Goal: Task Accomplishment & Management: Manage account settings

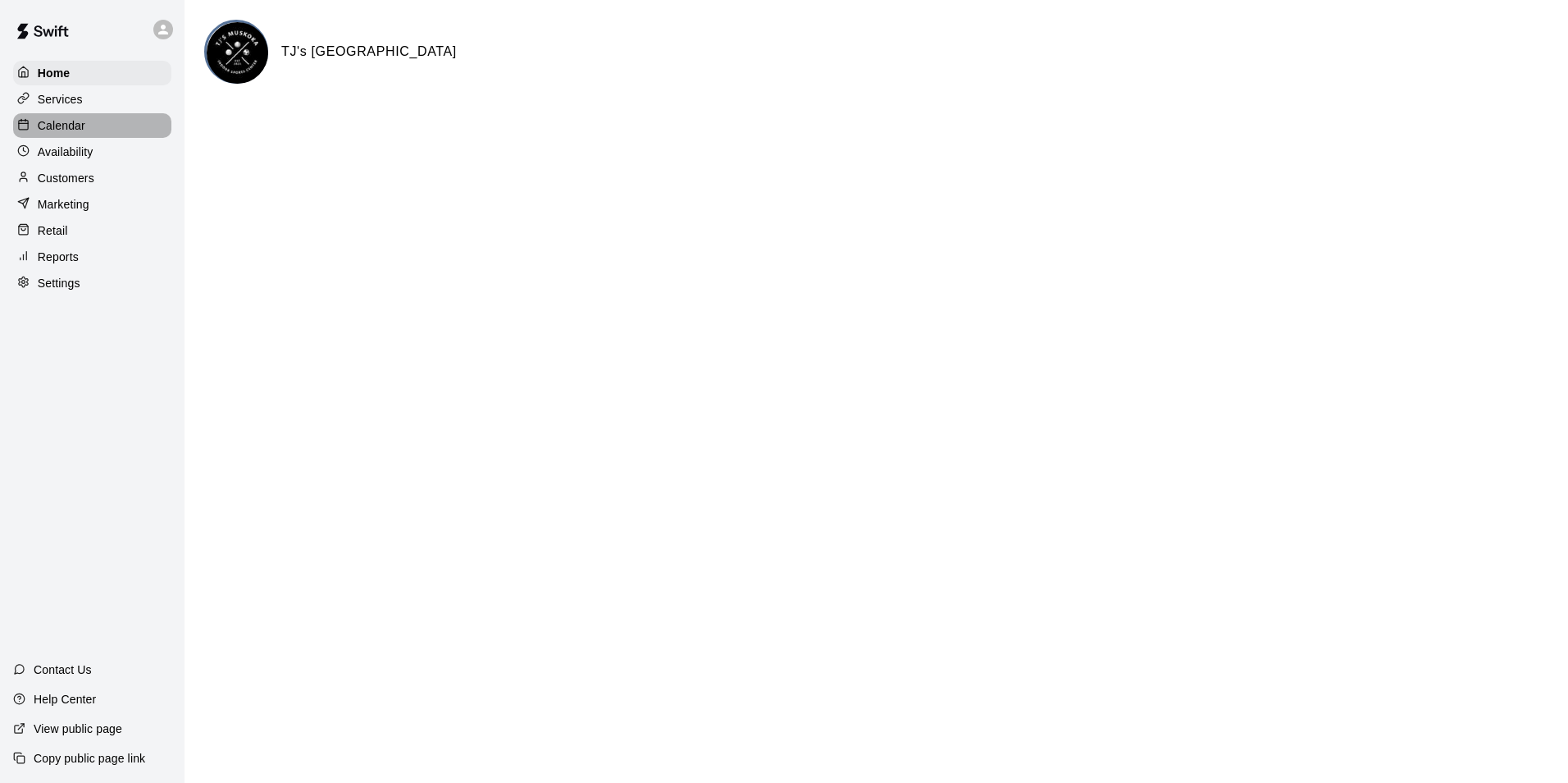
click at [83, 130] on p "Calendar" at bounding box center [61, 125] width 48 height 16
click at [69, 128] on p "Calendar" at bounding box center [61, 125] width 48 height 16
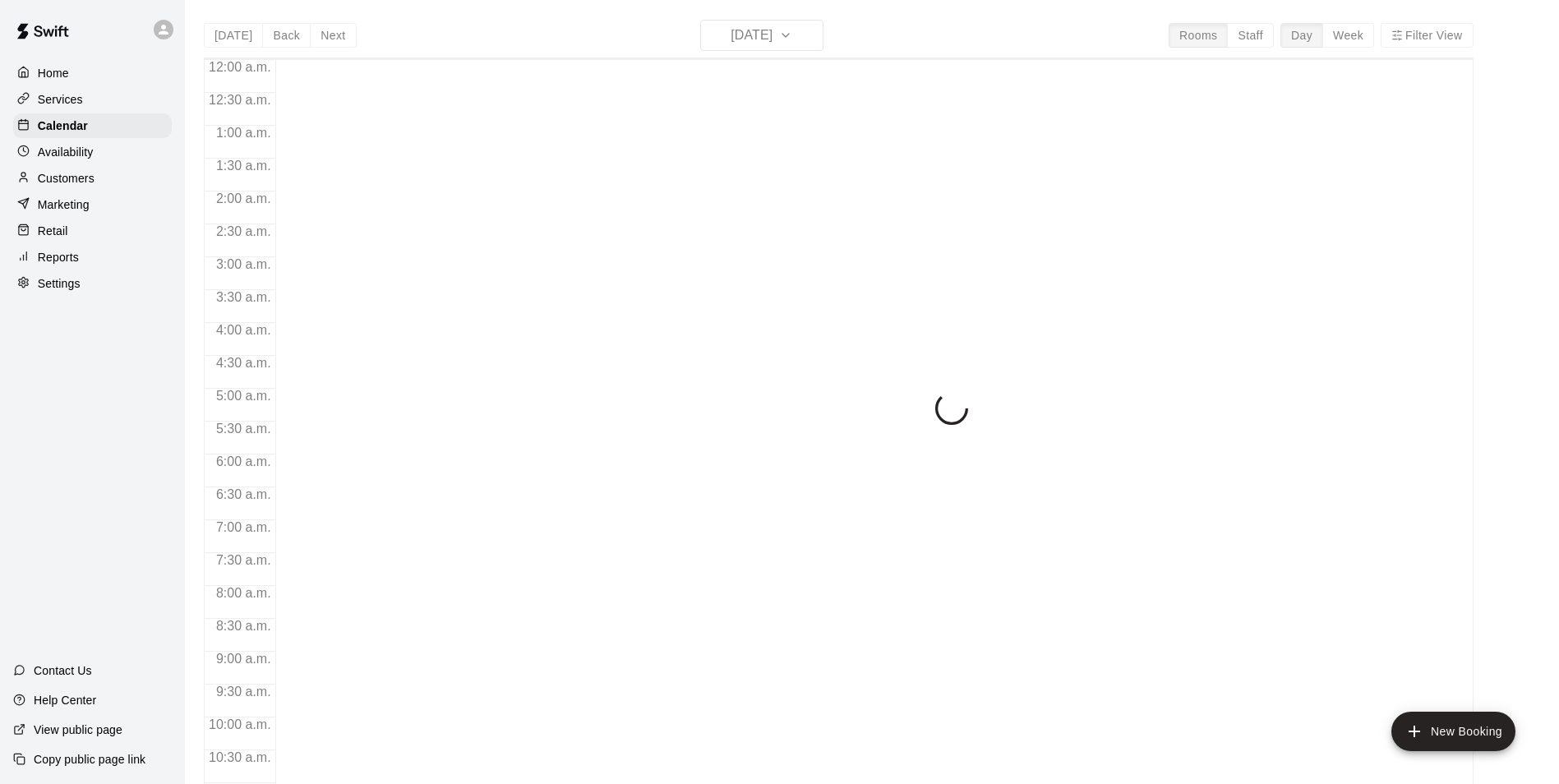
scroll to position [834, 0]
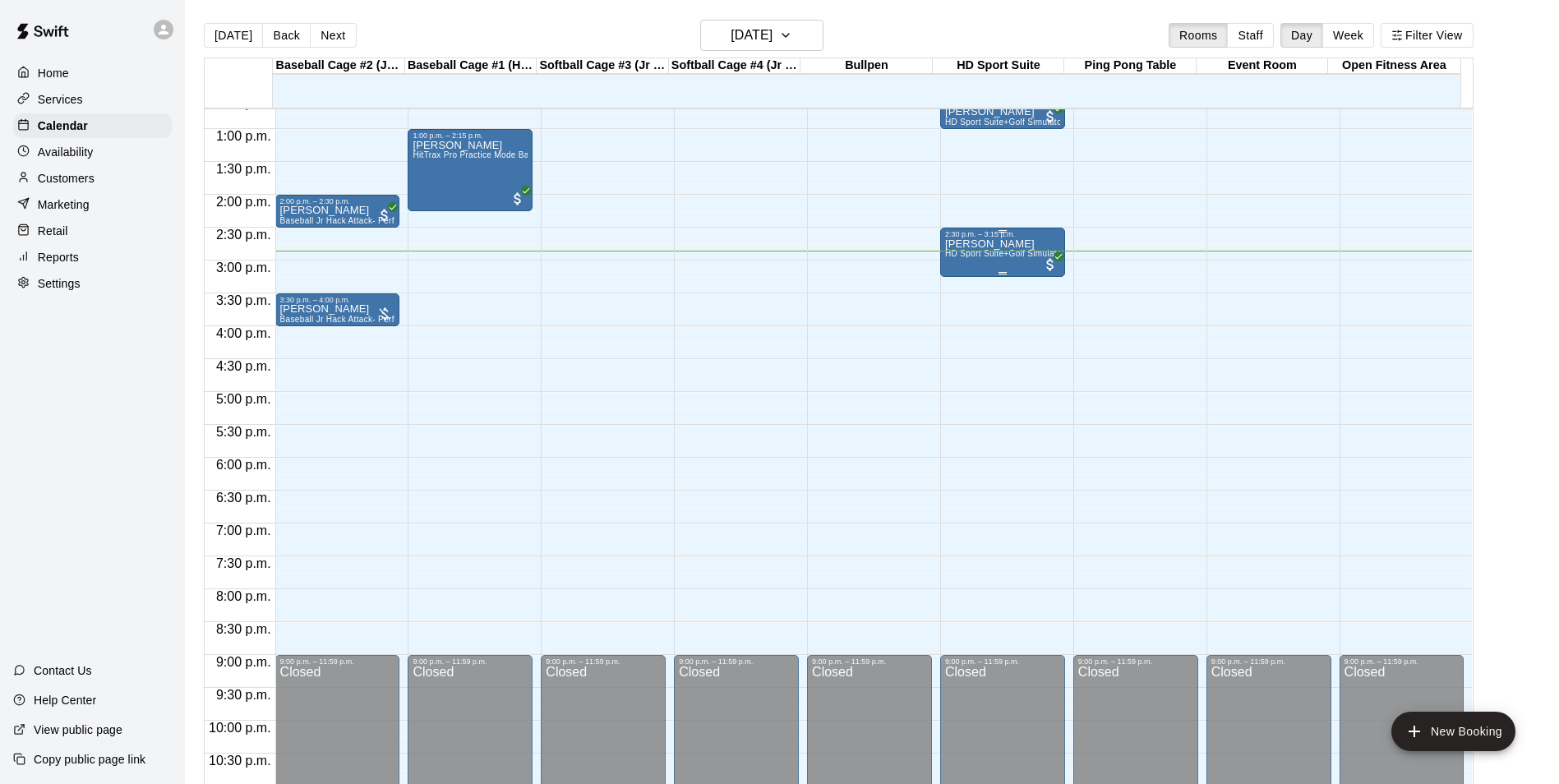
click at [984, 239] on div "2:30 p.m. – 3:15 p.m." at bounding box center [1003, 234] width 115 height 9
click at [957, 290] on img "edit" at bounding box center [959, 288] width 19 height 19
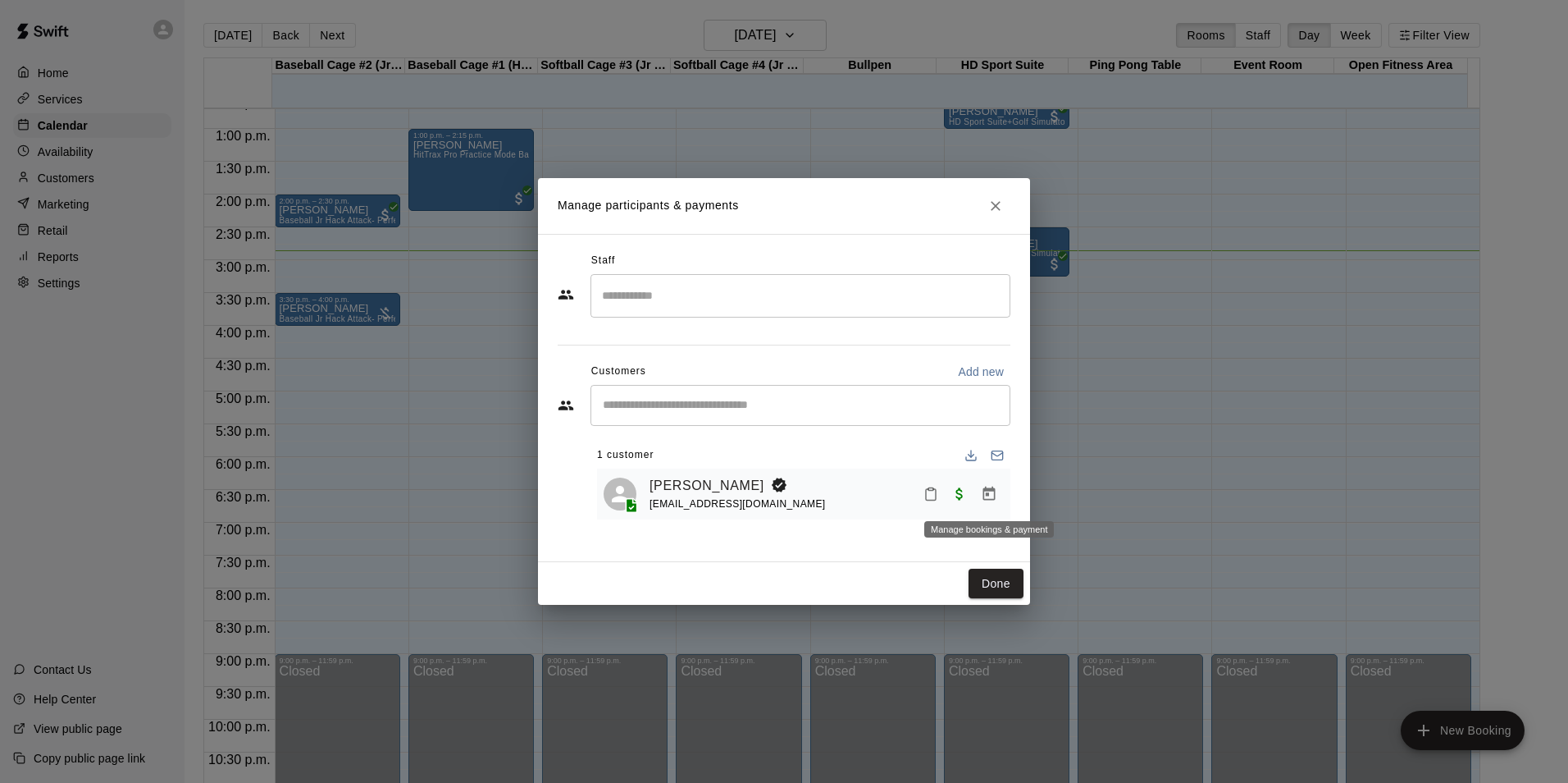
click at [989, 497] on icon "Manage bookings & payment" at bounding box center [989, 493] width 16 height 16
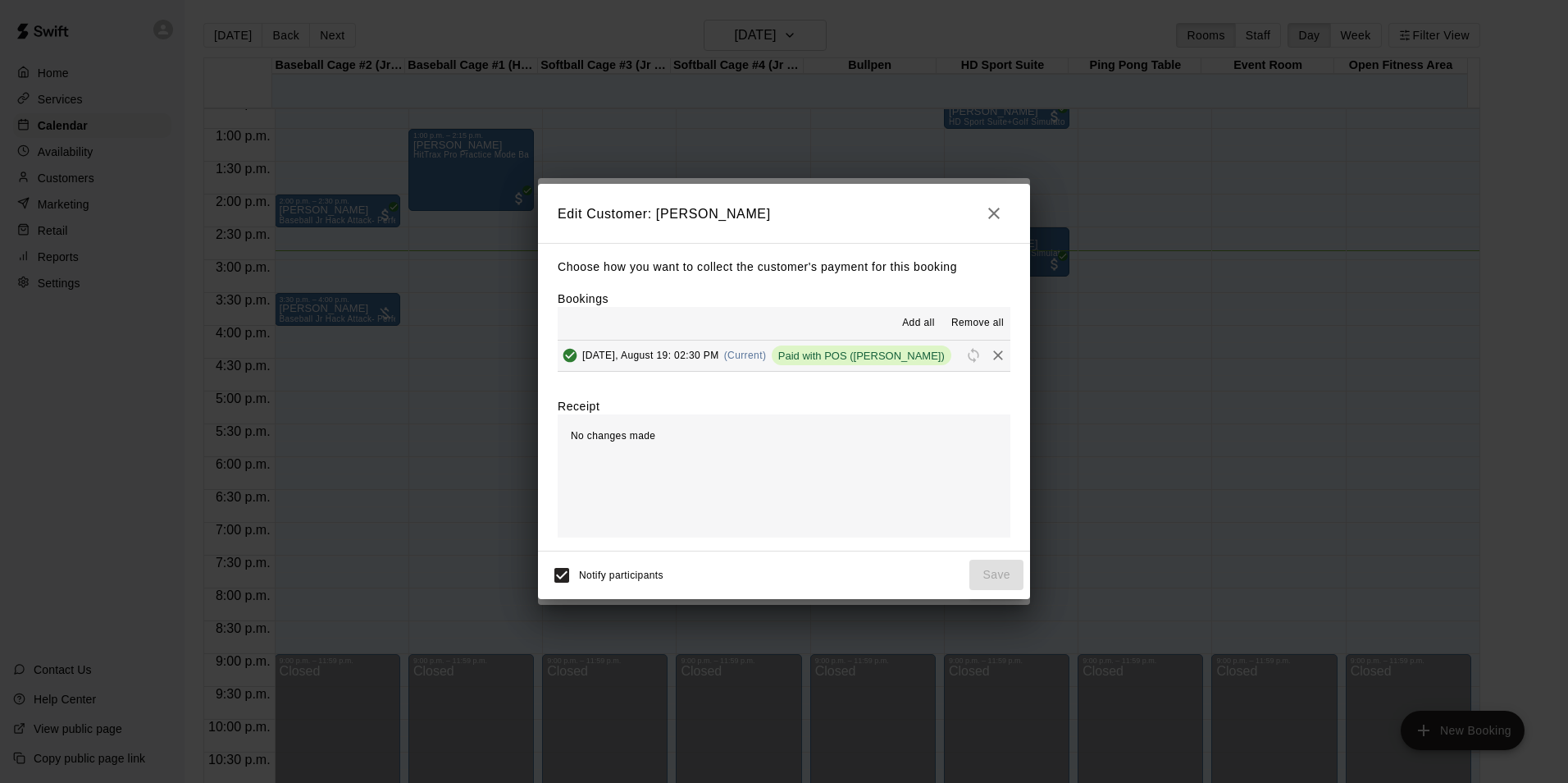
click at [918, 323] on span "Add all" at bounding box center [919, 323] width 33 height 16
click at [874, 365] on div "Paid with POS ([PERSON_NAME])" at bounding box center [861, 355] width 180 height 19
click at [658, 355] on span "[DATE], August 19: 02:30 PM" at bounding box center [650, 355] width 137 height 12
click at [992, 211] on icon "button" at bounding box center [994, 213] width 19 height 19
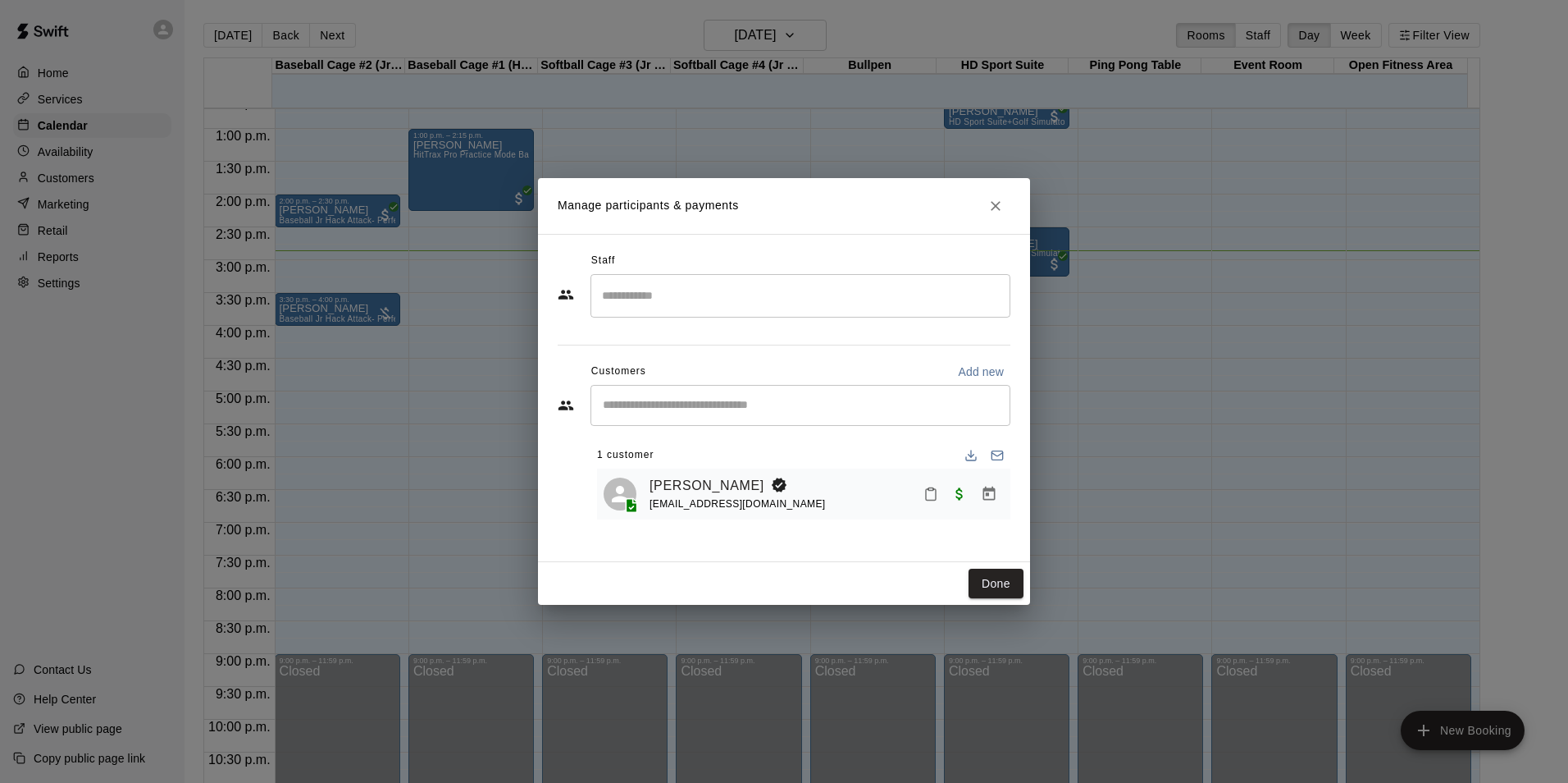
click at [1000, 205] on icon "Close" at bounding box center [995, 206] width 16 height 16
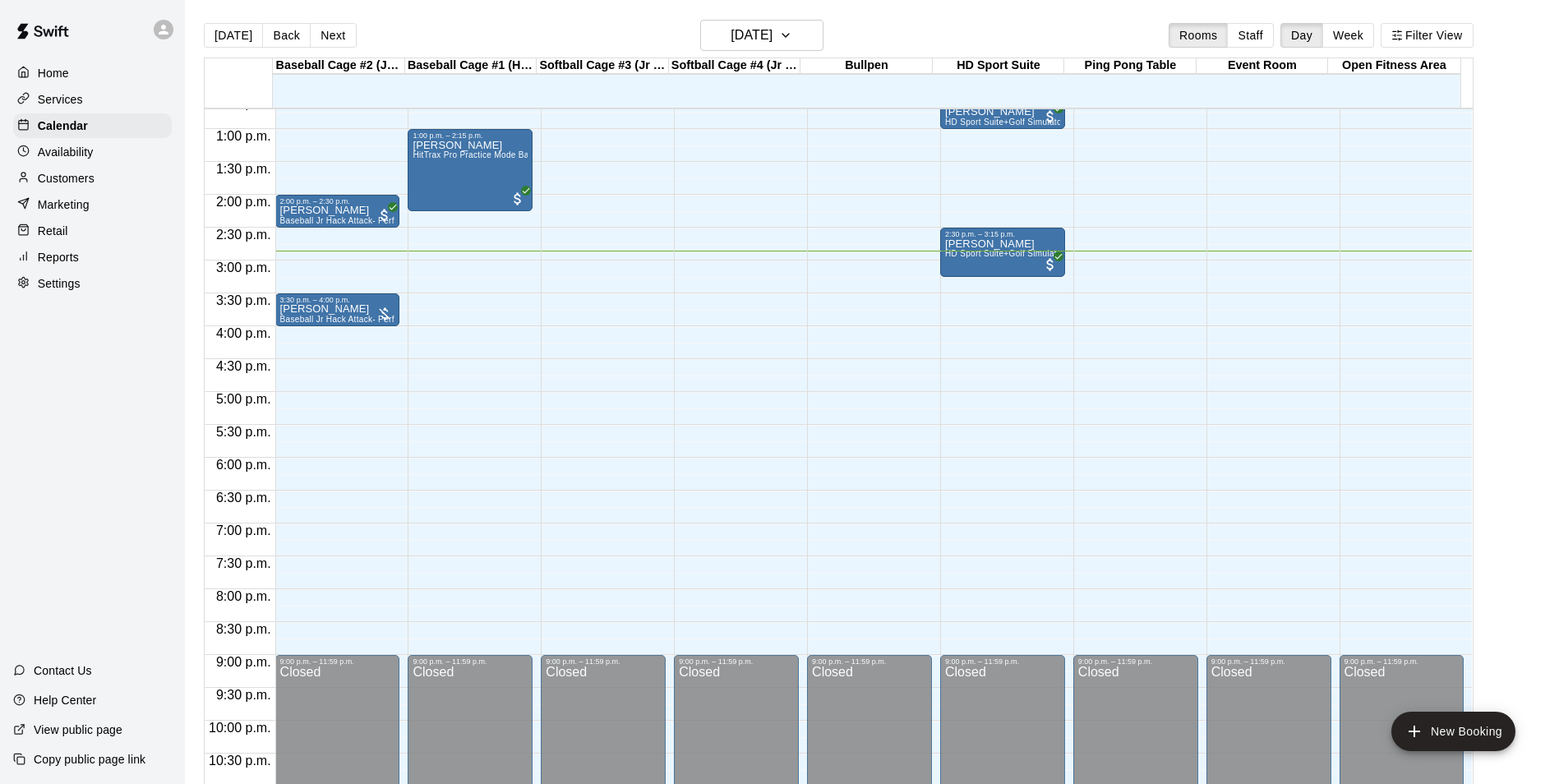
click at [85, 249] on div "Home Services Calendar Availability Customers Marketing Retail Reports Settings" at bounding box center [92, 178] width 185 height 239
click at [88, 243] on div "Retail" at bounding box center [92, 231] width 159 height 25
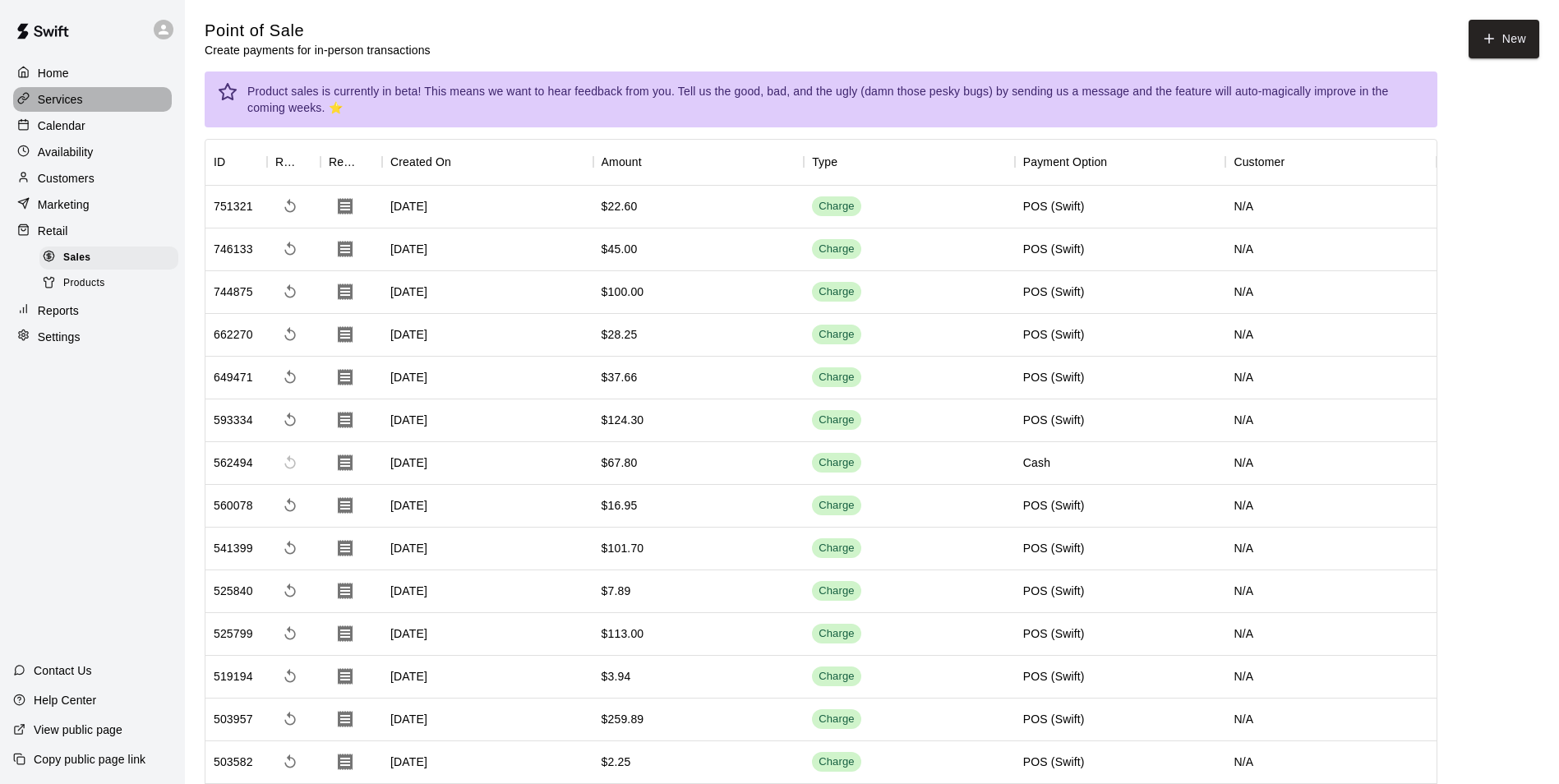
click at [80, 107] on p "Services" at bounding box center [60, 99] width 45 height 16
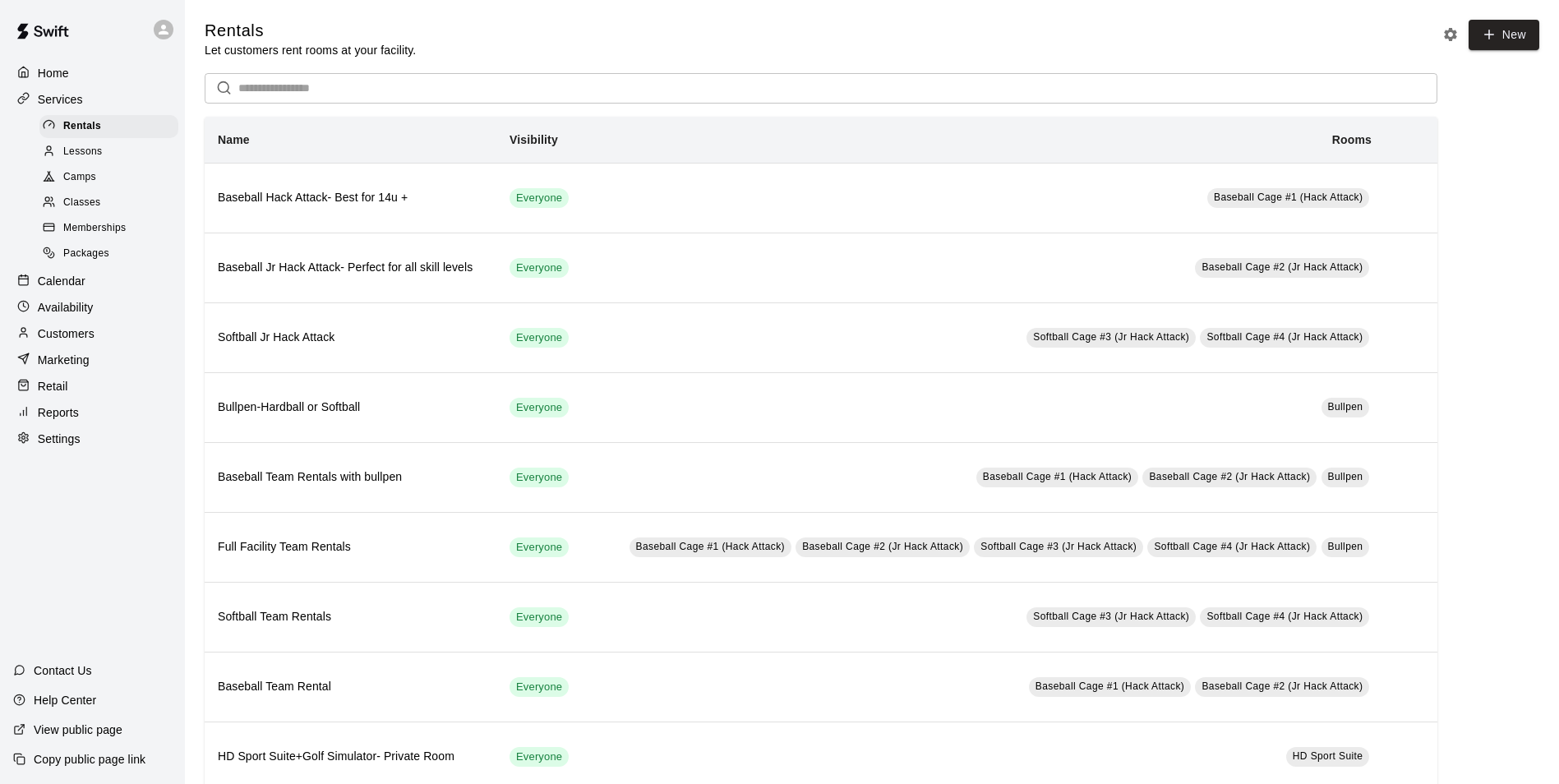
click at [86, 392] on div "Retail" at bounding box center [92, 386] width 159 height 25
click at [82, 421] on div "Home Services Rentals Lessons Camps Classes Memberships Packages Calendar Avail…" at bounding box center [92, 392] width 185 height 784
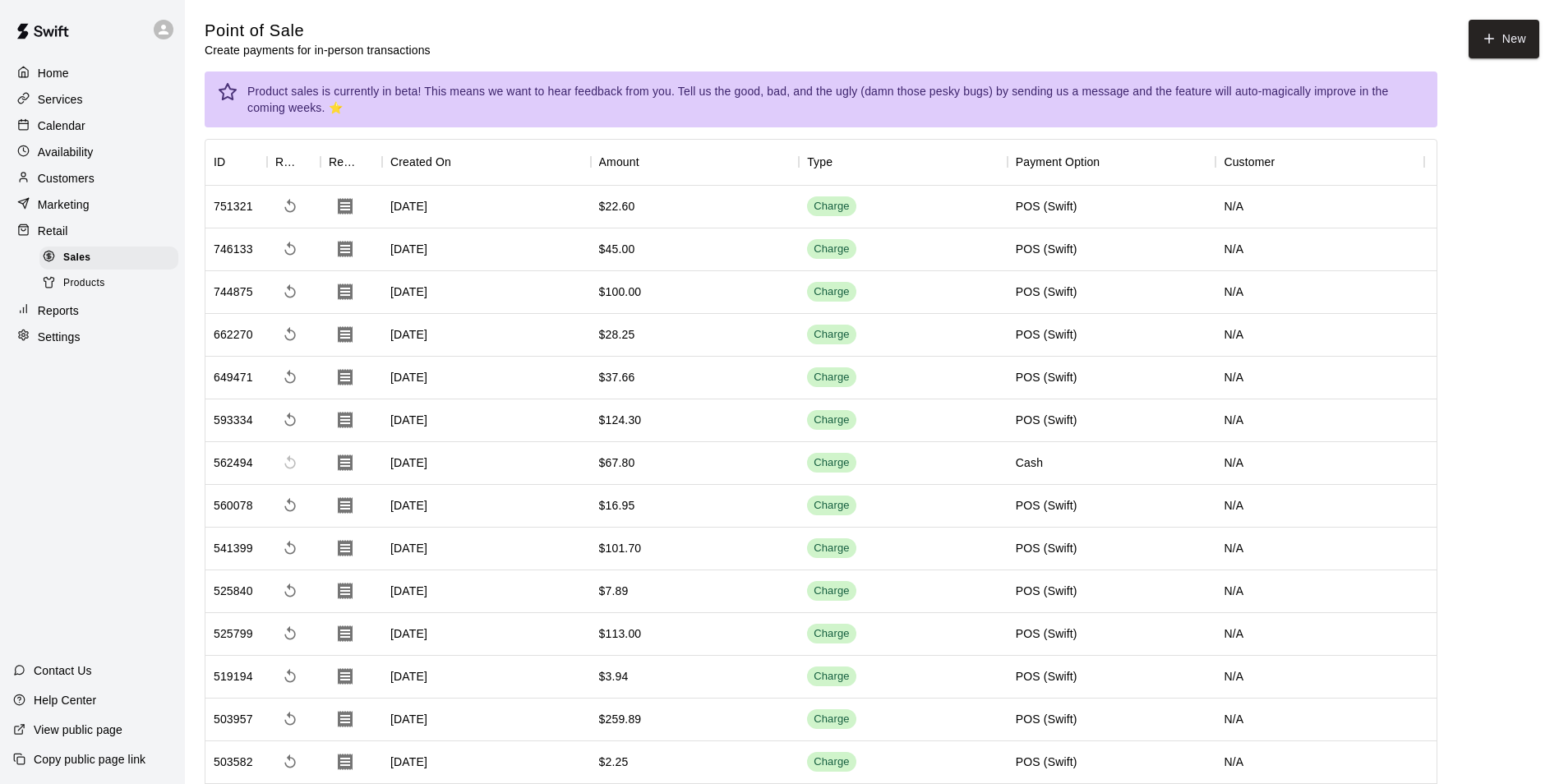
click at [81, 323] on div "Reports" at bounding box center [92, 311] width 159 height 25
click at [99, 295] on link "Products" at bounding box center [112, 283] width 145 height 25
click at [101, 295] on div "Products" at bounding box center [109, 284] width 139 height 23
click at [105, 284] on span "Products" at bounding box center [85, 283] width 42 height 16
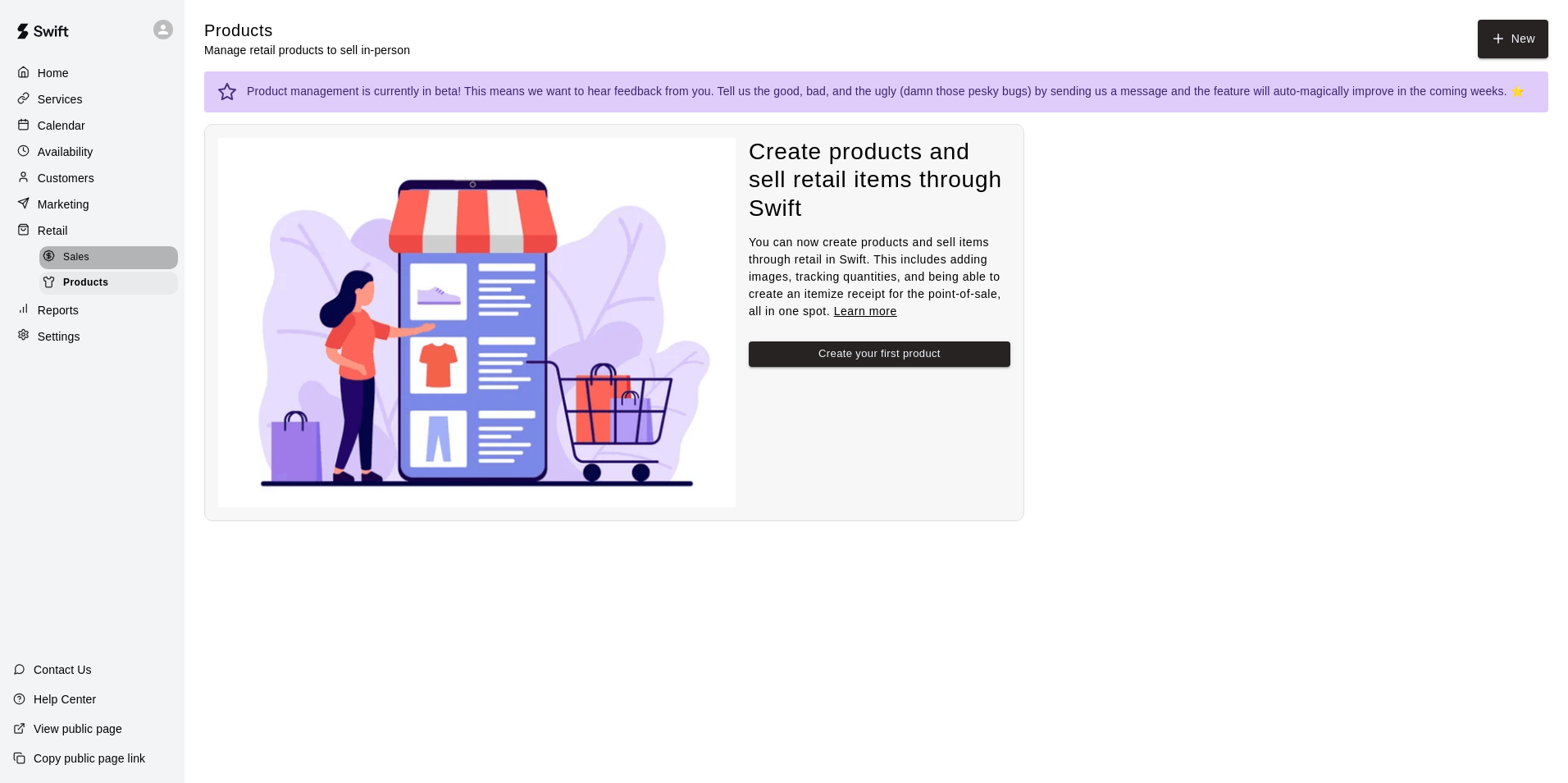
click at [110, 266] on div "Sales" at bounding box center [109, 257] width 138 height 23
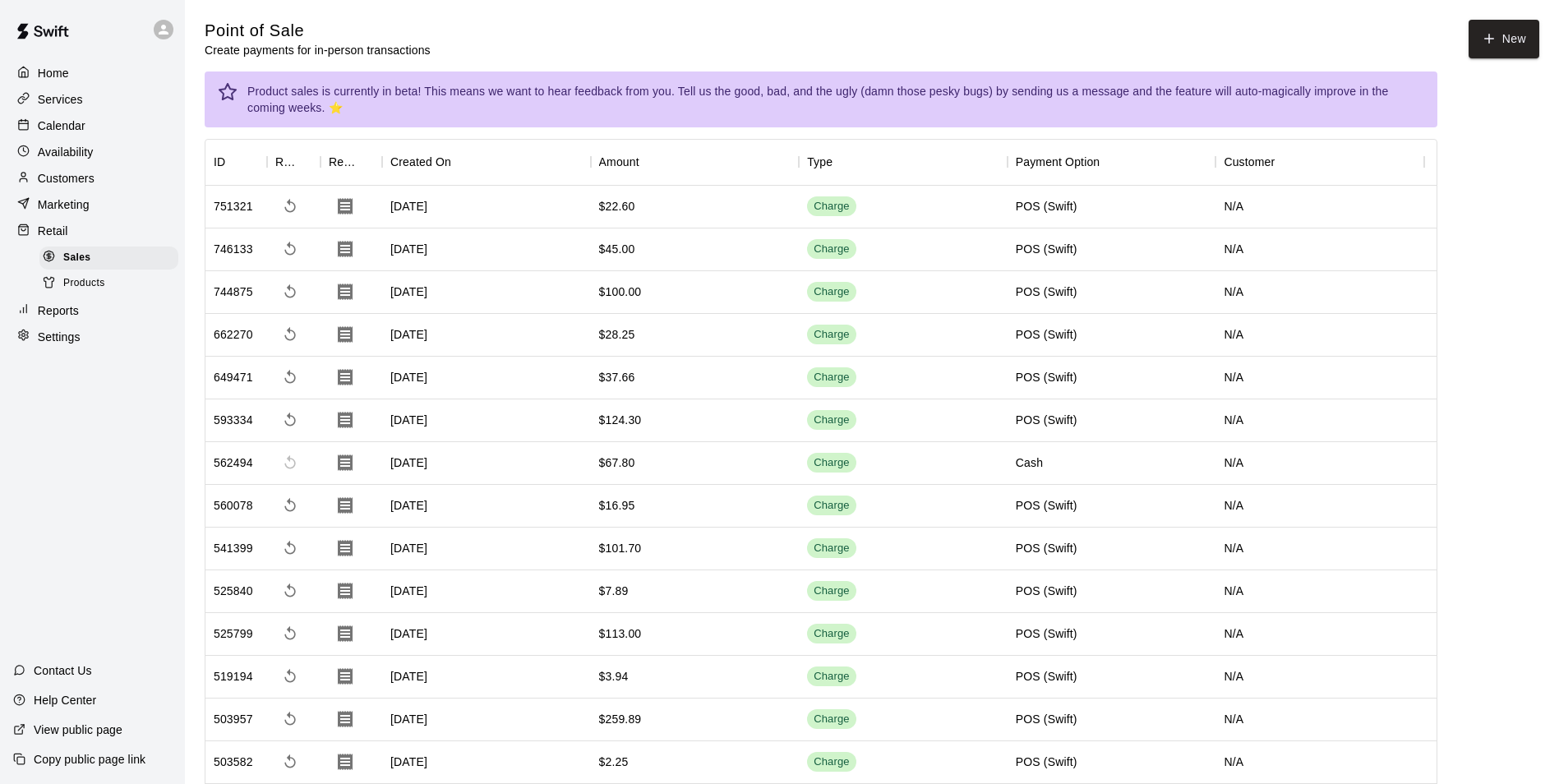
click at [80, 323] on div "Reports" at bounding box center [92, 311] width 159 height 25
click at [64, 121] on p "Calendar" at bounding box center [62, 125] width 48 height 16
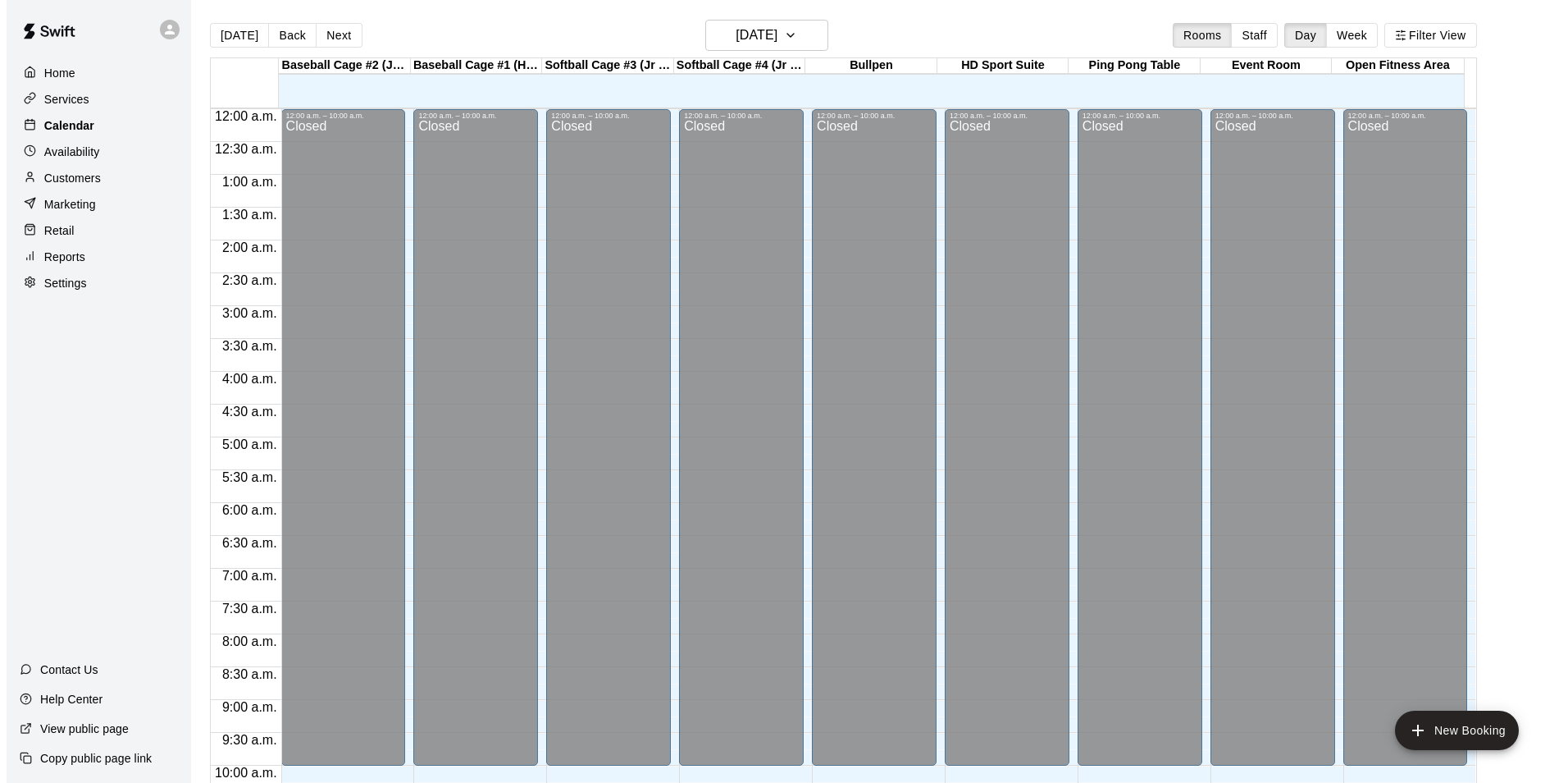
scroll to position [833, 0]
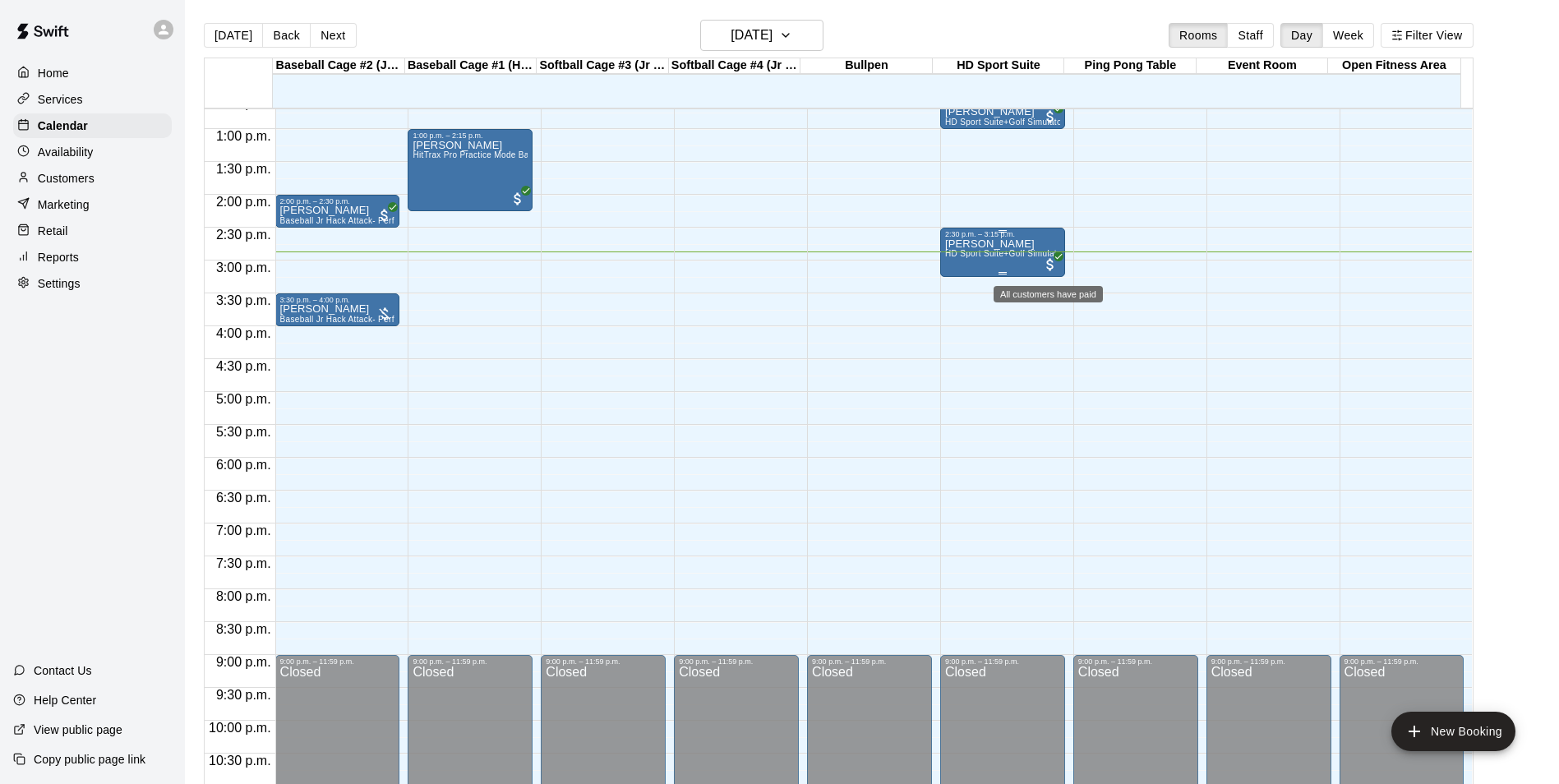
click at [1048, 269] on span "All customers have paid" at bounding box center [1050, 264] width 16 height 16
click at [1050, 270] on icon "edit" at bounding box center [1056, 274] width 19 height 19
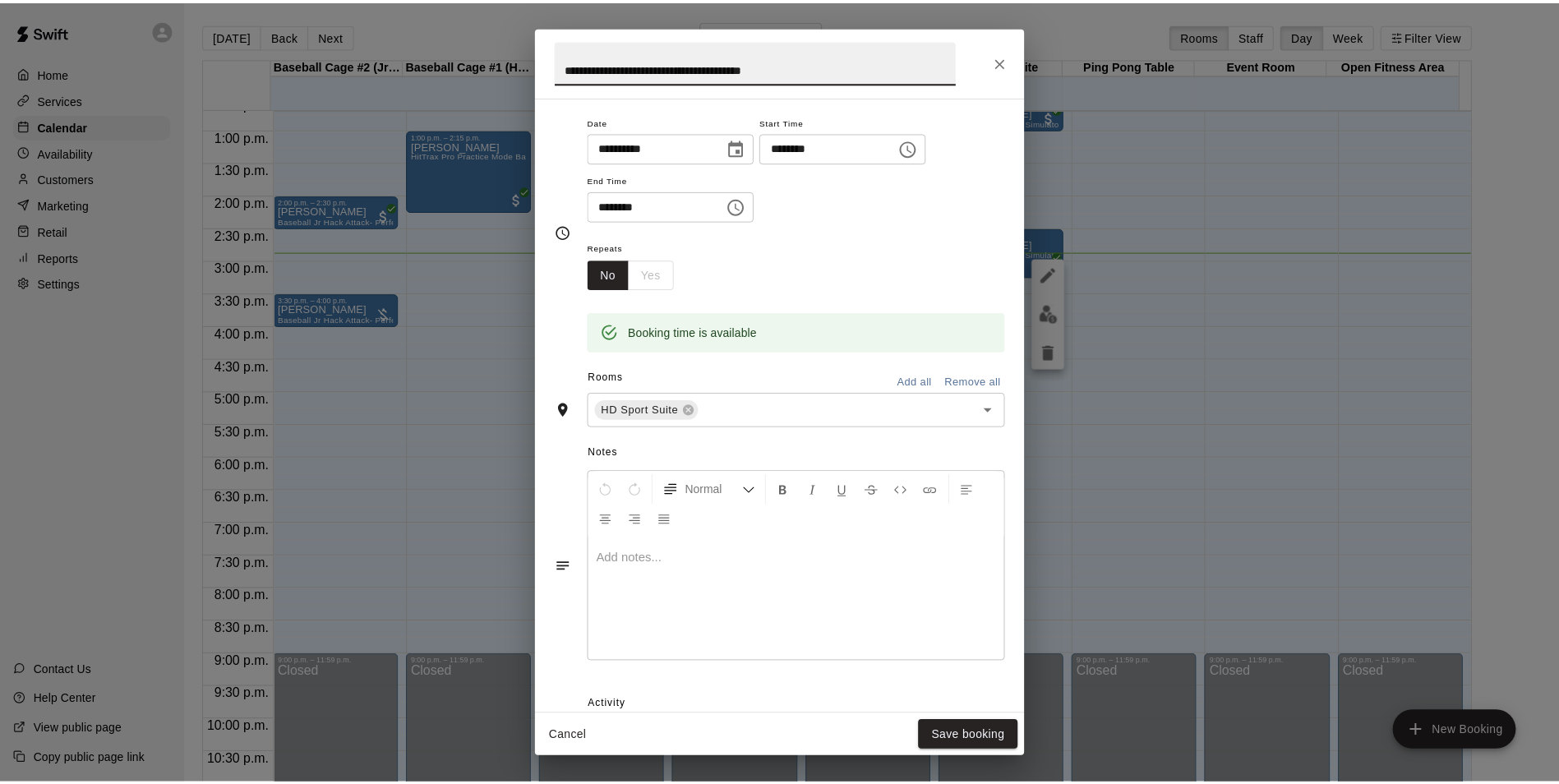
scroll to position [0, 0]
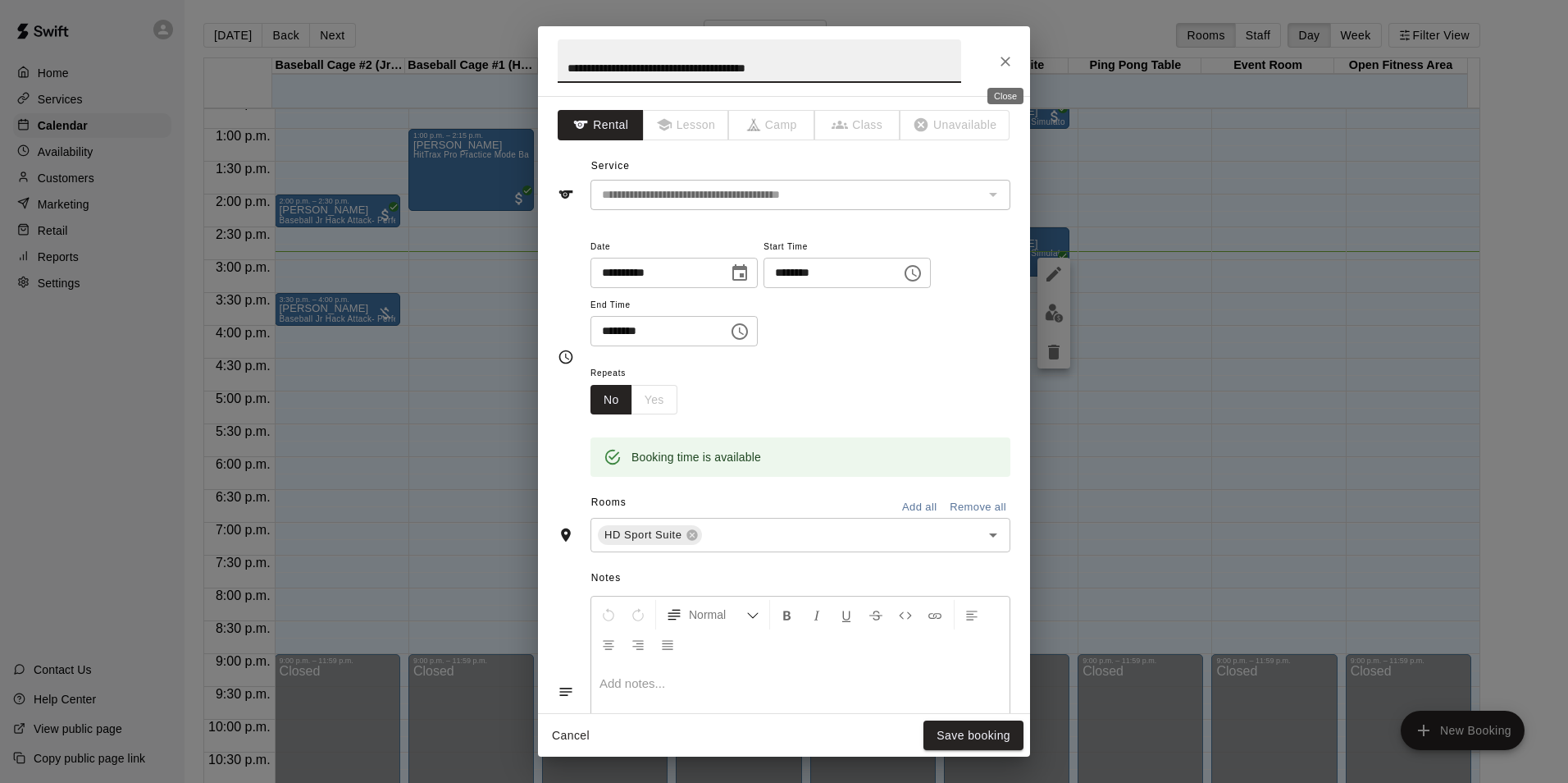
click at [995, 57] on button "Close" at bounding box center [1005, 61] width 30 height 30
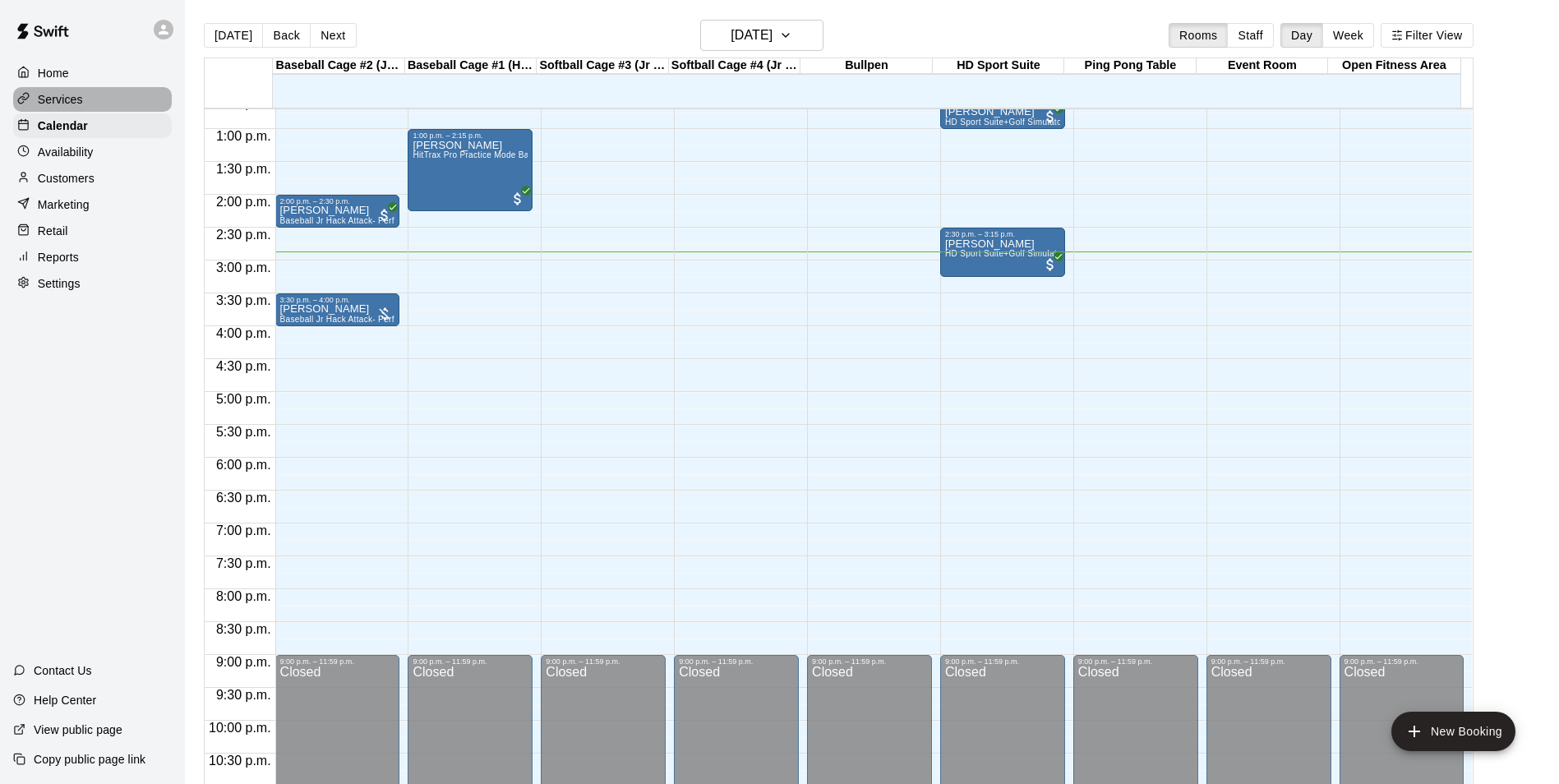
click at [92, 105] on div "Services" at bounding box center [92, 100] width 159 height 25
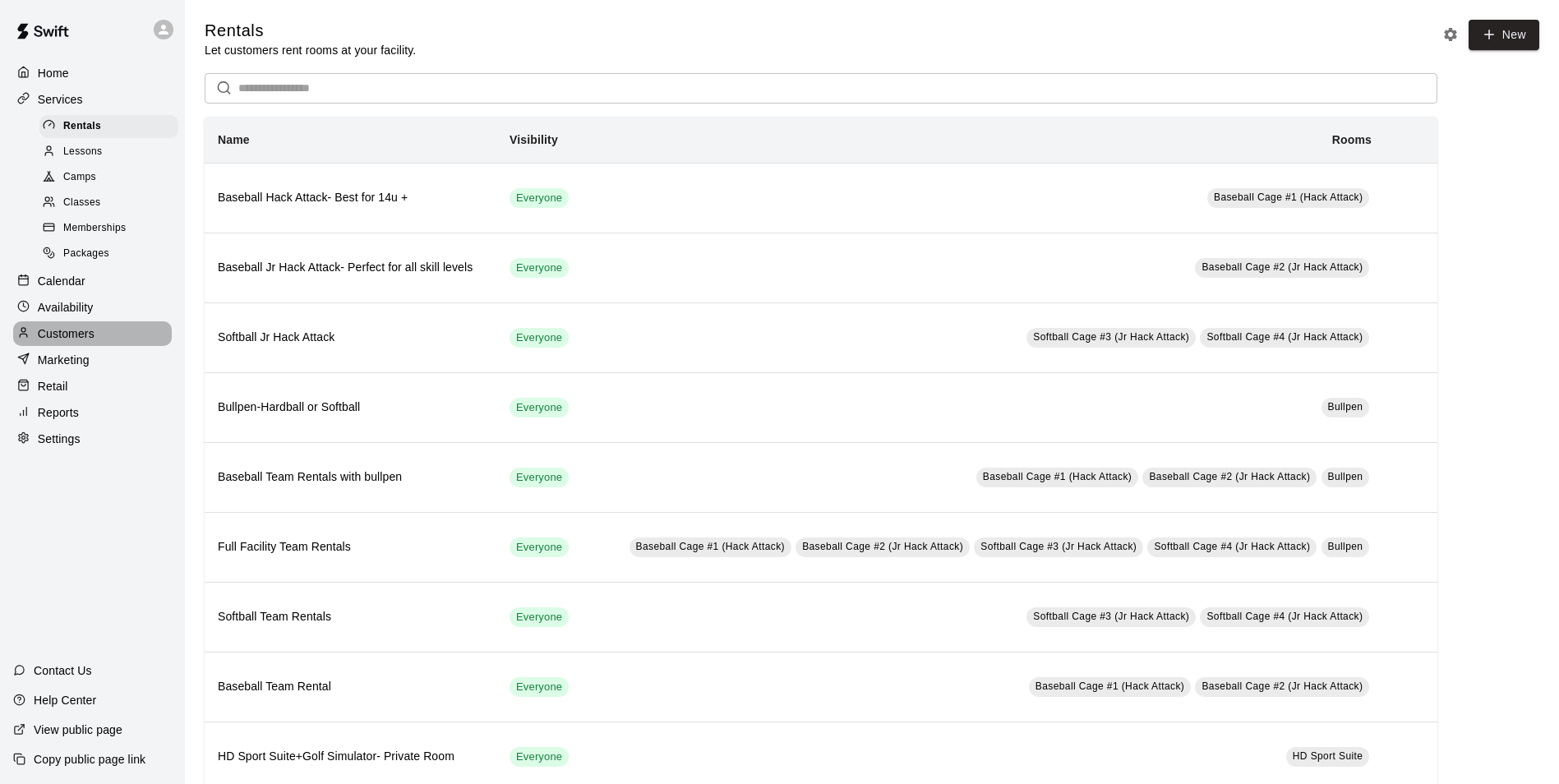
click at [102, 338] on div "Customers" at bounding box center [92, 334] width 159 height 25
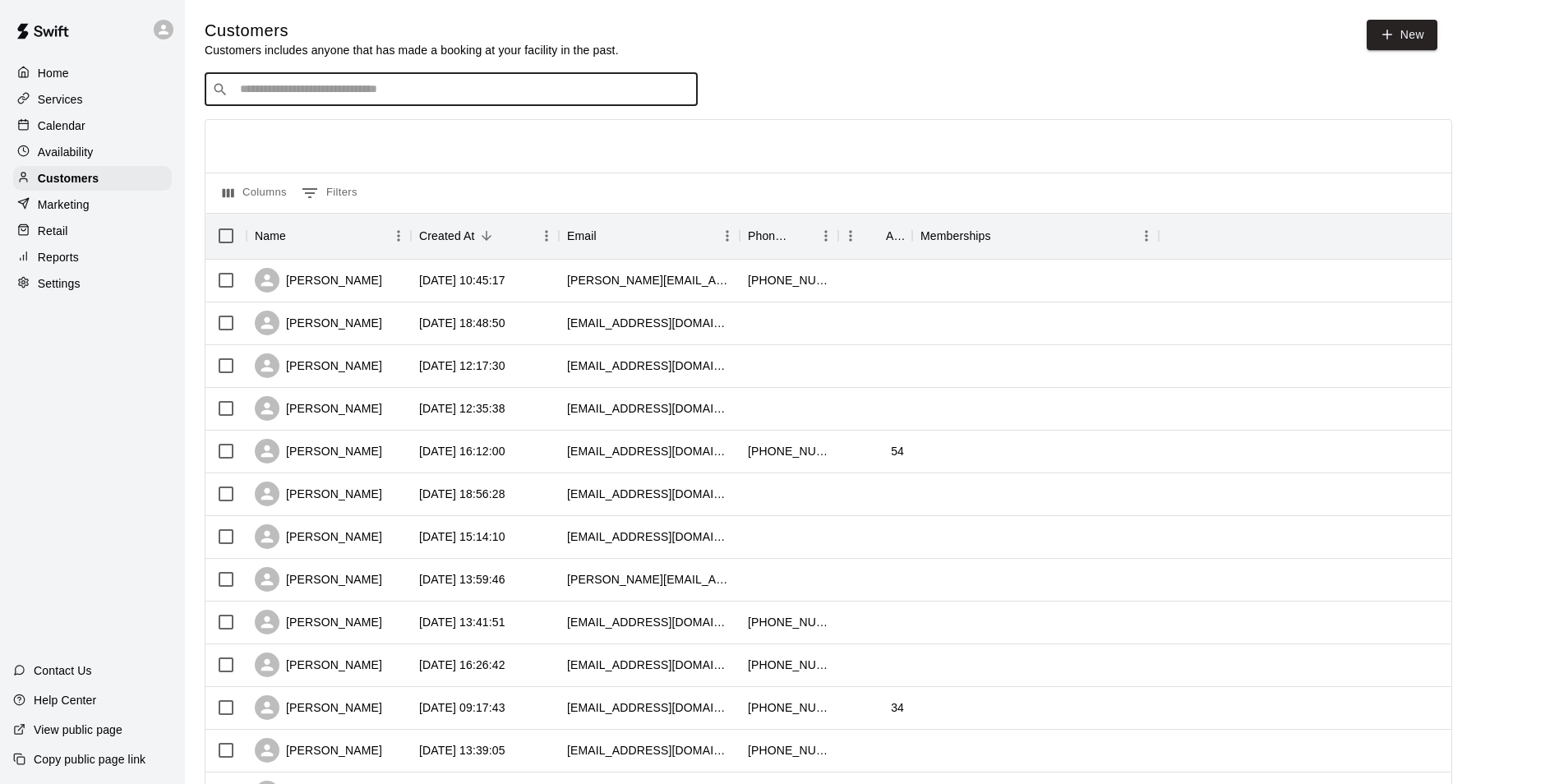
click at [326, 98] on input "Search customers by name or email" at bounding box center [462, 89] width 455 height 16
type input "**********"
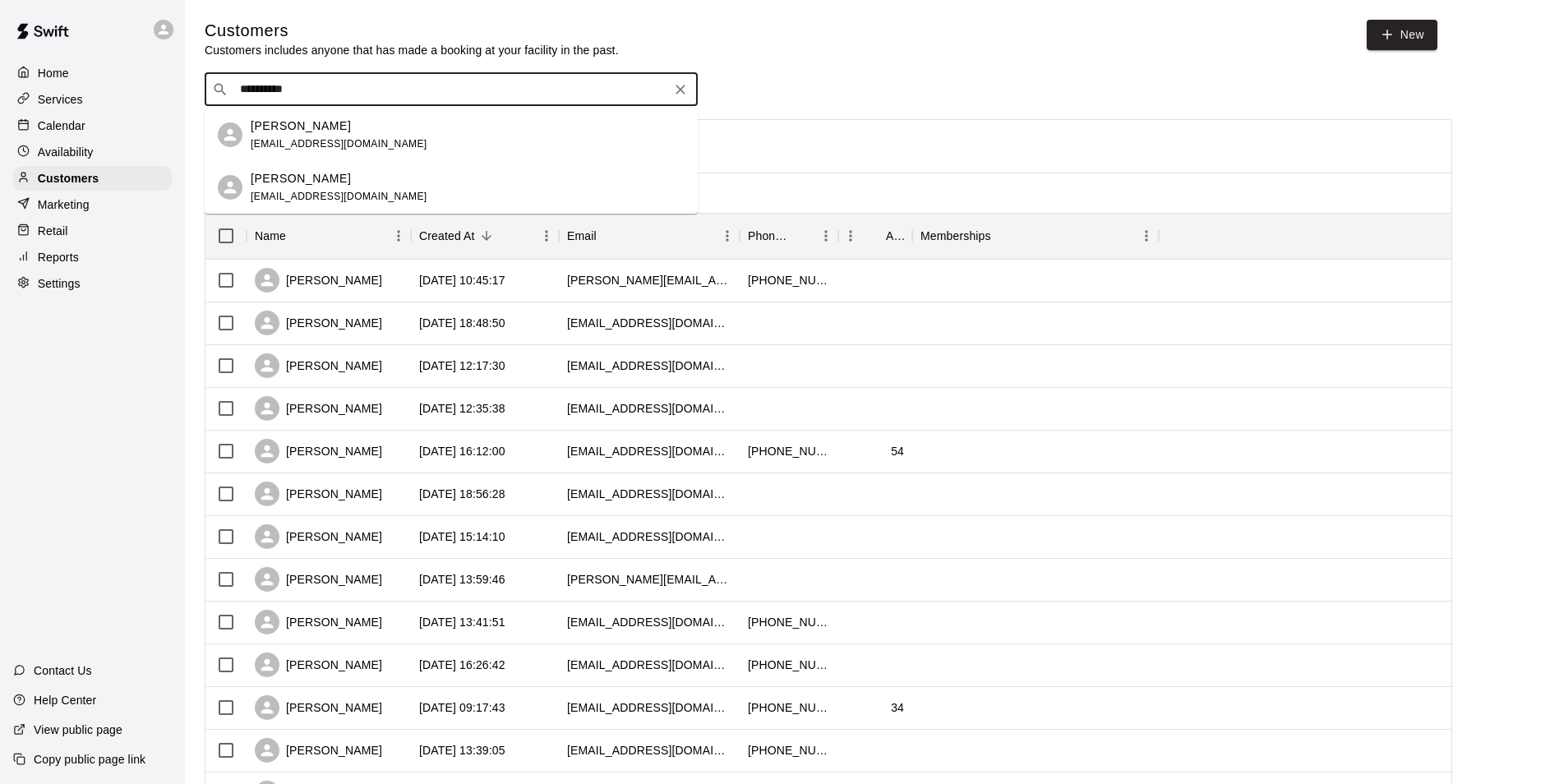
click at [322, 138] on span "[EMAIL_ADDRESS][DOMAIN_NAME]" at bounding box center [339, 143] width 177 height 12
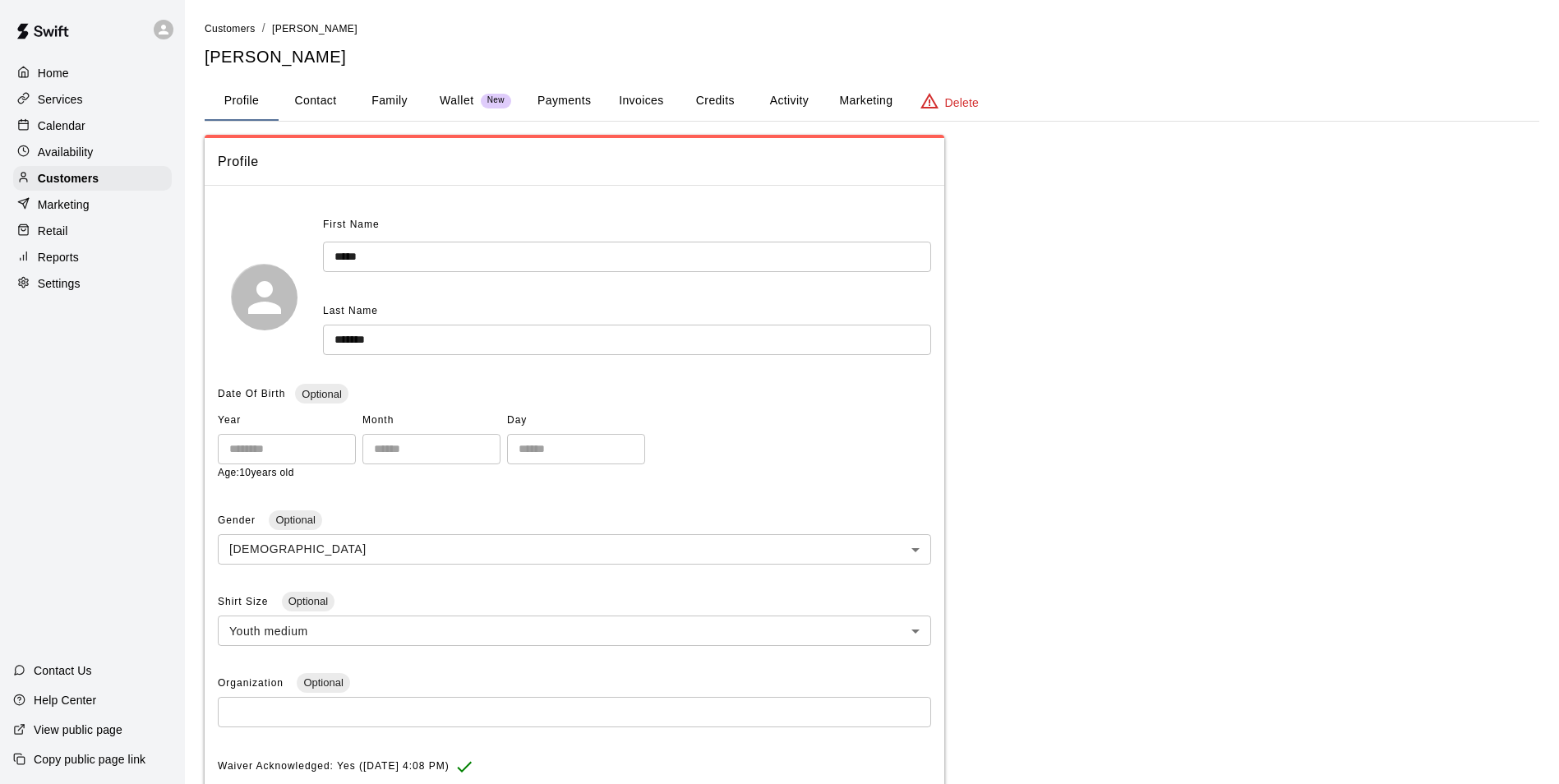
click at [638, 108] on button "Invoices" at bounding box center [641, 101] width 74 height 39
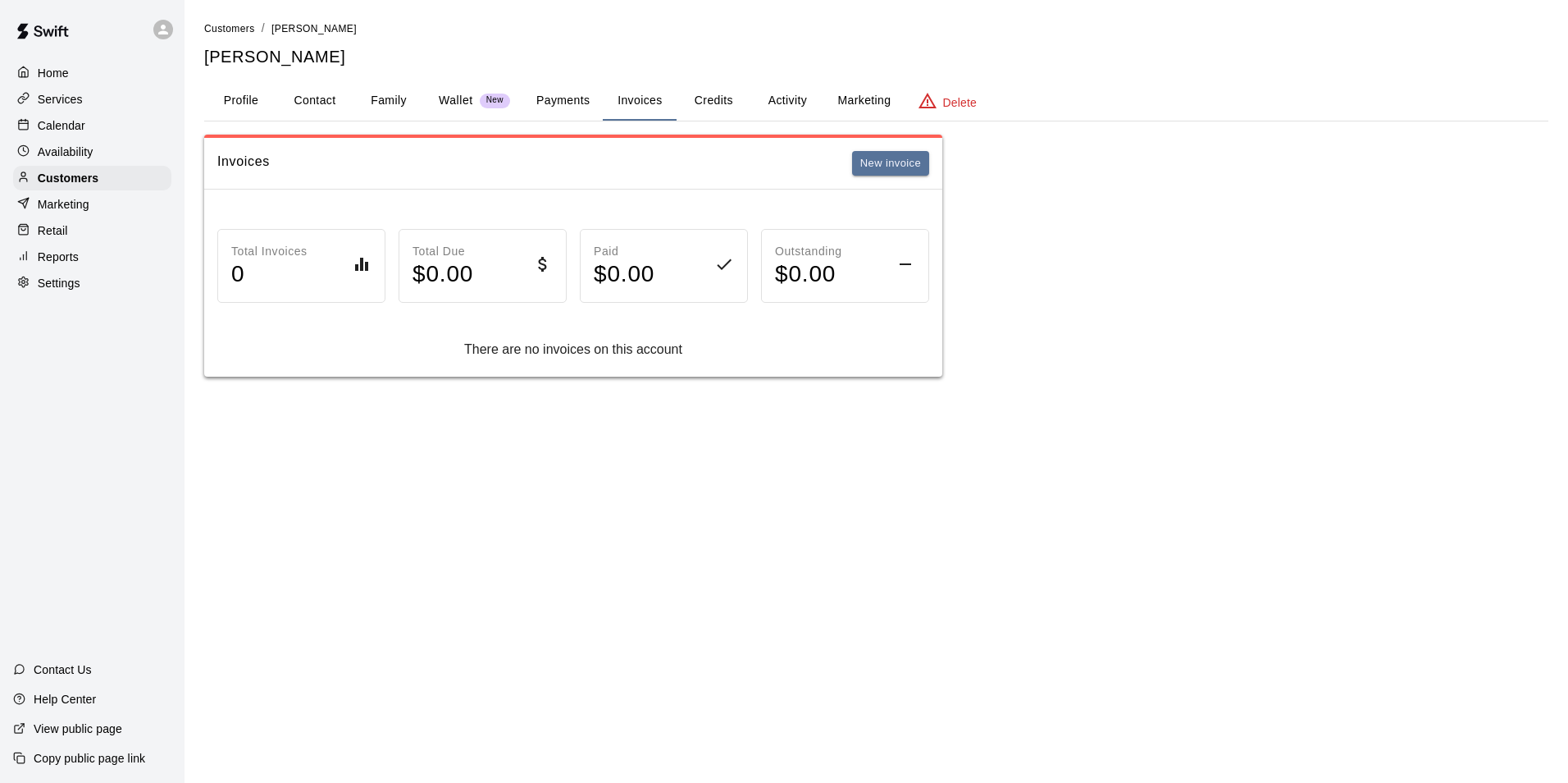
click at [770, 106] on button "Activity" at bounding box center [787, 101] width 74 height 39
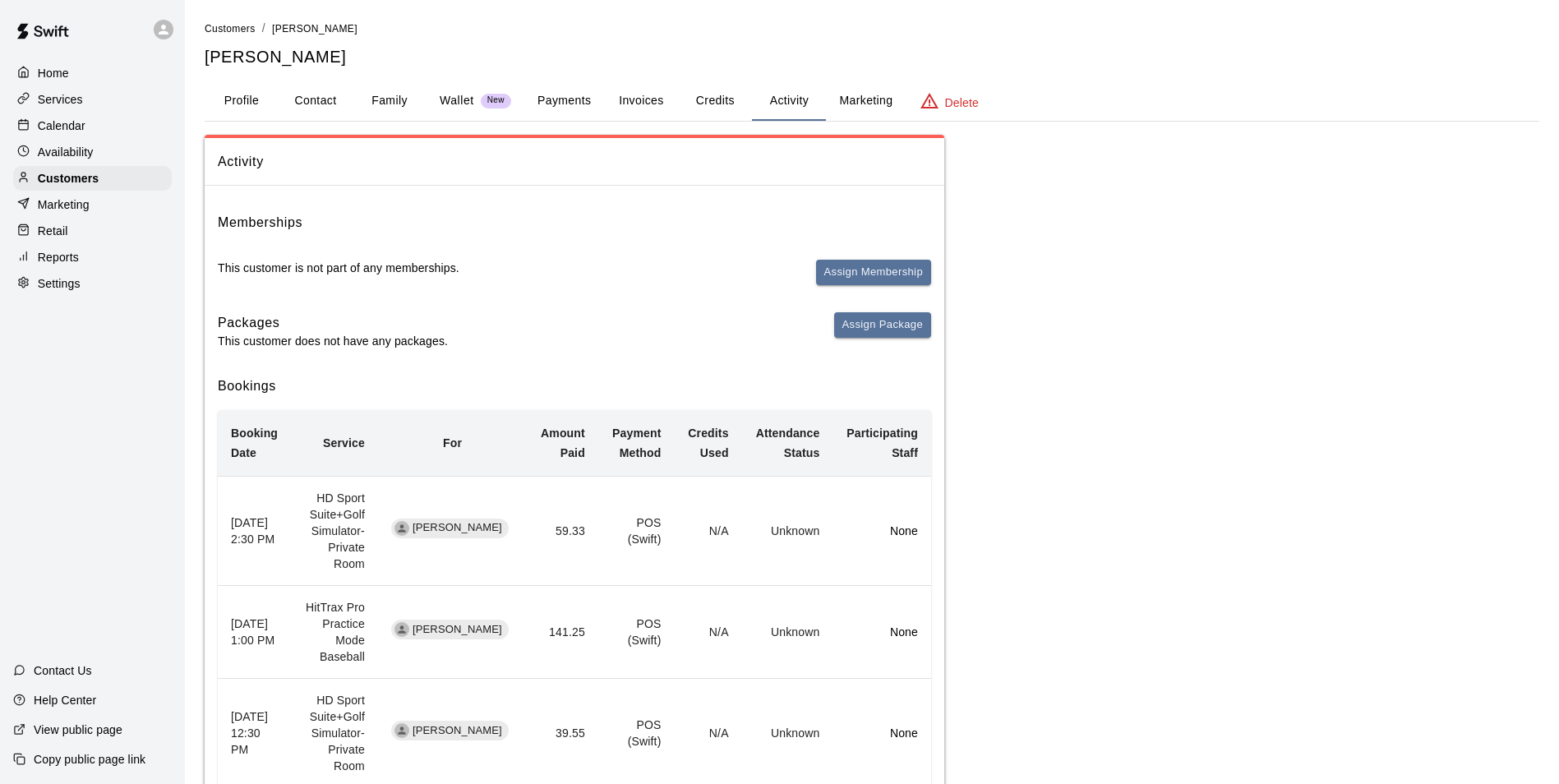
click at [871, 522] on p "None" at bounding box center [882, 530] width 72 height 16
click at [749, 518] on td "Unknown" at bounding box center [787, 530] width 91 height 110
click at [252, 521] on th "[DATE] 2:30 PM" at bounding box center [254, 530] width 74 height 110
click at [347, 518] on td "HD Sport Suite+Golf Simulator- Private Room" at bounding box center [335, 530] width 87 height 110
click at [526, 514] on td "[PERSON_NAME]" at bounding box center [452, 530] width 149 height 110
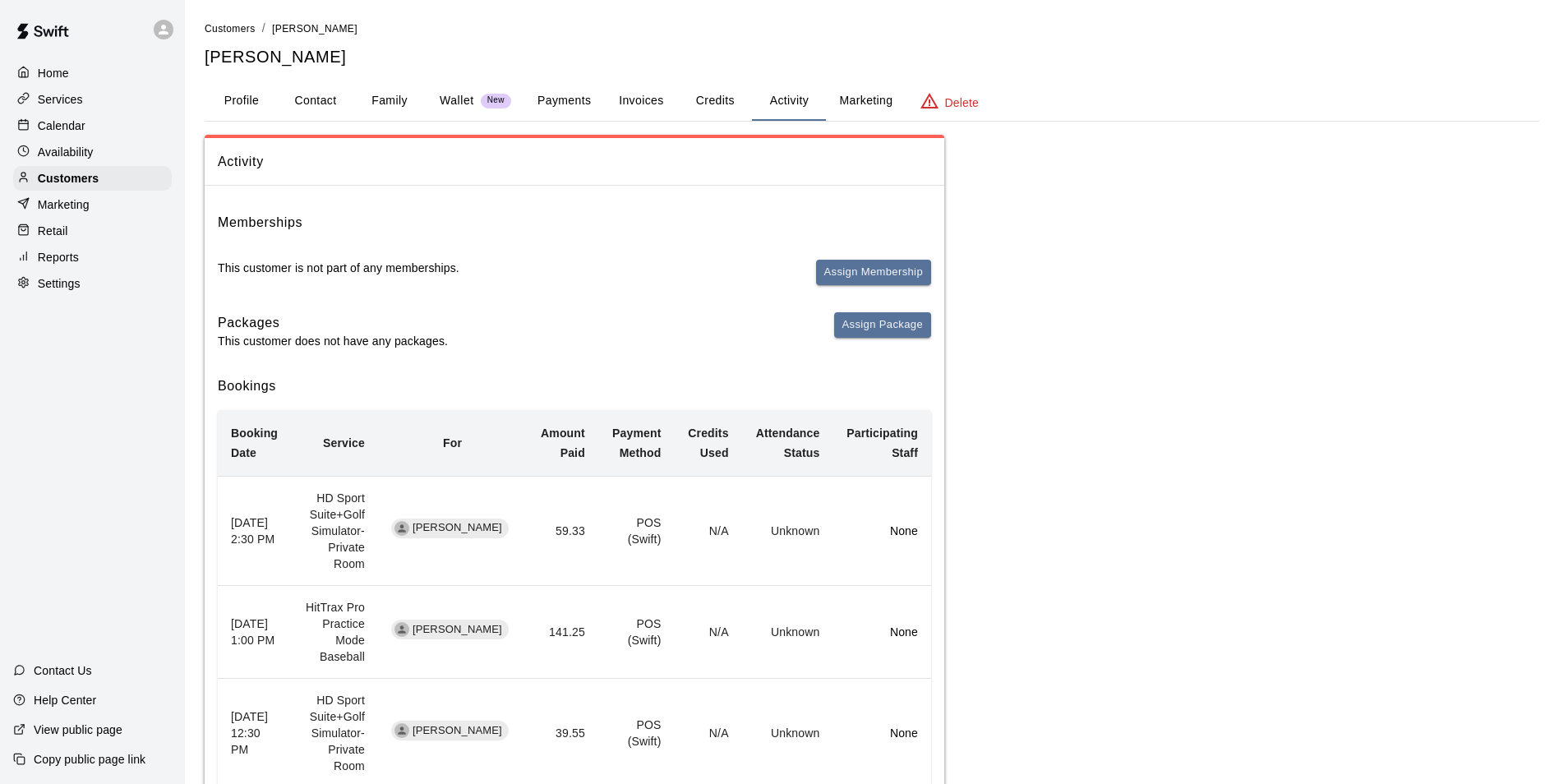
click at [489, 519] on span "[PERSON_NAME]" at bounding box center [457, 527] width 103 height 15
click at [661, 520] on td "POS (Swift)" at bounding box center [636, 530] width 76 height 110
click at [598, 107] on button "Payments" at bounding box center [564, 101] width 80 height 39
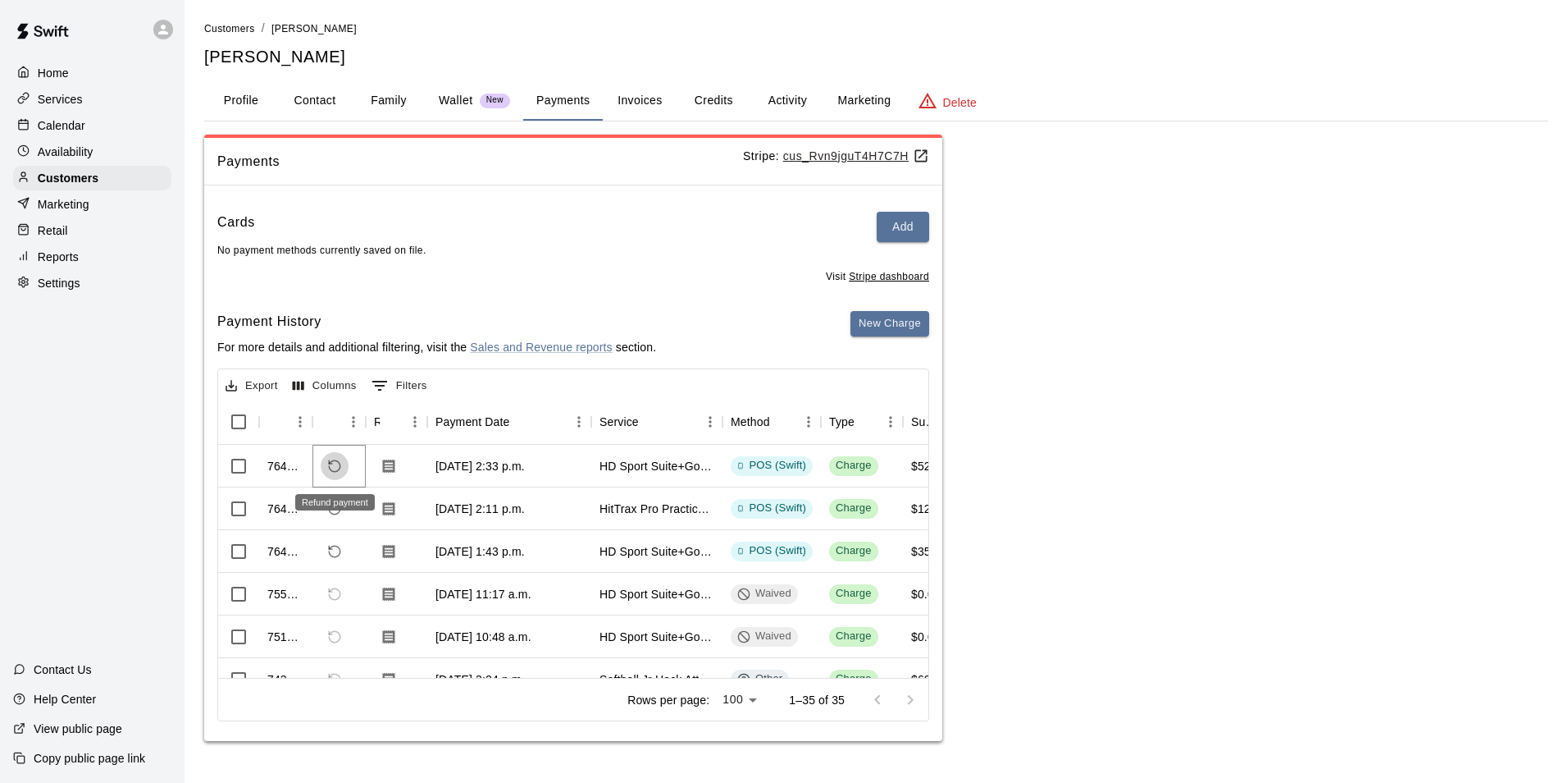
click at [334, 468] on icon "Refund payment" at bounding box center [334, 465] width 14 height 14
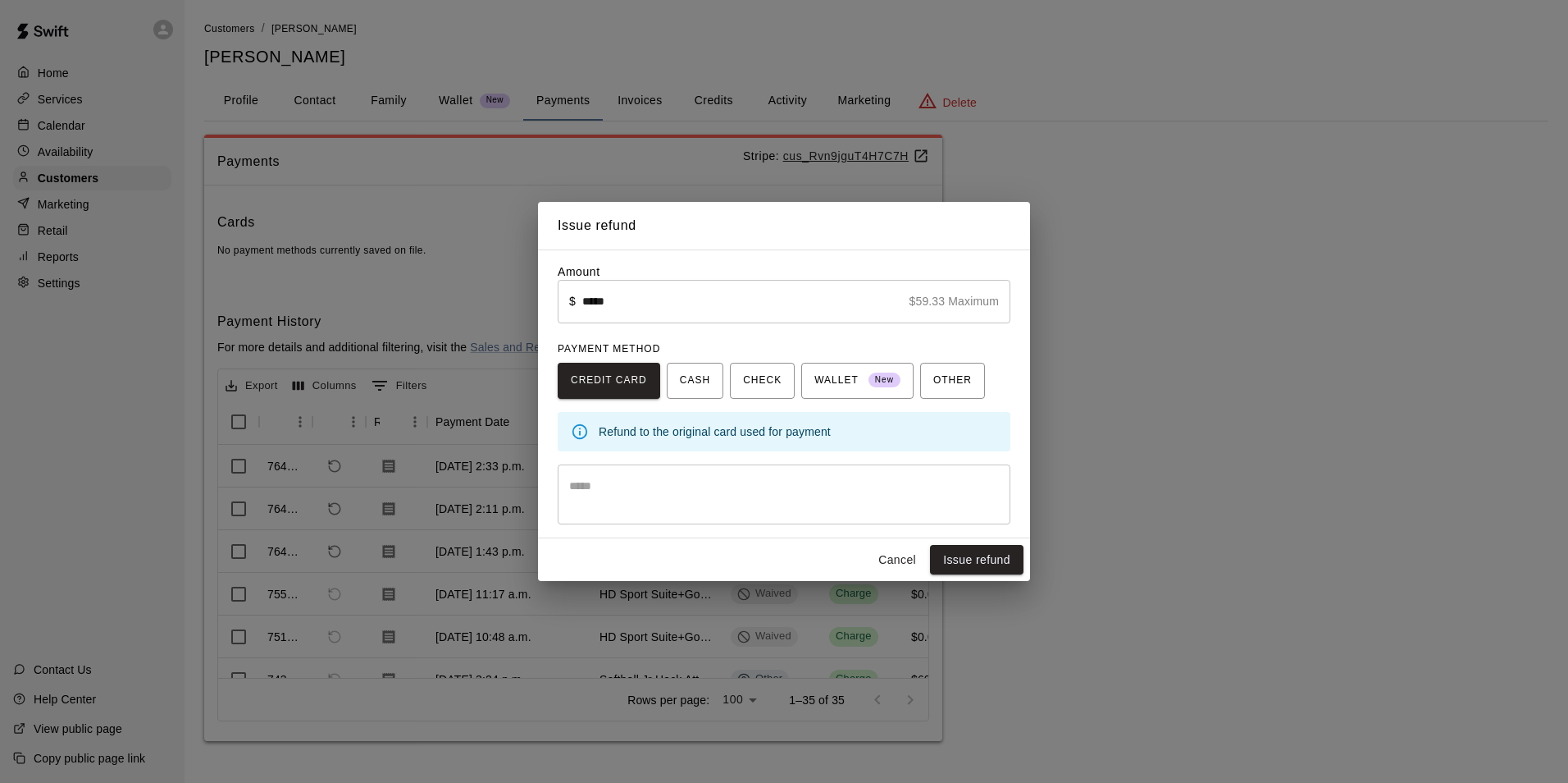
click at [913, 564] on button "Cancel" at bounding box center [897, 560] width 53 height 31
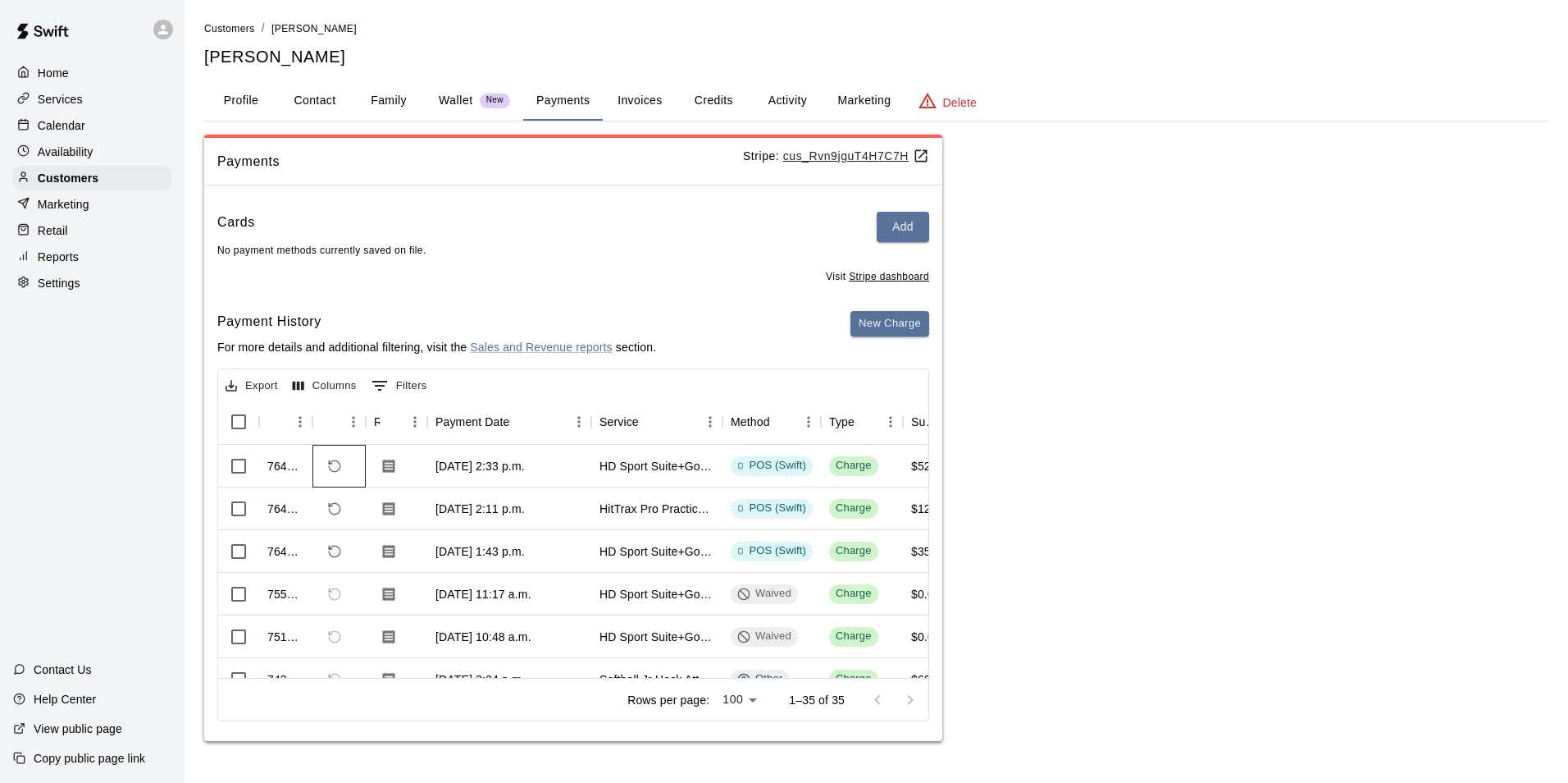
click at [319, 467] on div at bounding box center [338, 466] width 53 height 42
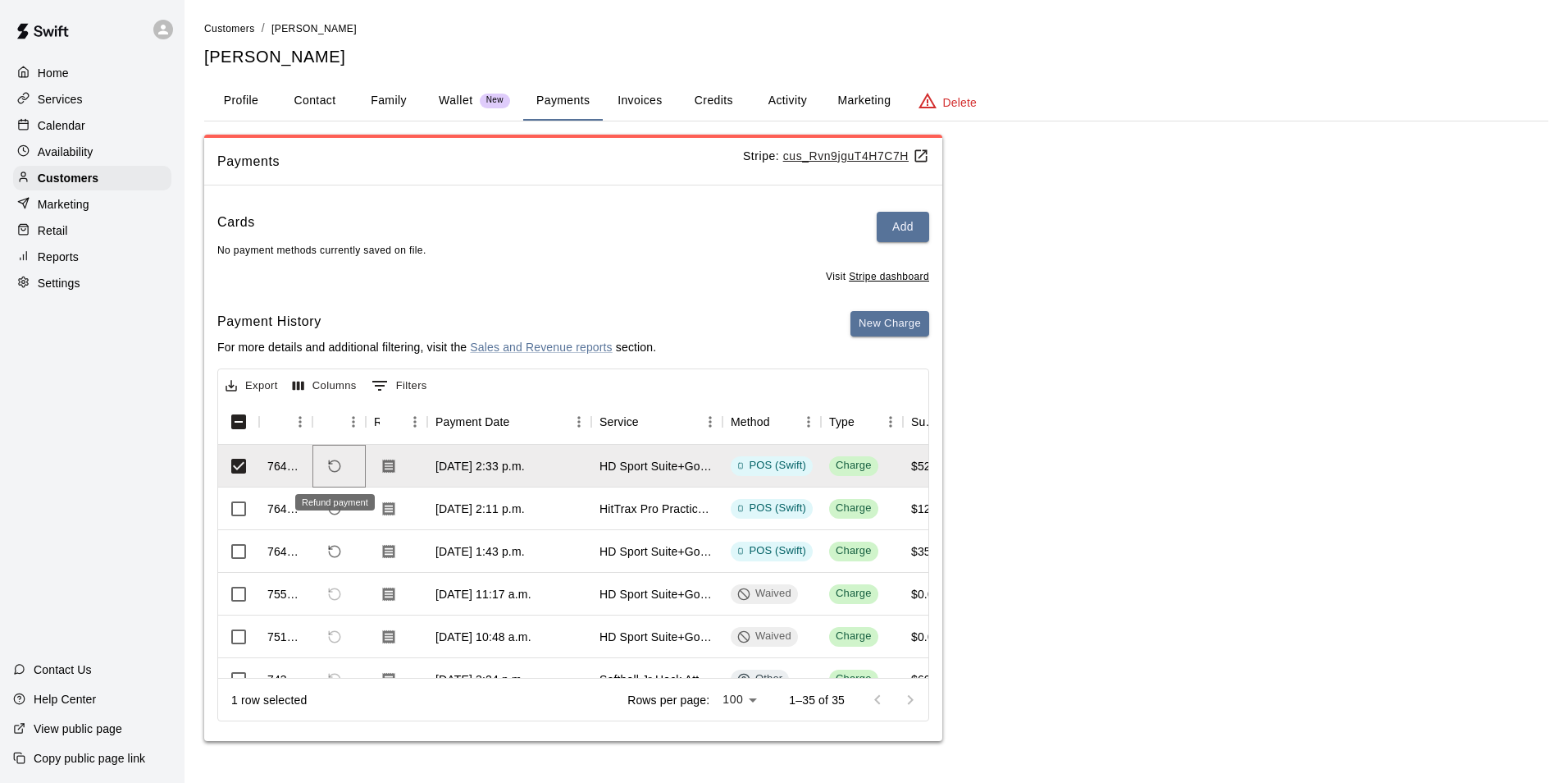
click at [332, 468] on icon "Refund payment" at bounding box center [334, 465] width 14 height 14
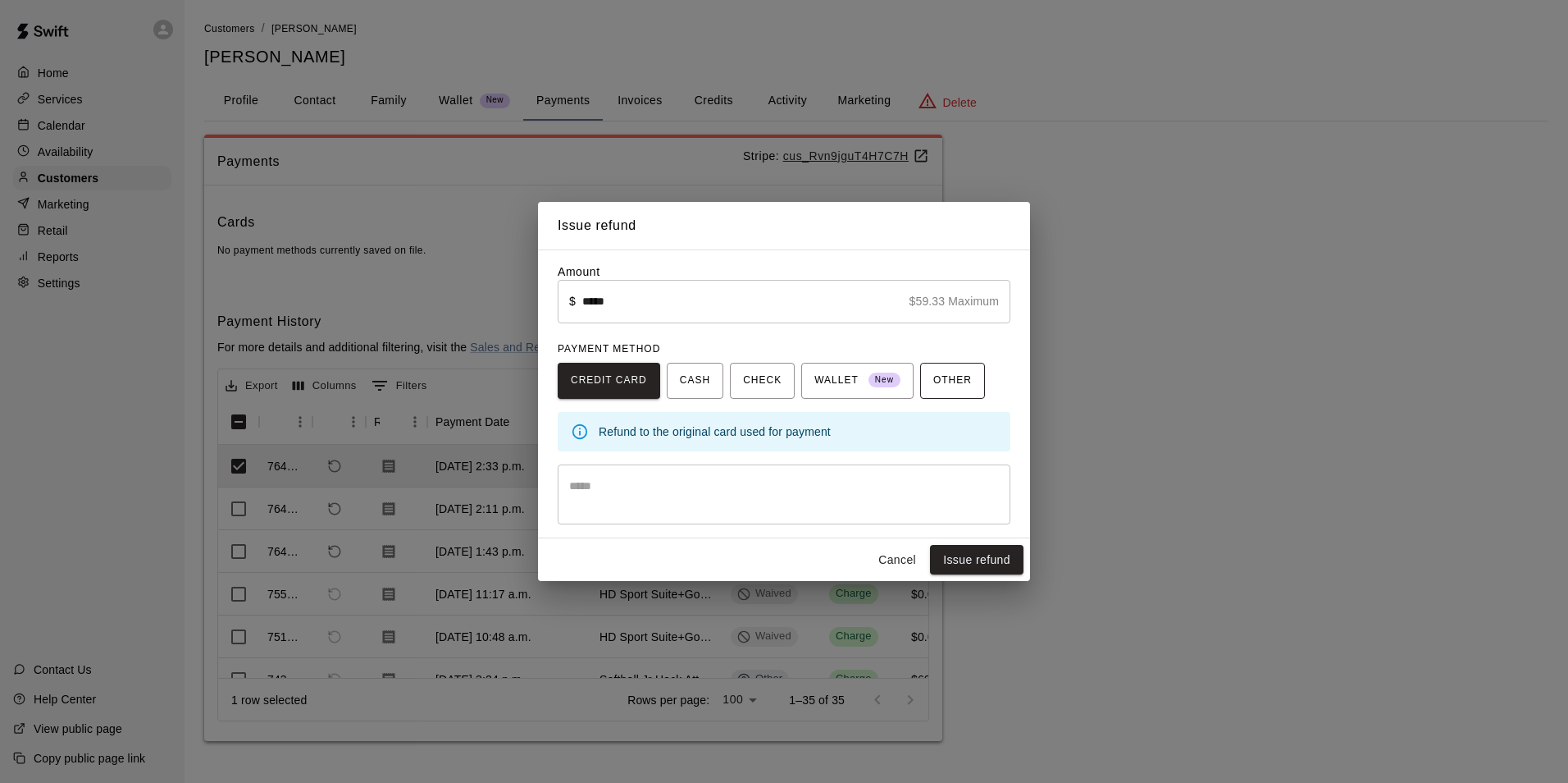
click at [953, 384] on span "OTHER" at bounding box center [953, 380] width 38 height 26
click at [972, 564] on button "Issue refund" at bounding box center [976, 560] width 93 height 31
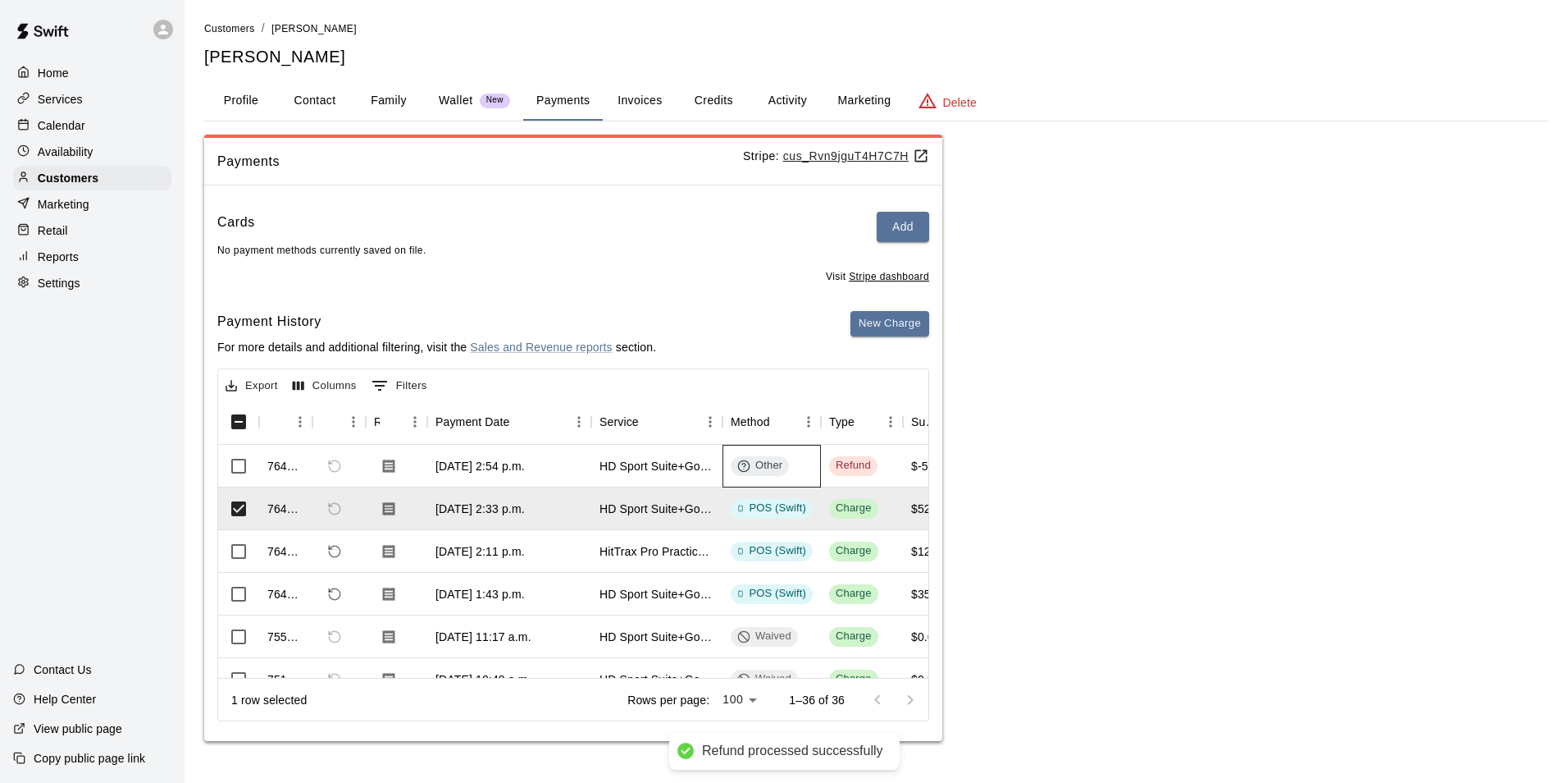
click at [785, 470] on span "Other" at bounding box center [760, 465] width 59 height 15
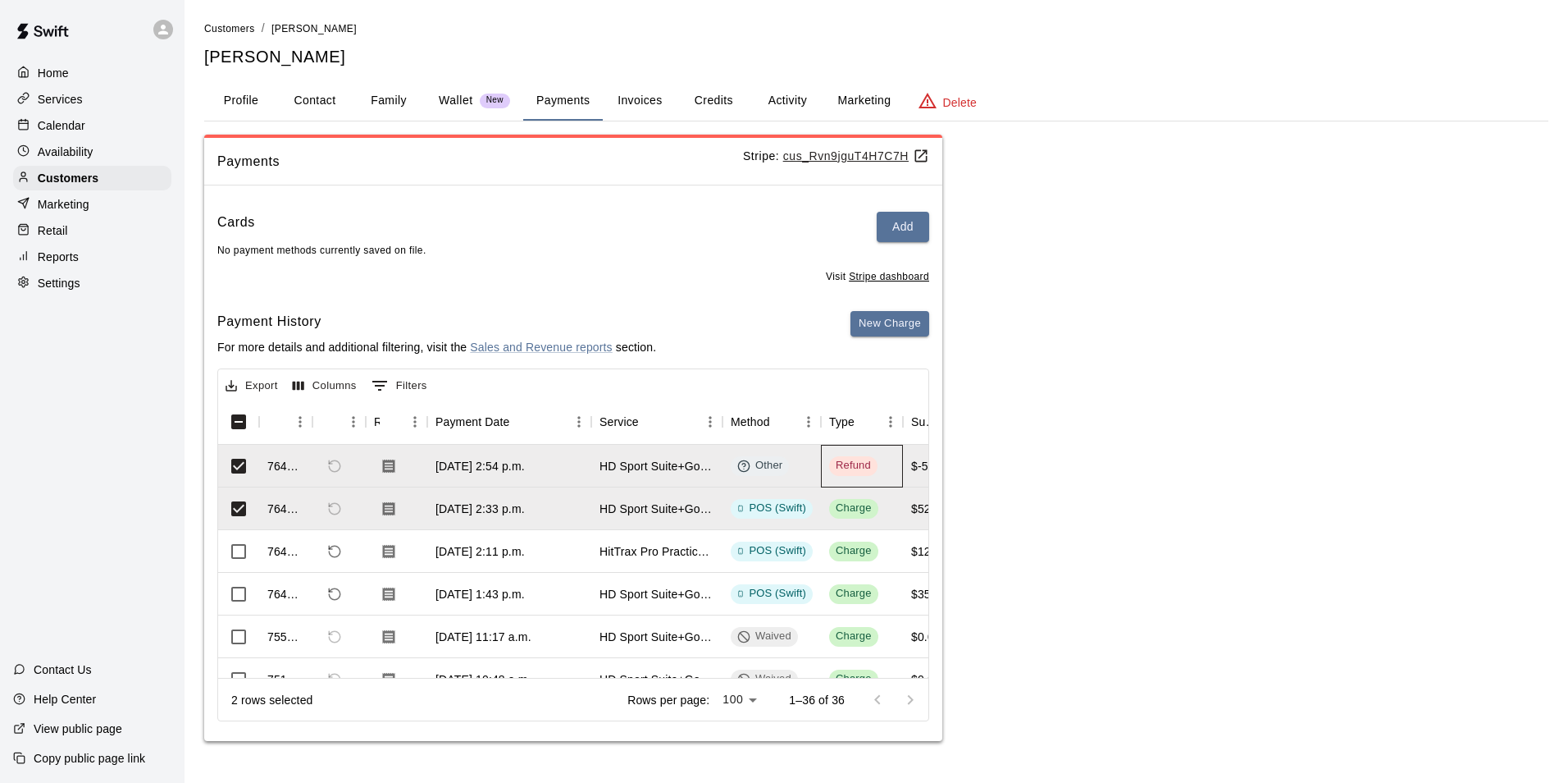
click at [859, 467] on div "Refund" at bounding box center [853, 465] width 36 height 15
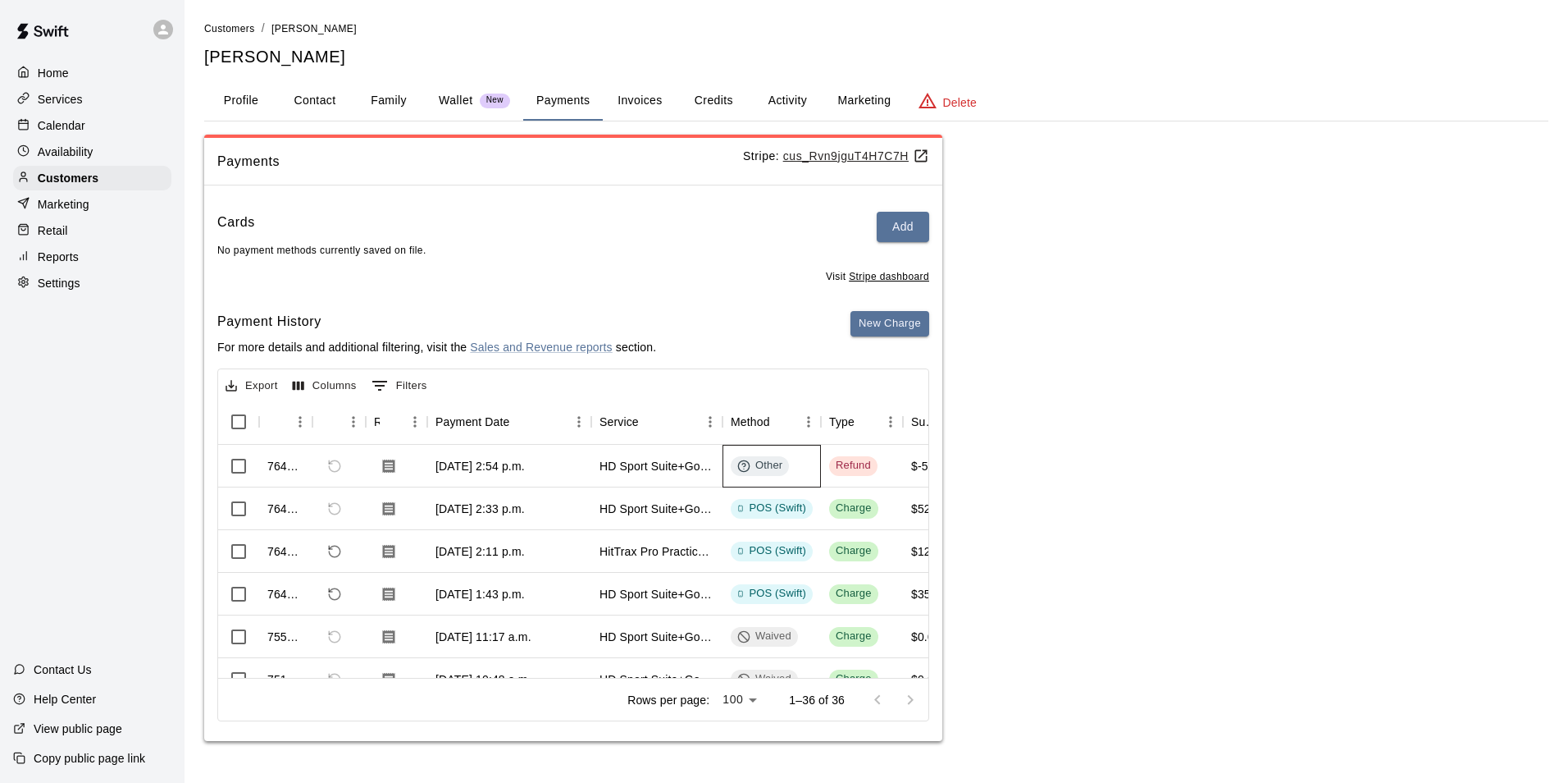
click at [748, 463] on icon at bounding box center [745, 466] width 13 height 13
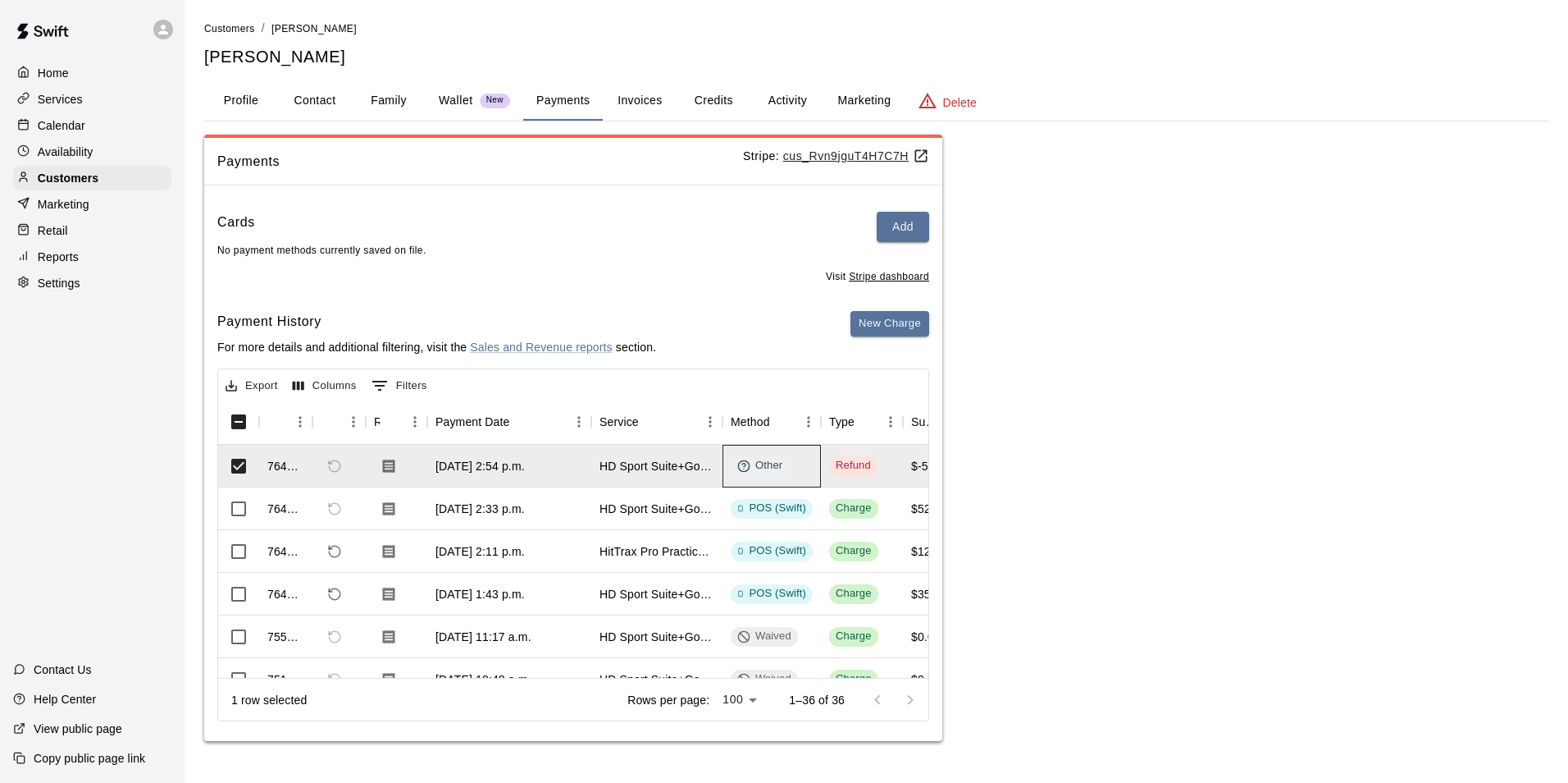
click at [748, 466] on icon at bounding box center [745, 466] width 13 height 13
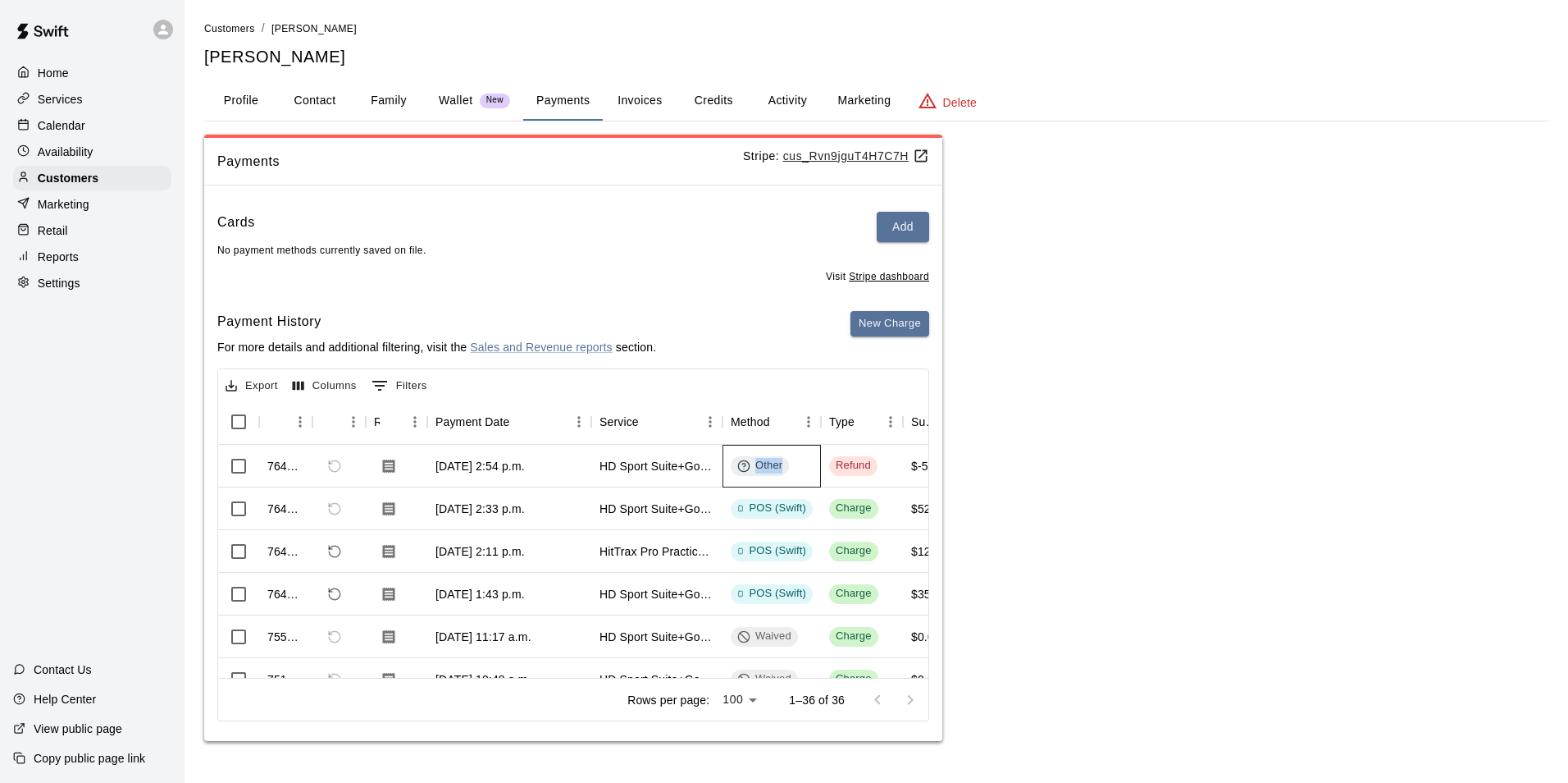
click at [748, 466] on icon at bounding box center [745, 466] width 13 height 13
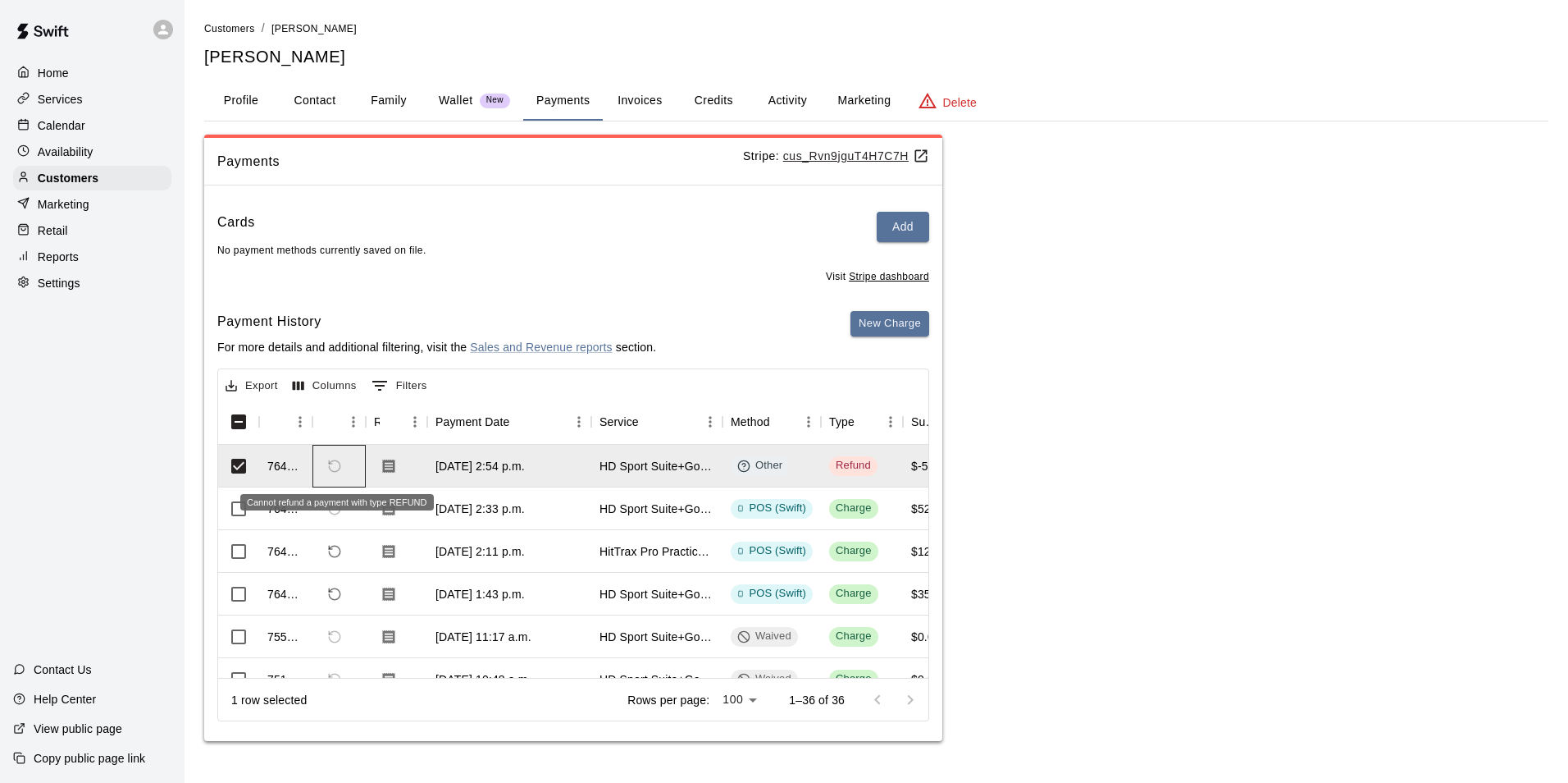
click at [333, 472] on span "Cannot refund a payment with type REFUND" at bounding box center [334, 465] width 28 height 28
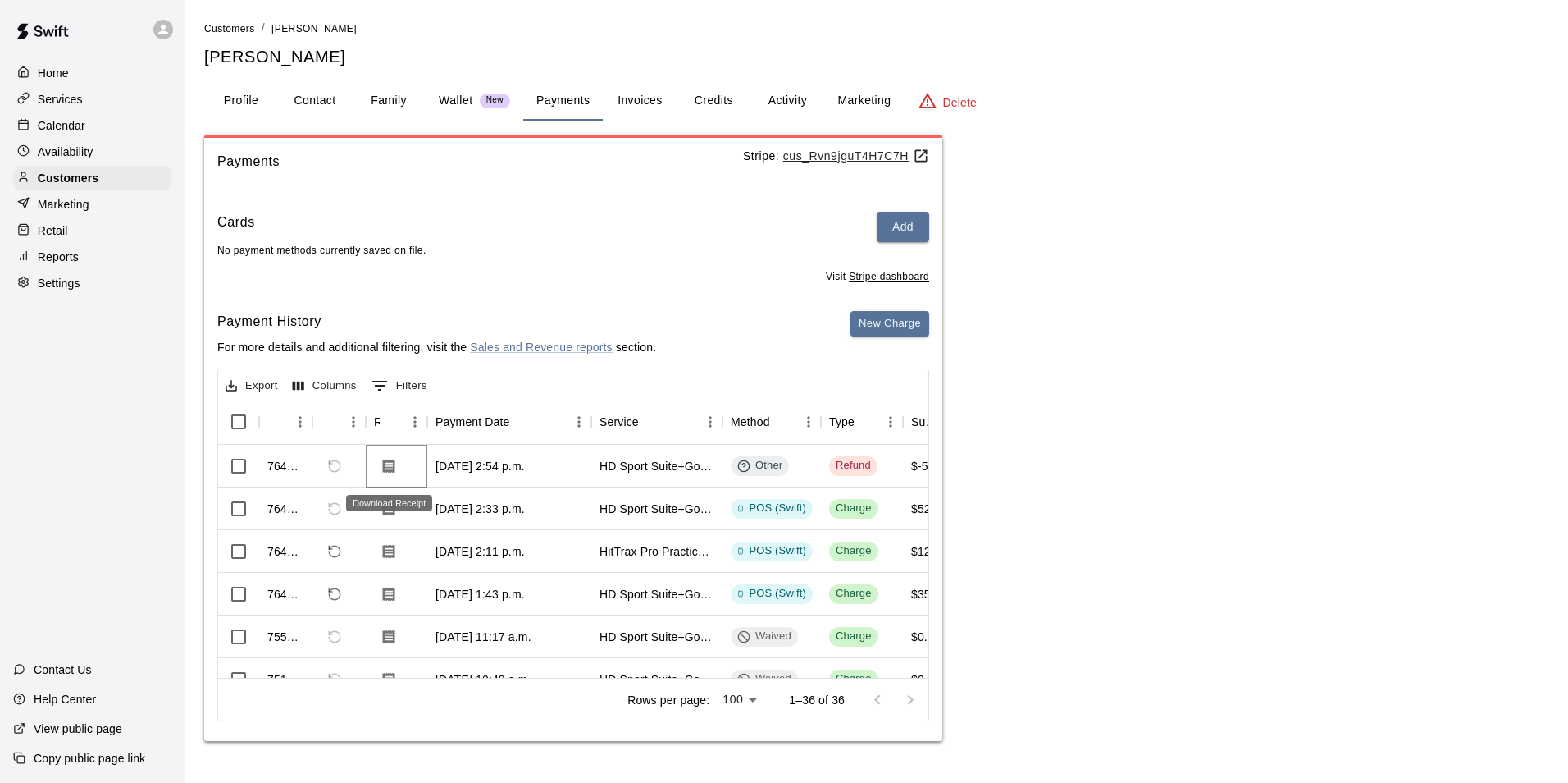
click at [396, 472] on icon "Download Receipt" at bounding box center [388, 465] width 16 height 16
click at [870, 314] on button "New Charge" at bounding box center [890, 324] width 79 height 25
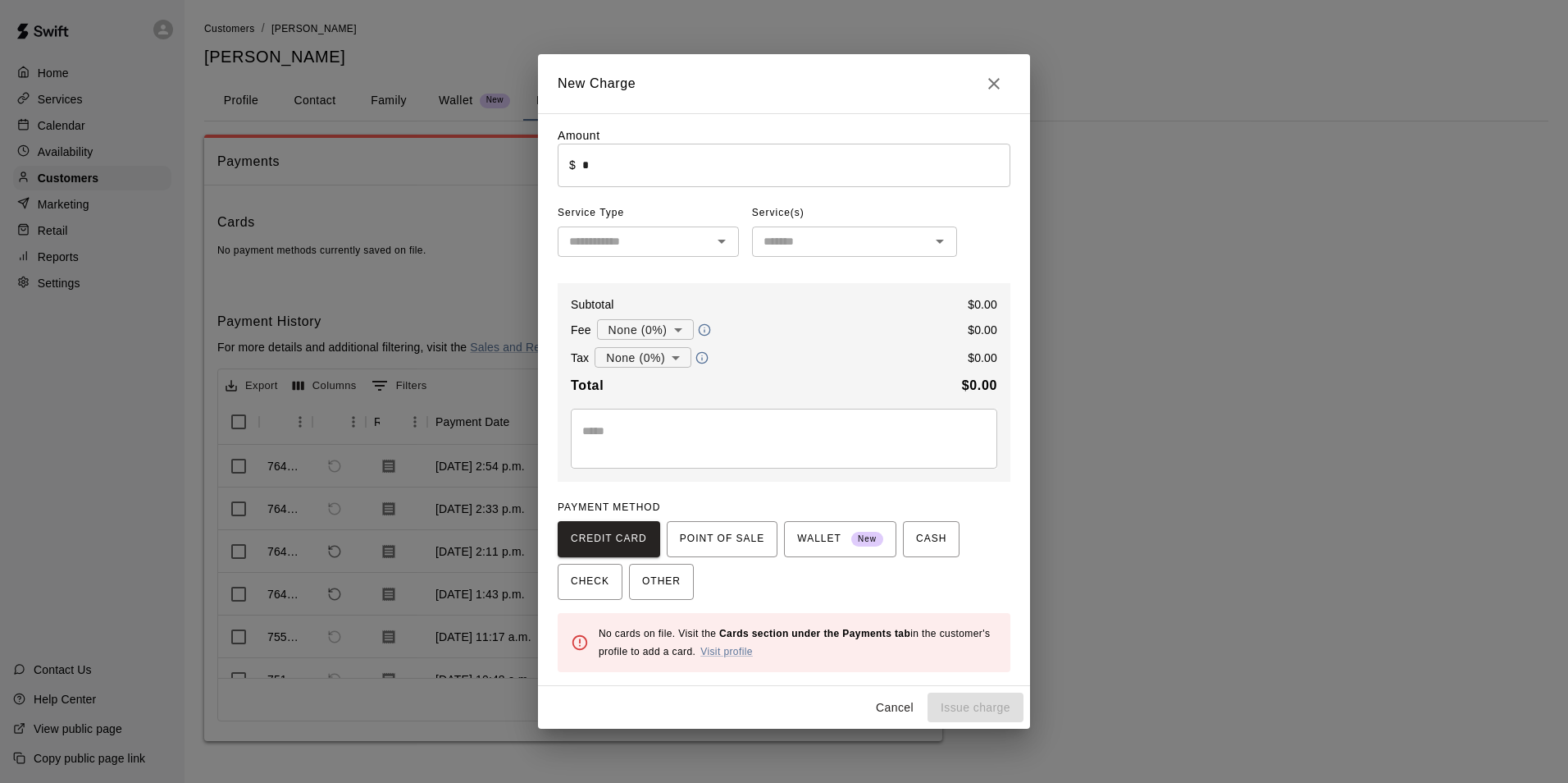
click at [713, 175] on input "*" at bounding box center [796, 164] width 429 height 43
click at [661, 245] on input "text" at bounding box center [635, 241] width 144 height 20
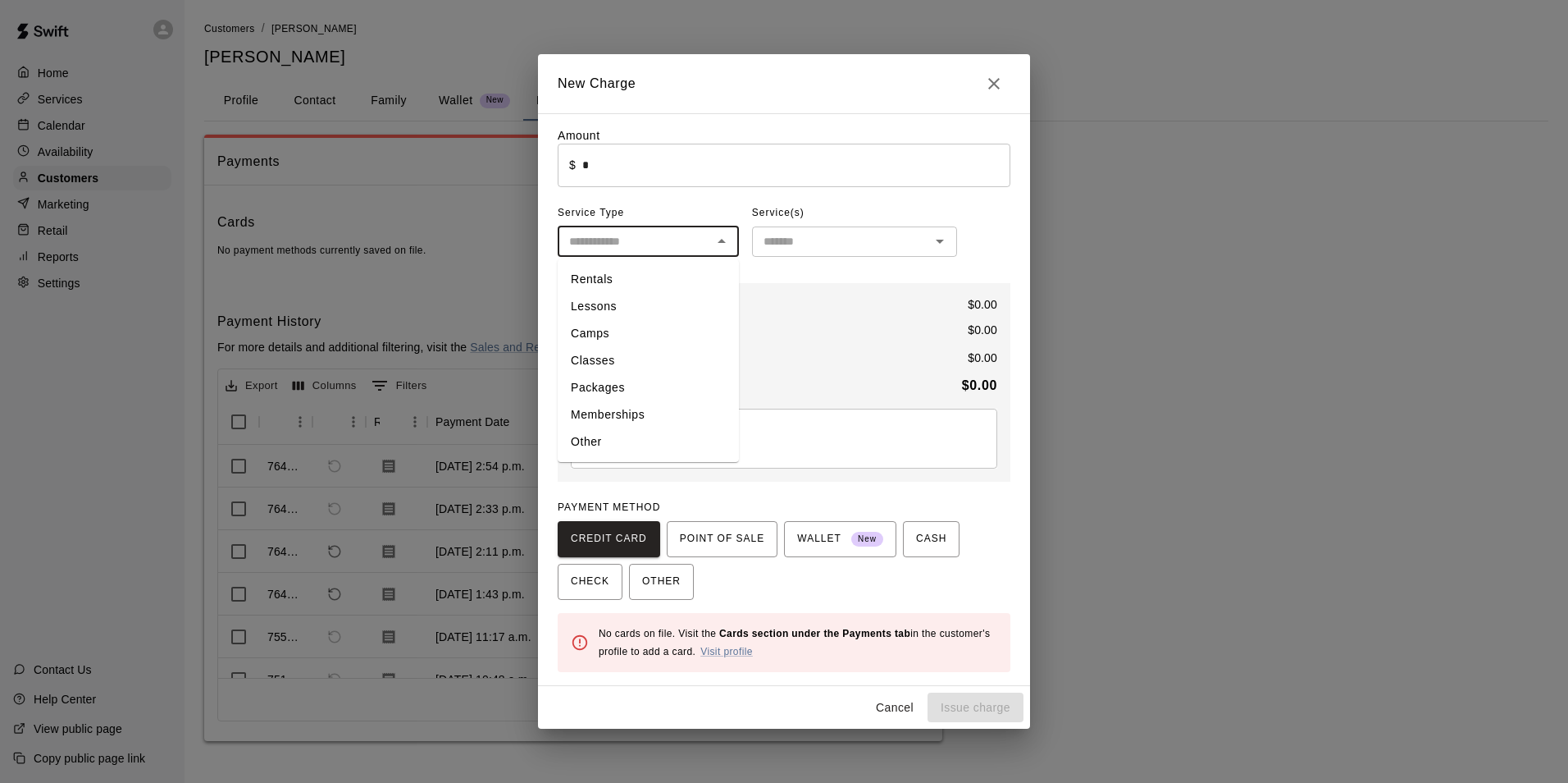
click at [637, 160] on input "*" at bounding box center [796, 164] width 429 height 43
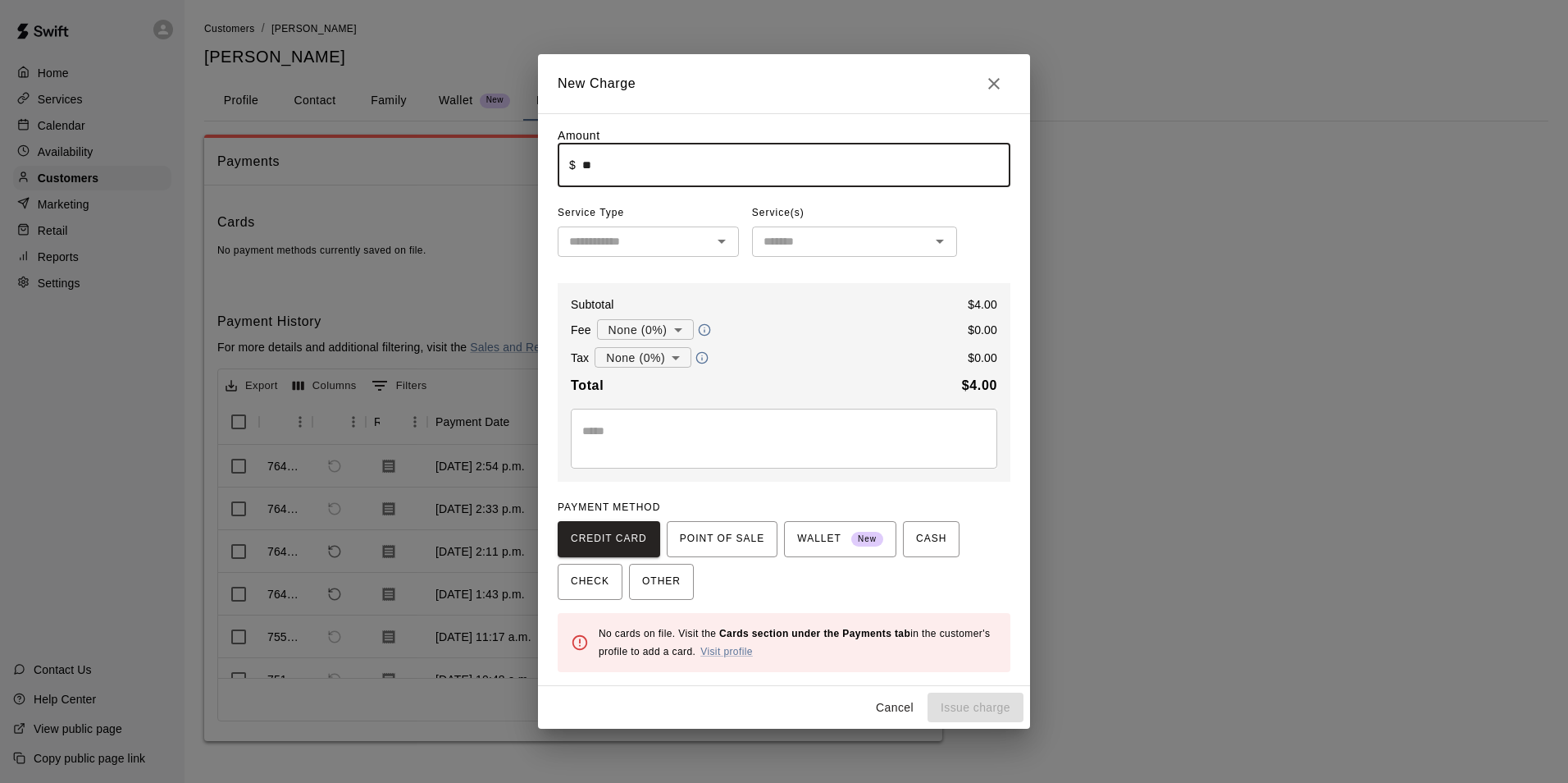
type input "*"
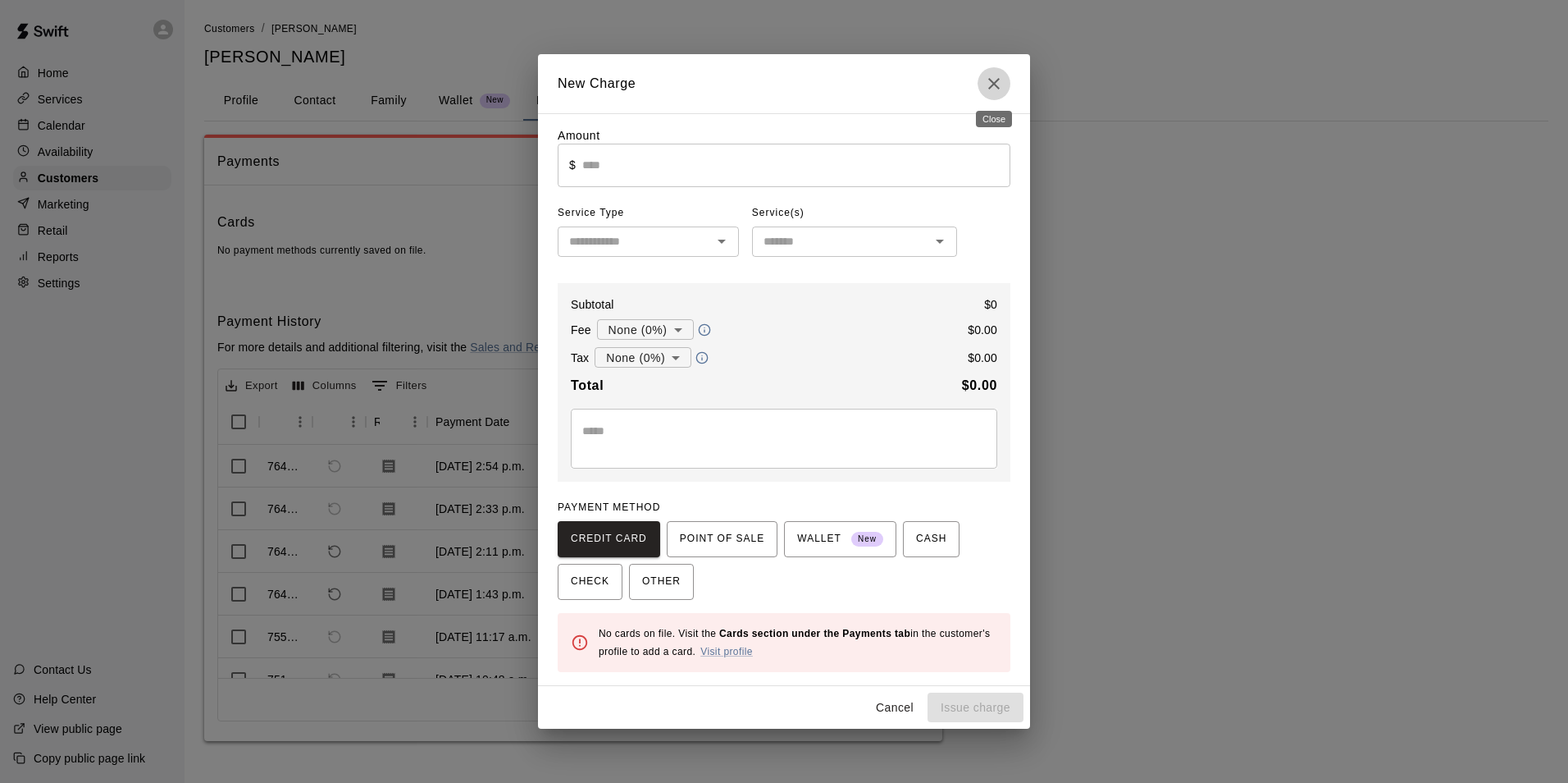
click at [980, 81] on button "Close" at bounding box center [994, 84] width 33 height 33
type input "*"
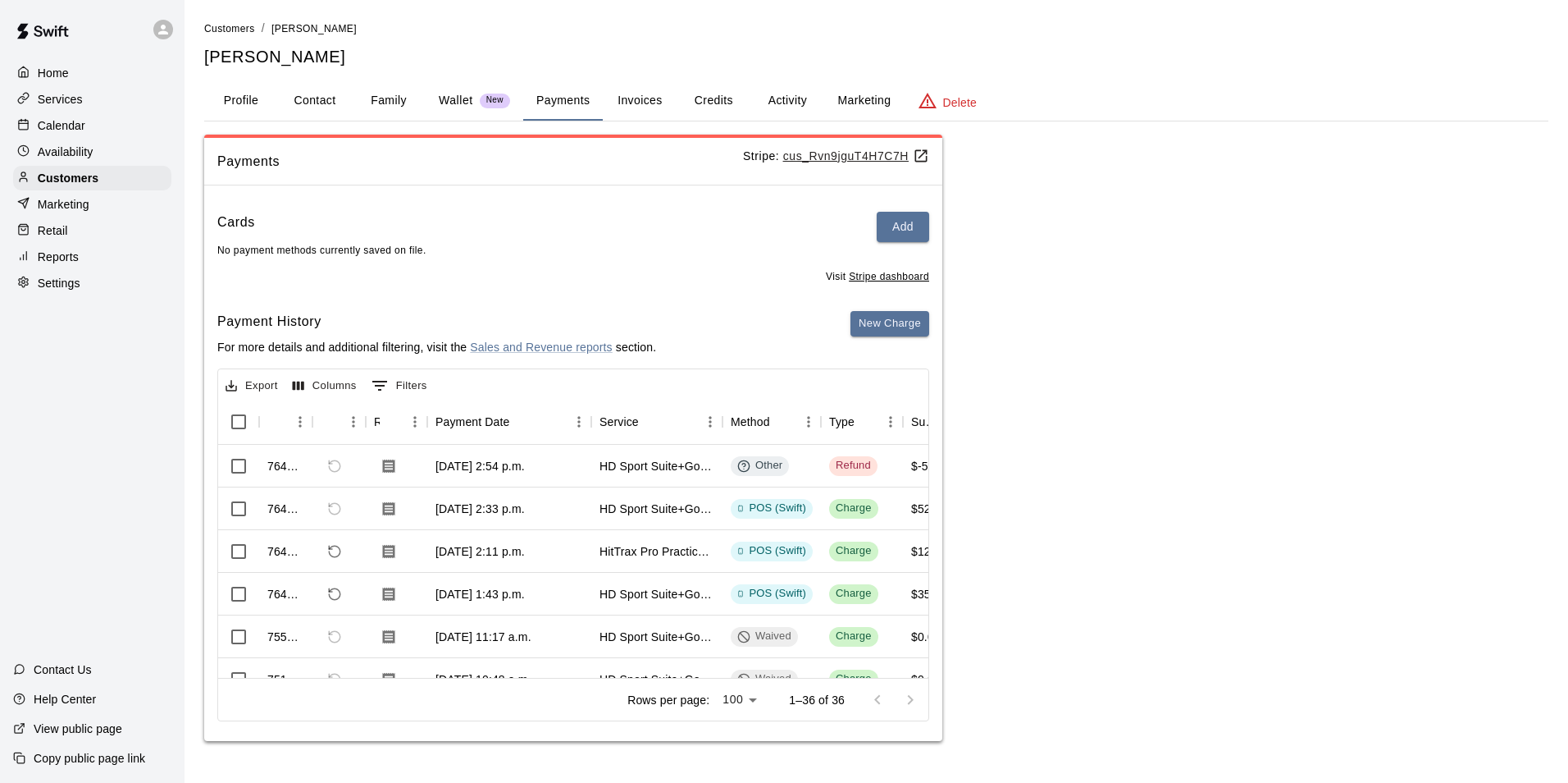
click at [915, 153] on icon at bounding box center [920, 156] width 16 height 16
click at [78, 124] on p "Calendar" at bounding box center [61, 125] width 48 height 16
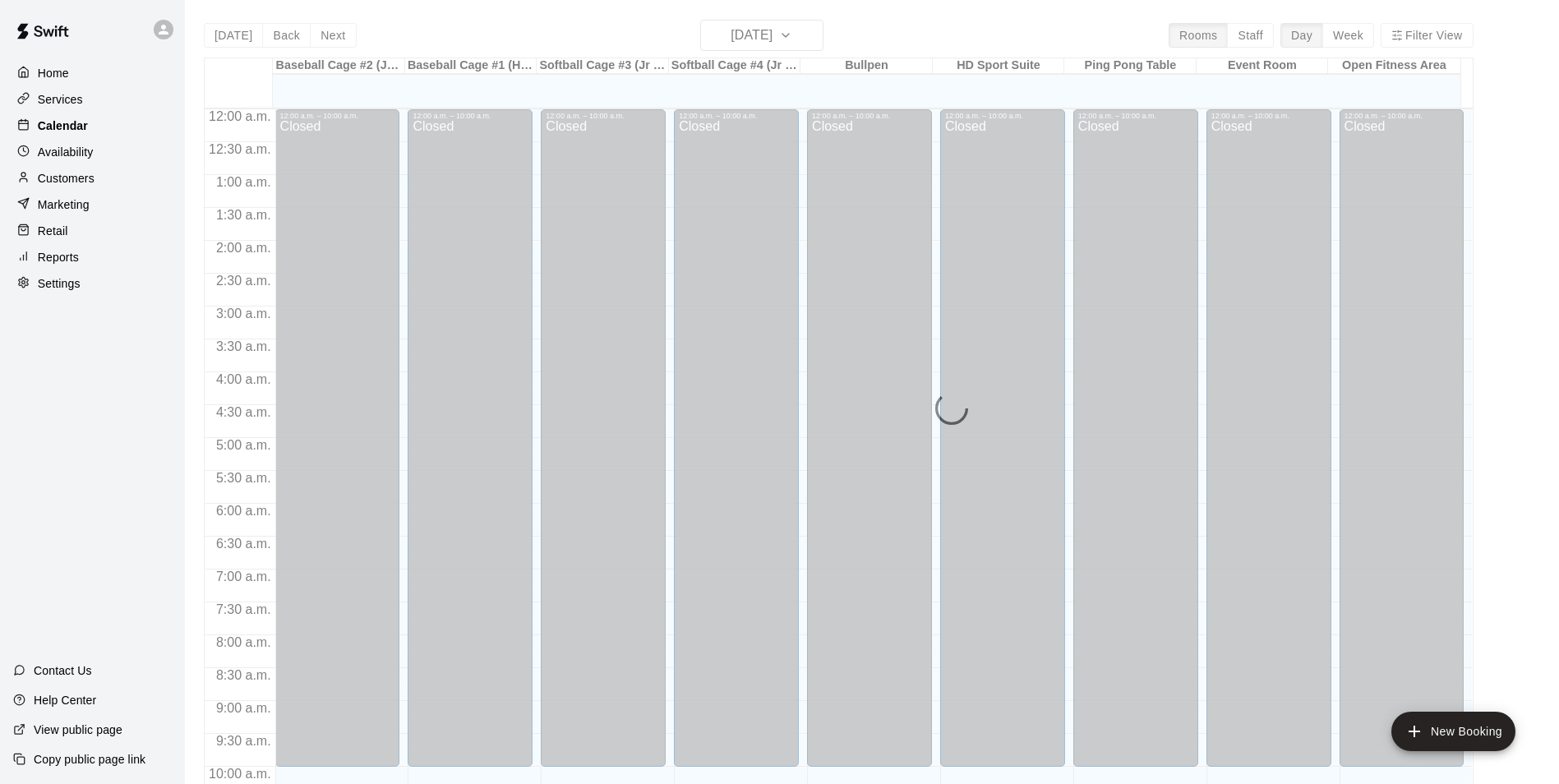
scroll to position [834, 0]
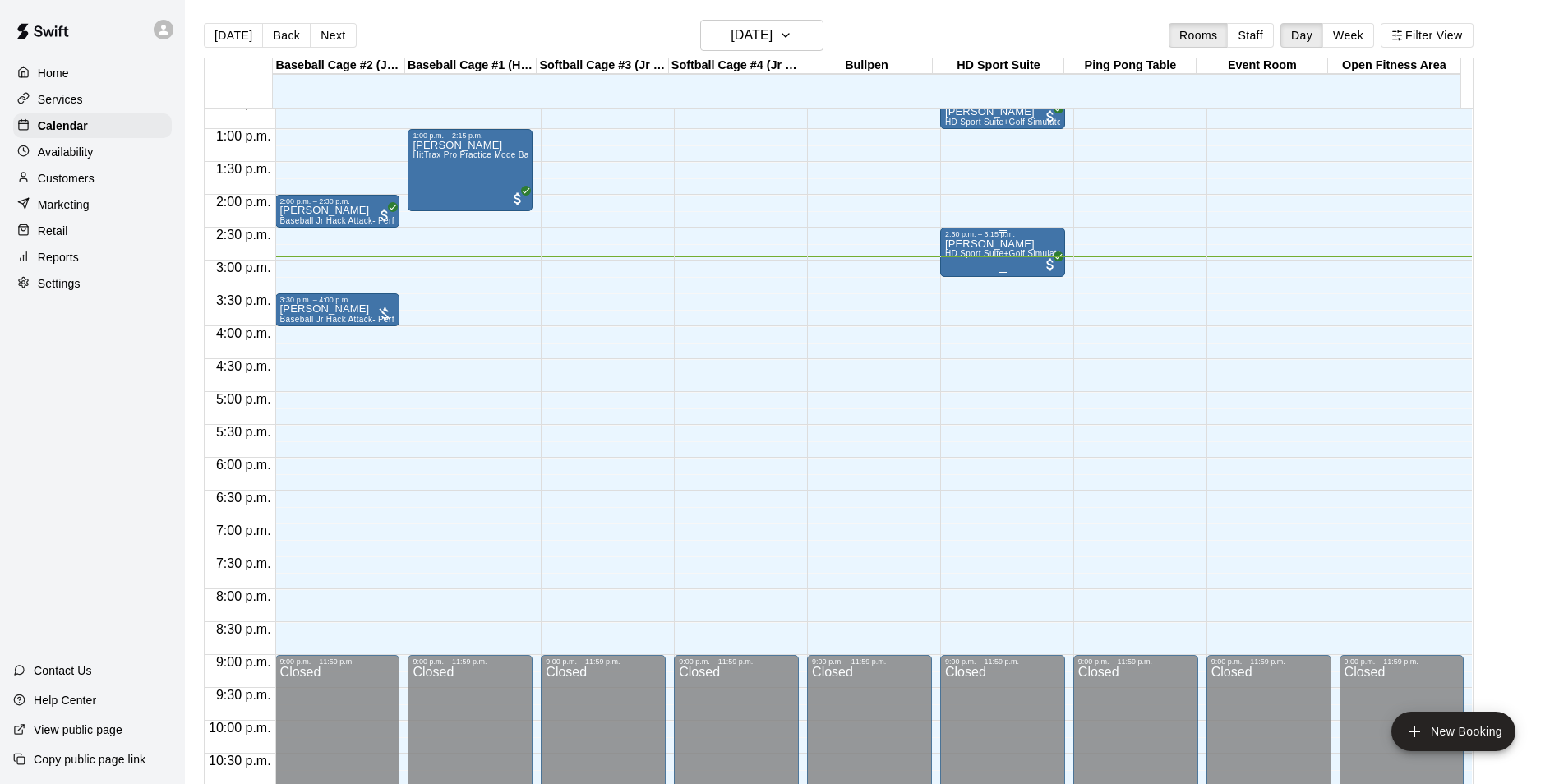
click at [1036, 267] on div "[PERSON_NAME] HD Sport Suite+Golf Simulator- Private Room" at bounding box center [1003, 630] width 115 height 784
click at [966, 298] on img "edit" at bounding box center [959, 297] width 19 height 19
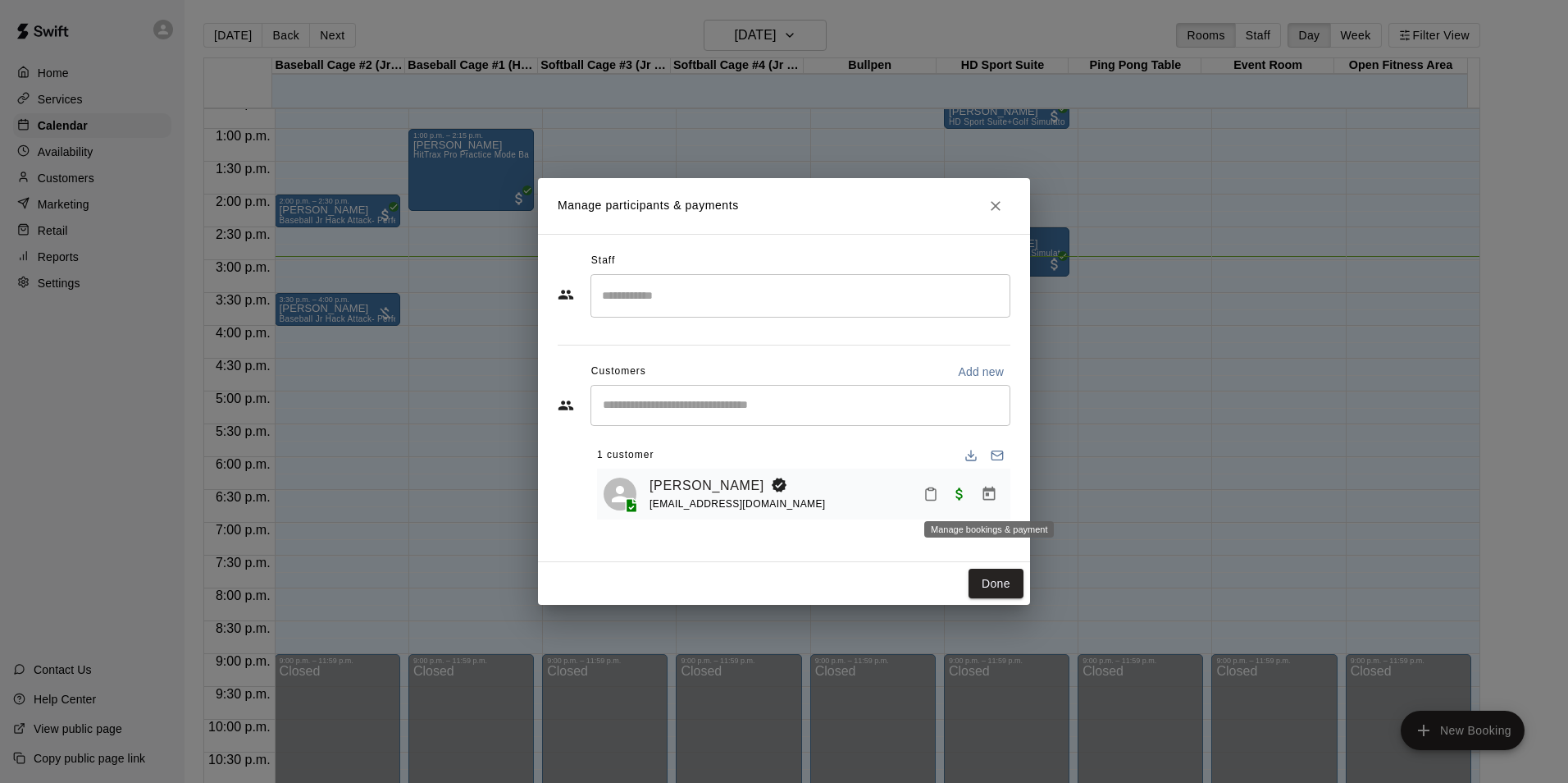
click at [1001, 497] on button "Manage bookings & payment" at bounding box center [989, 494] width 30 height 30
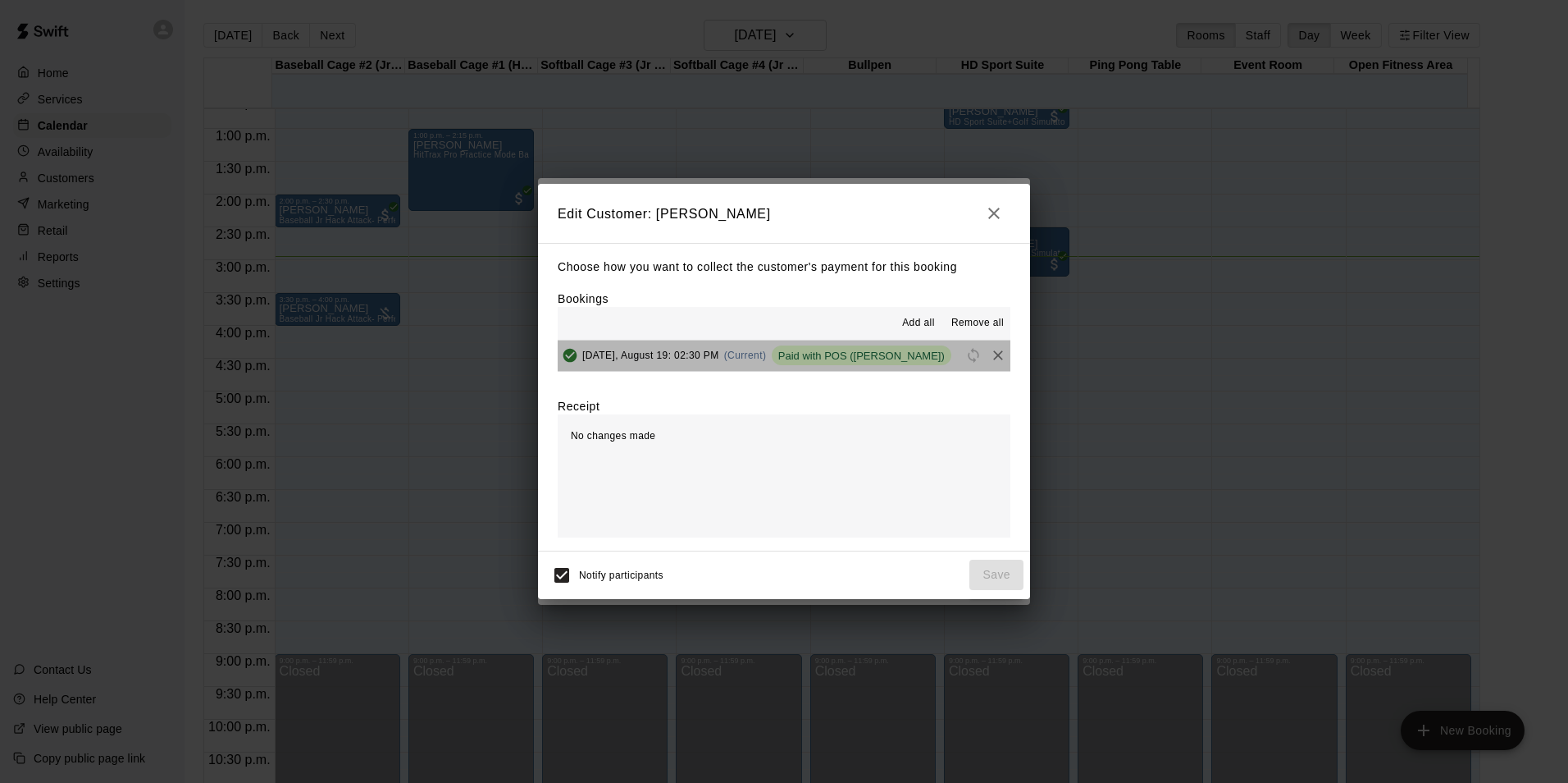
click at [829, 347] on div "Paid with POS ([PERSON_NAME])" at bounding box center [861, 355] width 180 height 19
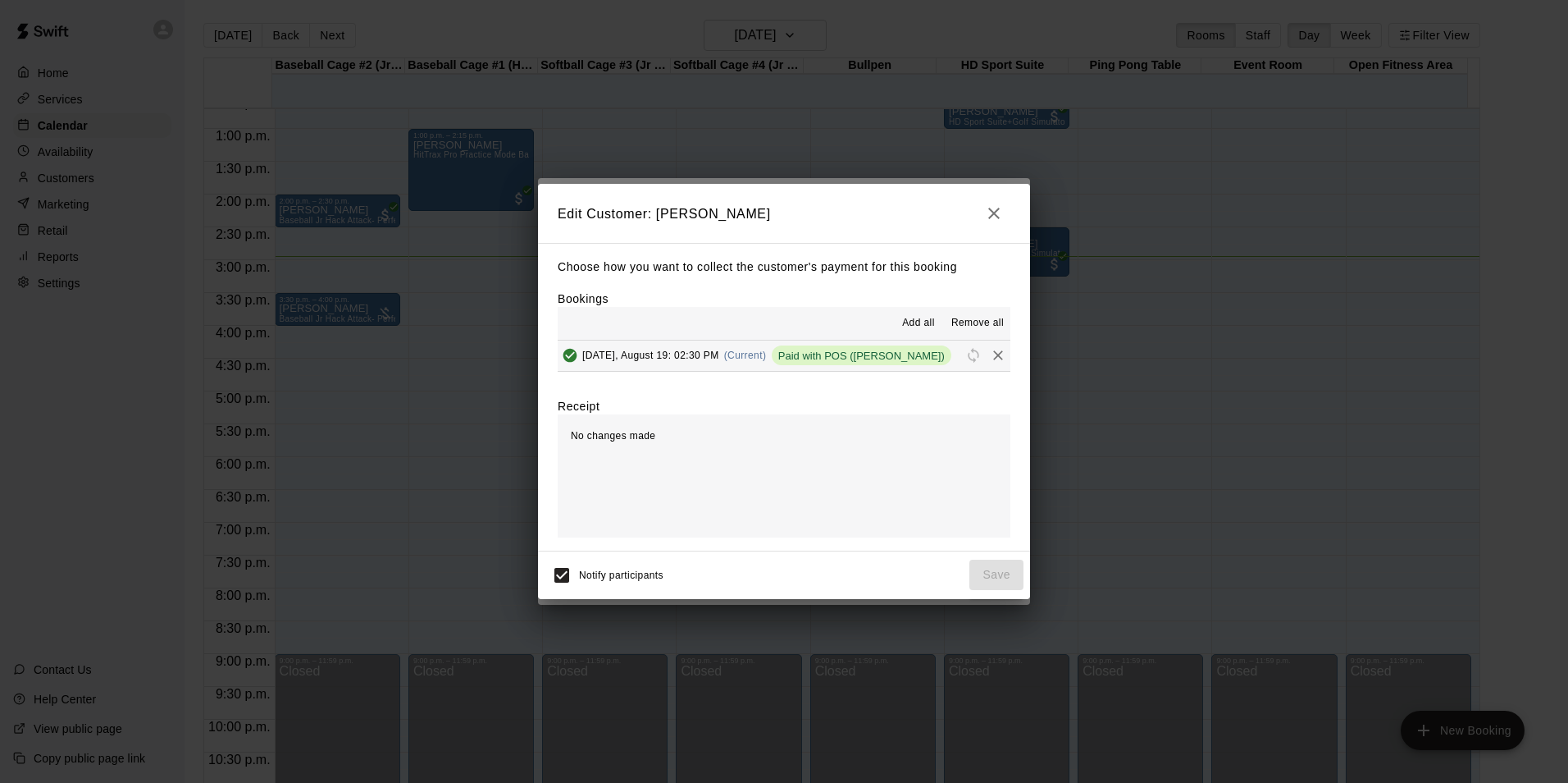
click at [926, 324] on span "Add all" at bounding box center [919, 323] width 33 height 16
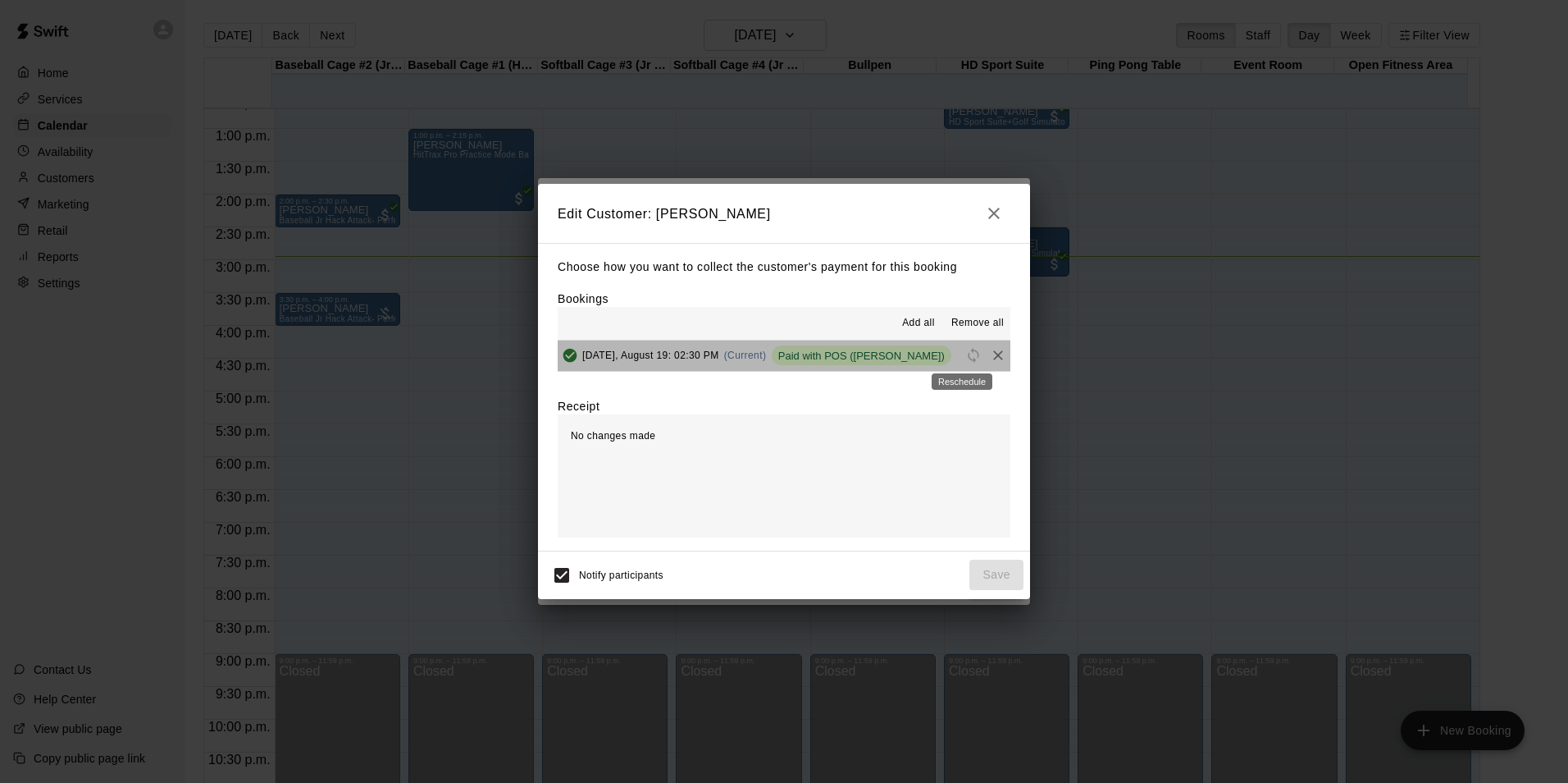
click at [962, 354] on span "Reschedule" at bounding box center [974, 355] width 25 height 12
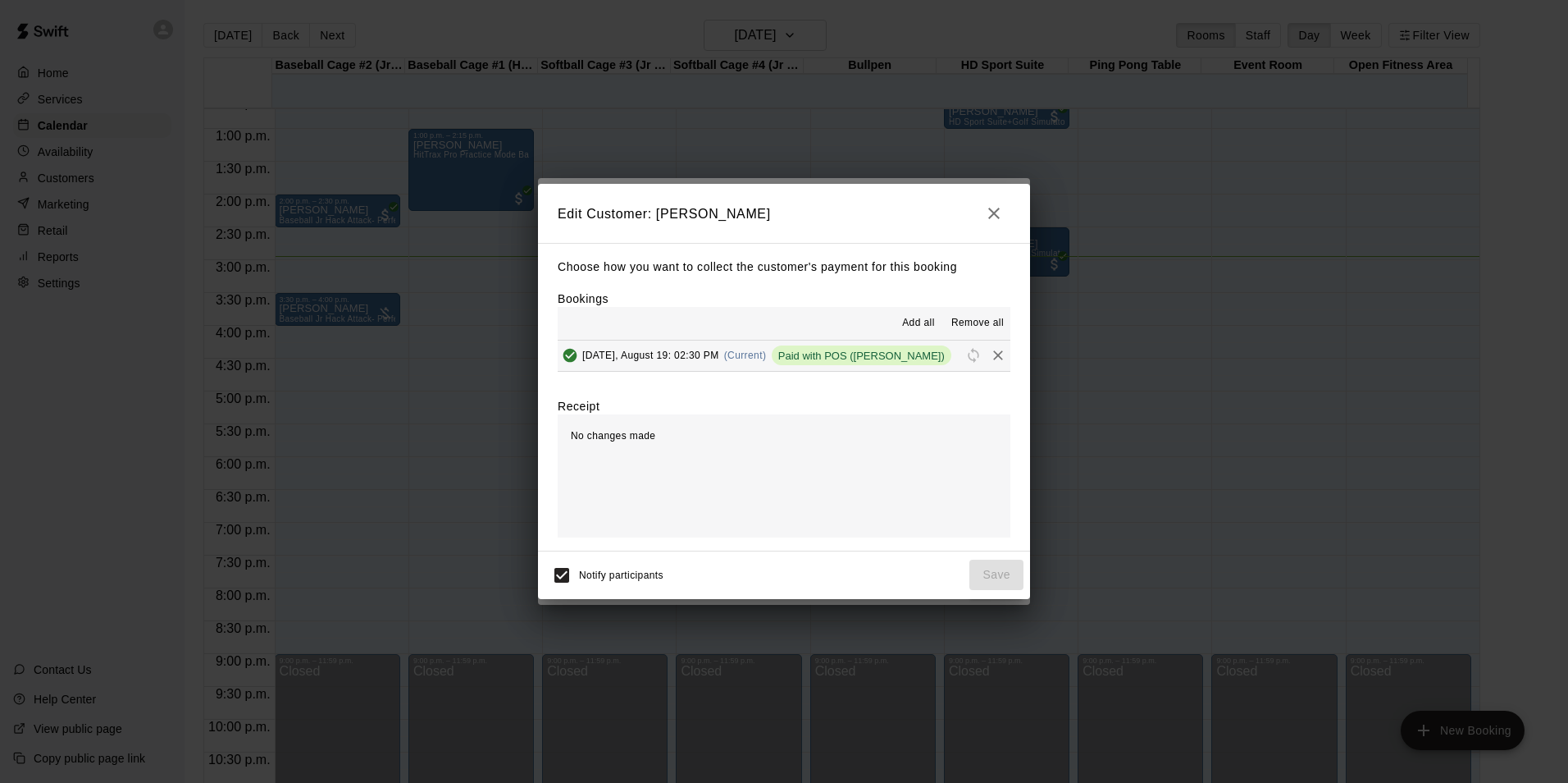
click at [662, 352] on span "[DATE], August 19: 02:30 PM" at bounding box center [650, 355] width 137 height 12
click at [605, 352] on span "[DATE], August 19: 02:30 PM" at bounding box center [650, 355] width 137 height 12
click at [757, 353] on span "(Current)" at bounding box center [746, 355] width 42 height 12
click at [817, 353] on span "Paid with POS ([PERSON_NAME])" at bounding box center [861, 355] width 180 height 12
click at [964, 356] on span "Reschedule" at bounding box center [974, 355] width 25 height 12
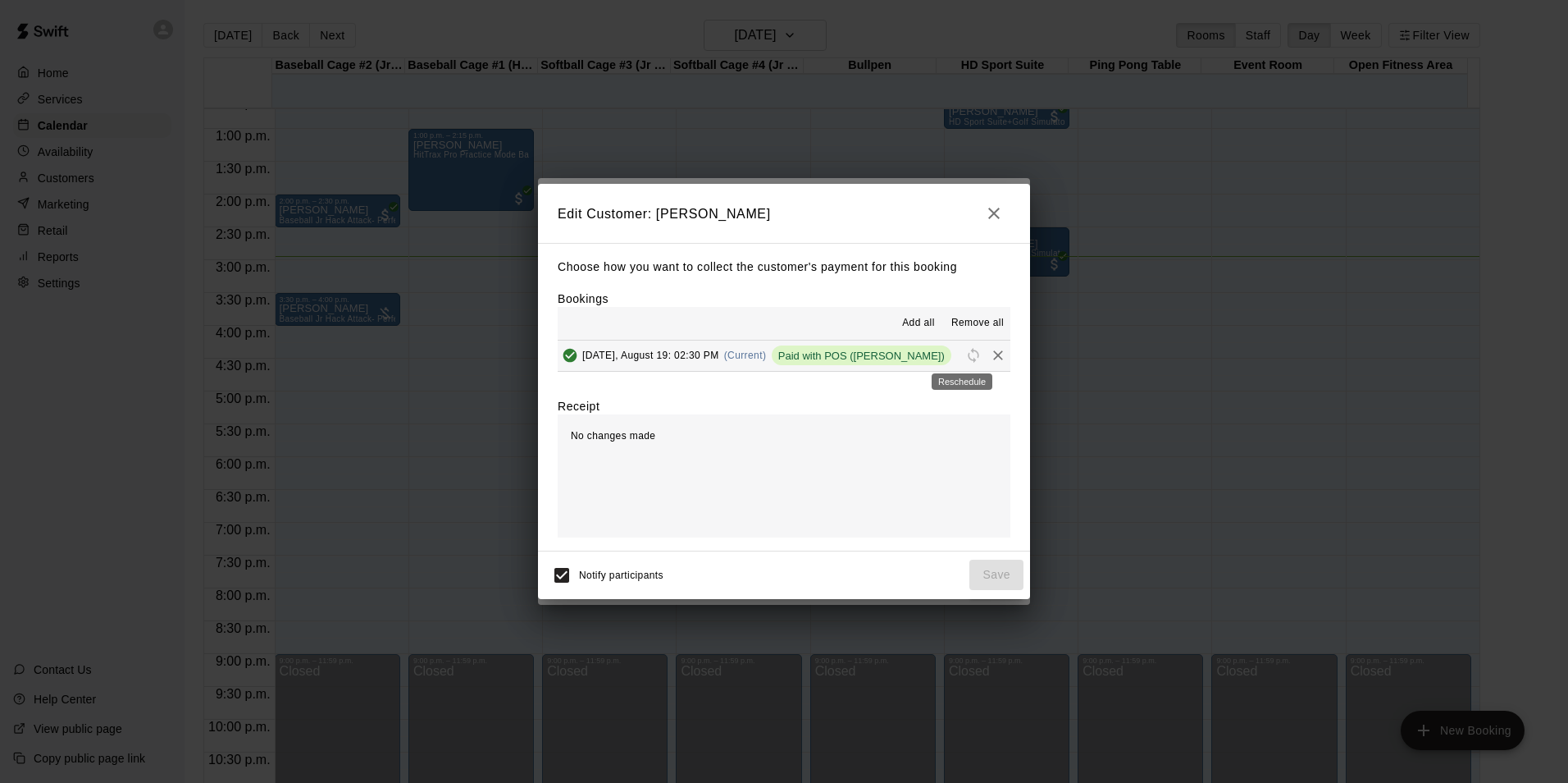
click at [863, 356] on span "Paid with POS ([PERSON_NAME])" at bounding box center [861, 355] width 180 height 12
click at [665, 463] on div "No changes made" at bounding box center [784, 476] width 453 height 123
click at [931, 327] on span "Add all" at bounding box center [919, 323] width 33 height 16
click at [991, 213] on icon "button" at bounding box center [994, 213] width 19 height 19
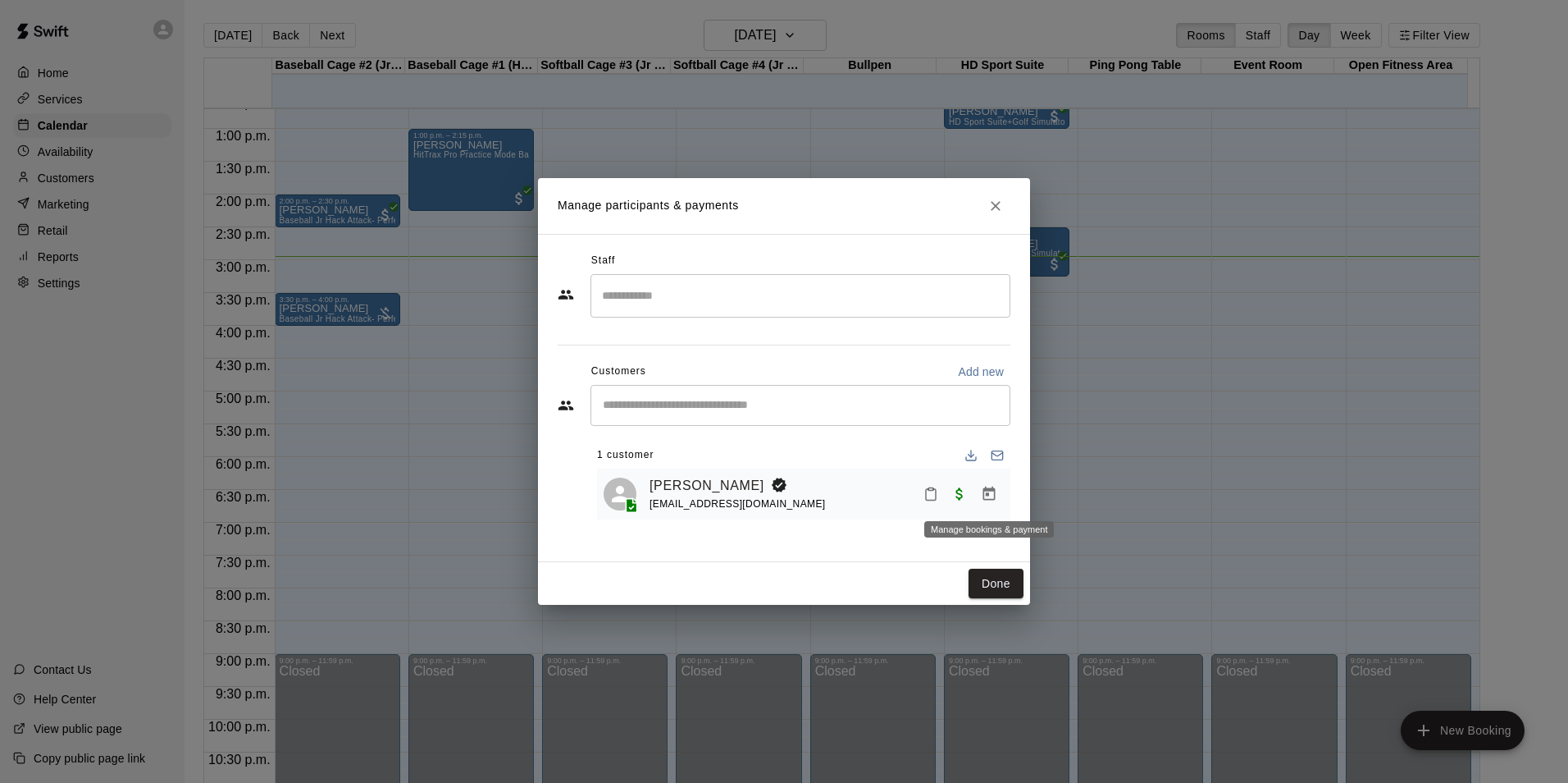
click at [1001, 499] on button "Manage bookings & payment" at bounding box center [989, 494] width 30 height 30
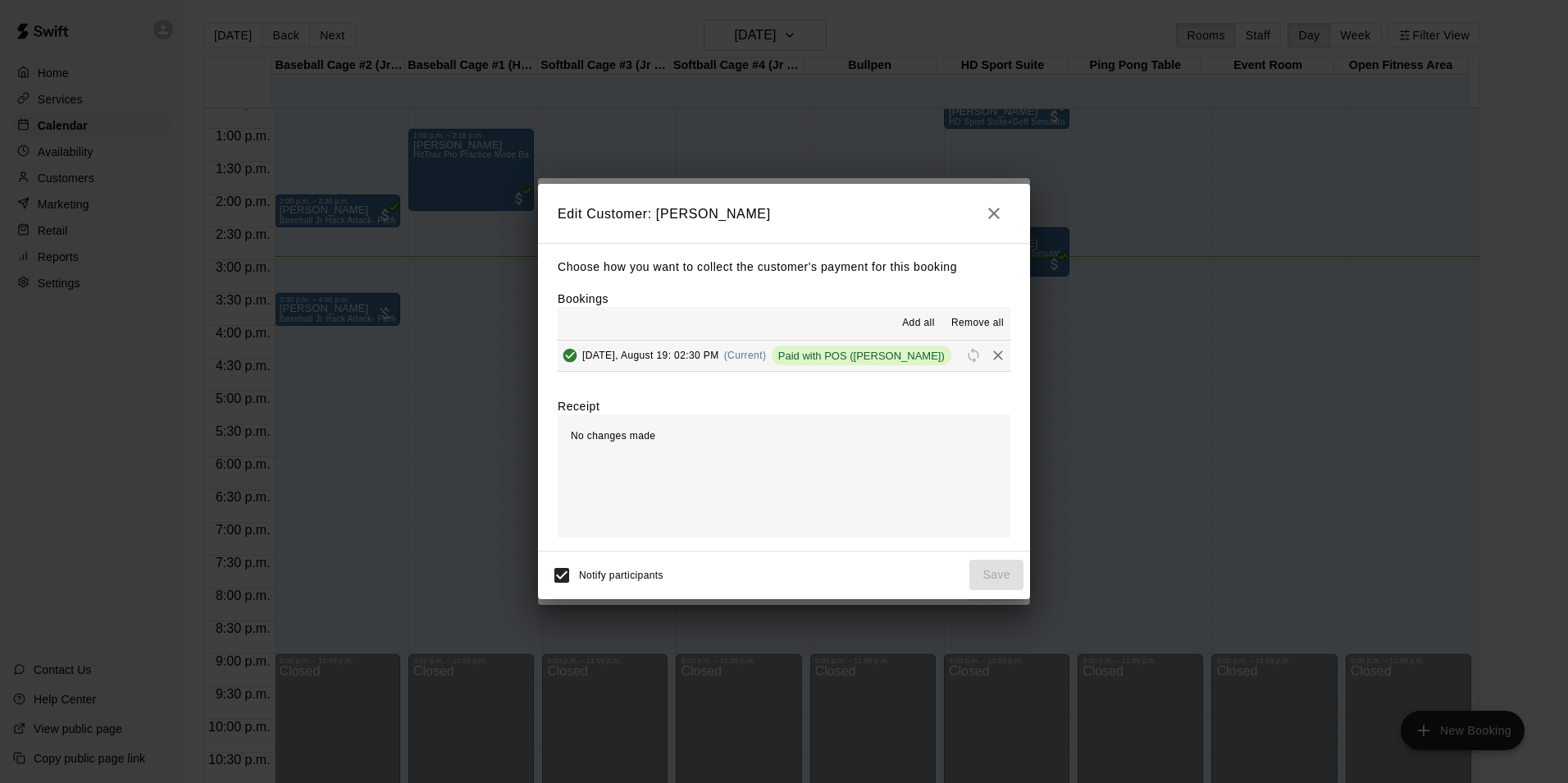
click at [878, 352] on span "Paid with POS ([PERSON_NAME])" at bounding box center [861, 355] width 180 height 12
click at [991, 213] on icon "button" at bounding box center [994, 213] width 19 height 19
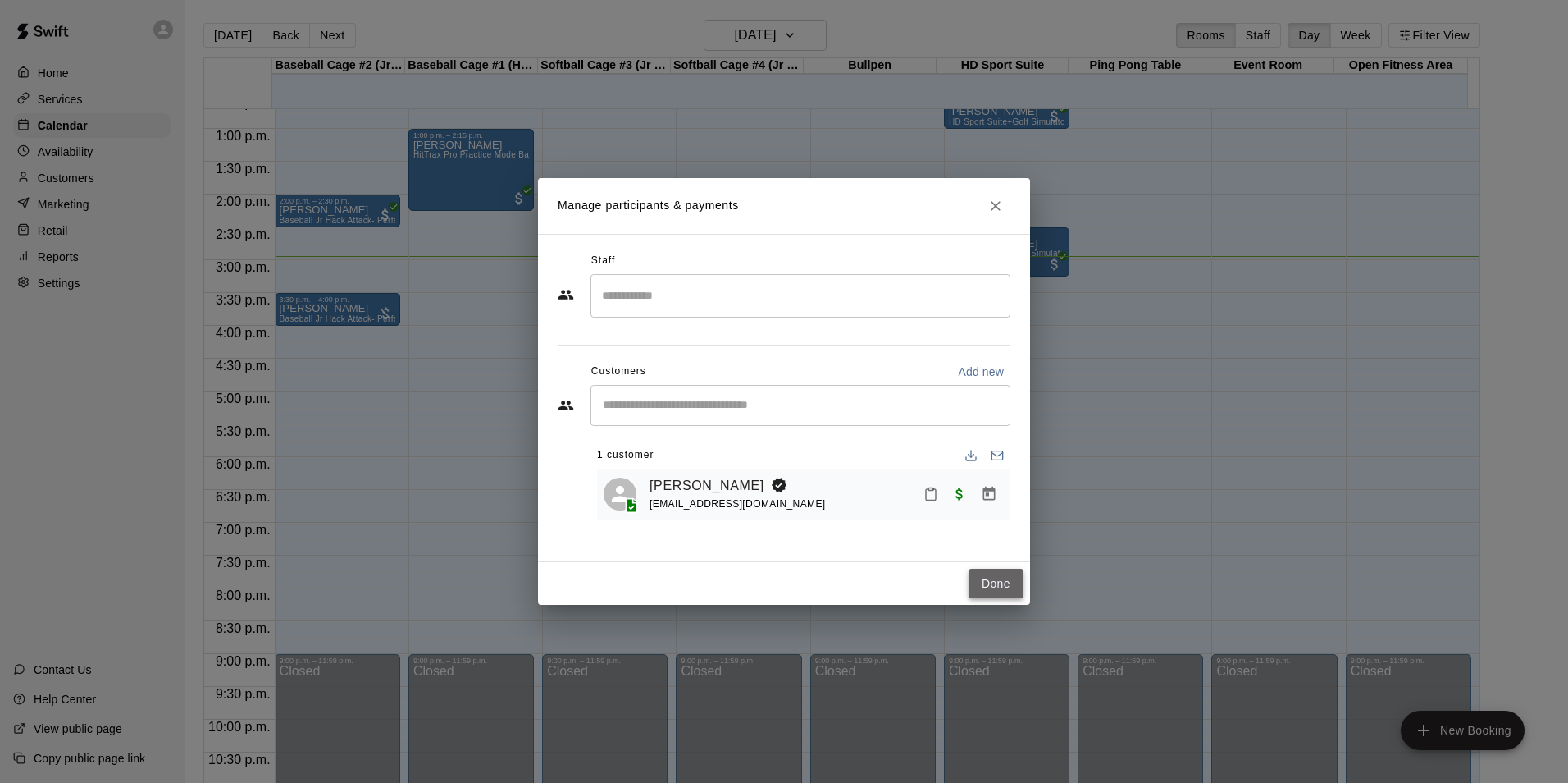
click at [1005, 577] on button "Done" at bounding box center [995, 584] width 55 height 31
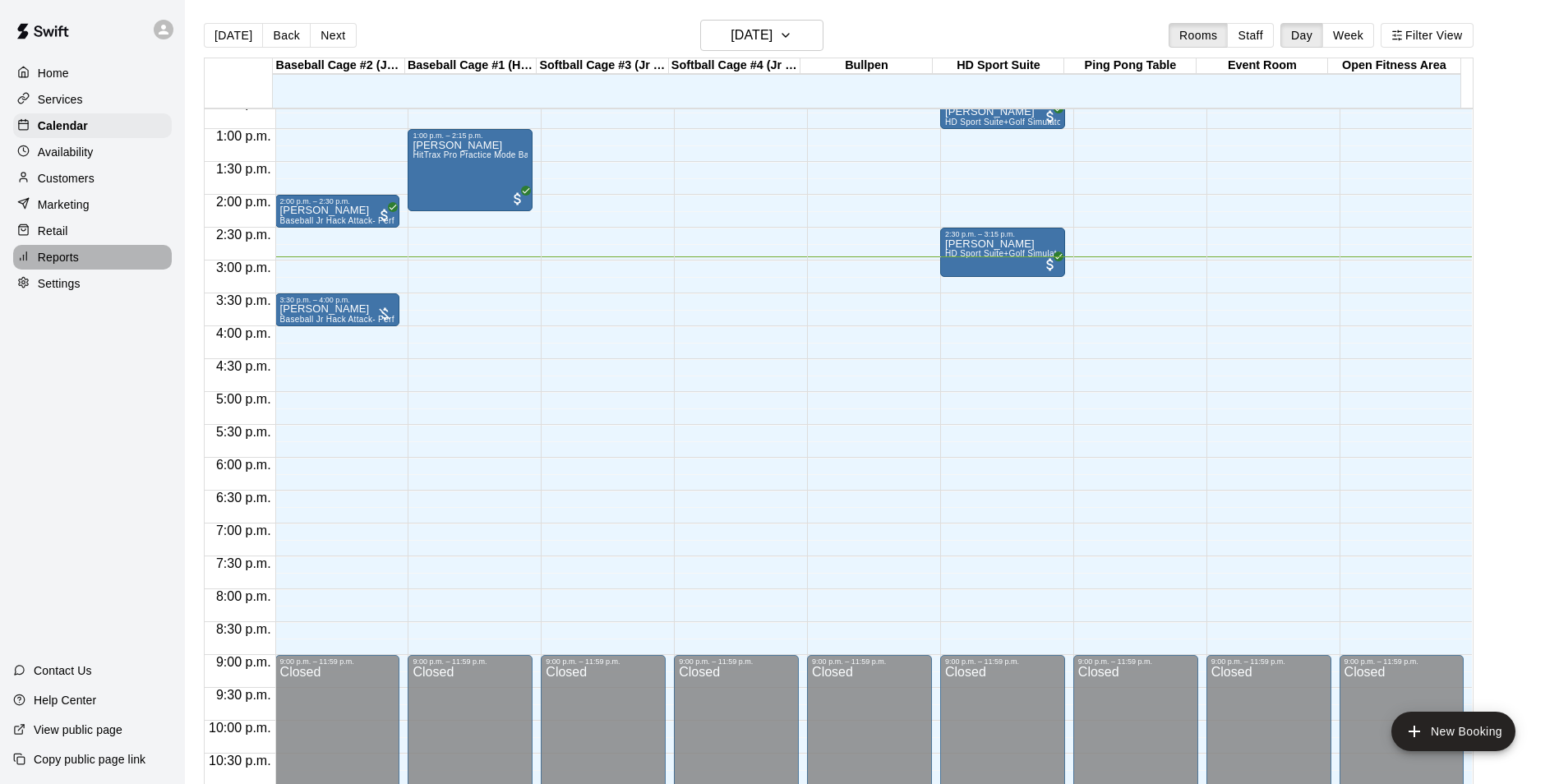
click at [95, 269] on div "Reports" at bounding box center [92, 257] width 159 height 25
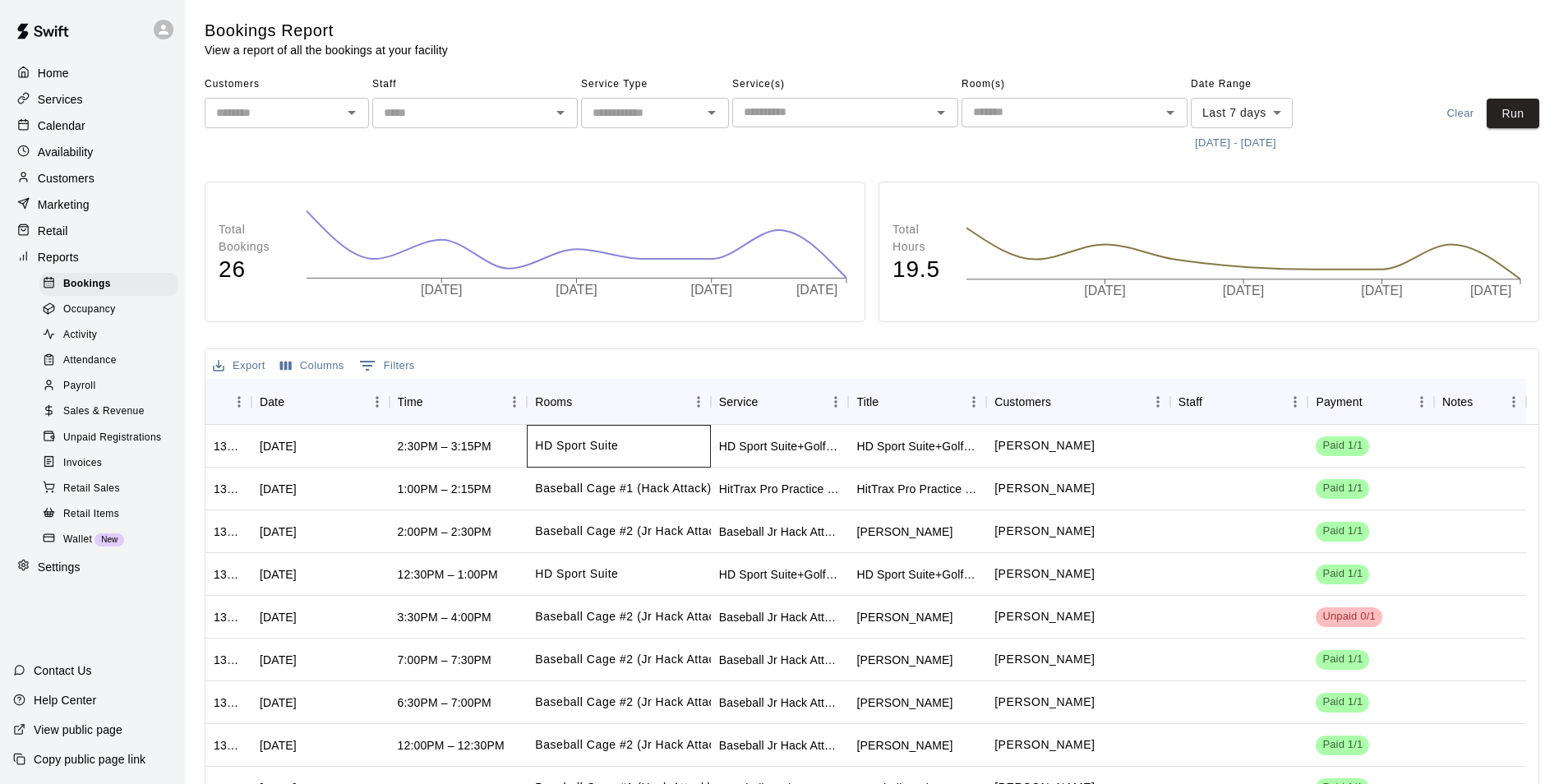
click at [701, 443] on div "HD Sport Suite" at bounding box center [618, 445] width 184 height 42
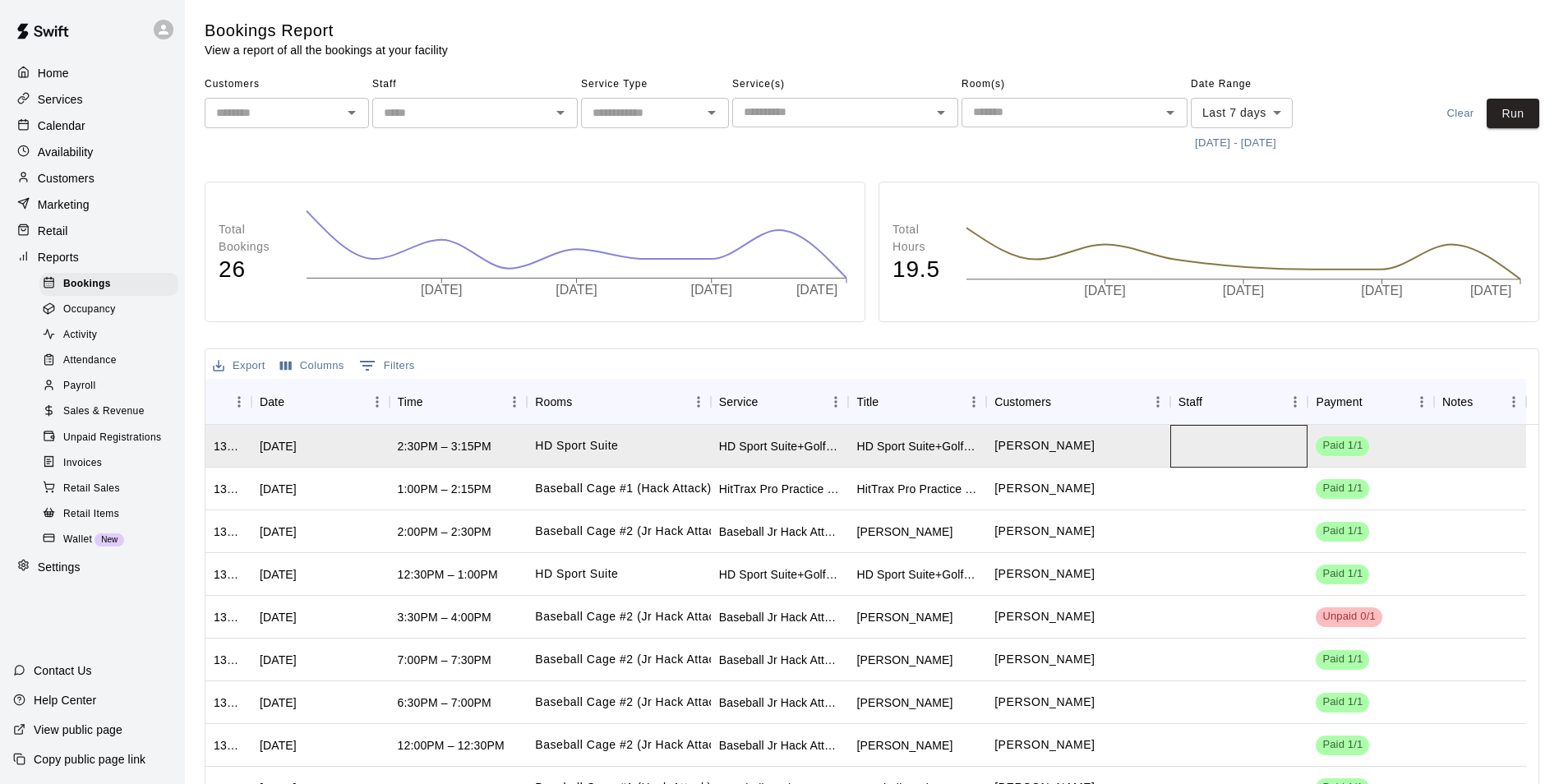
click at [1203, 443] on div at bounding box center [1239, 445] width 138 height 42
click at [254, 452] on div "[DATE]" at bounding box center [319, 445] width 138 height 42
click at [104, 419] on span "Sales & Revenue" at bounding box center [104, 411] width 82 height 16
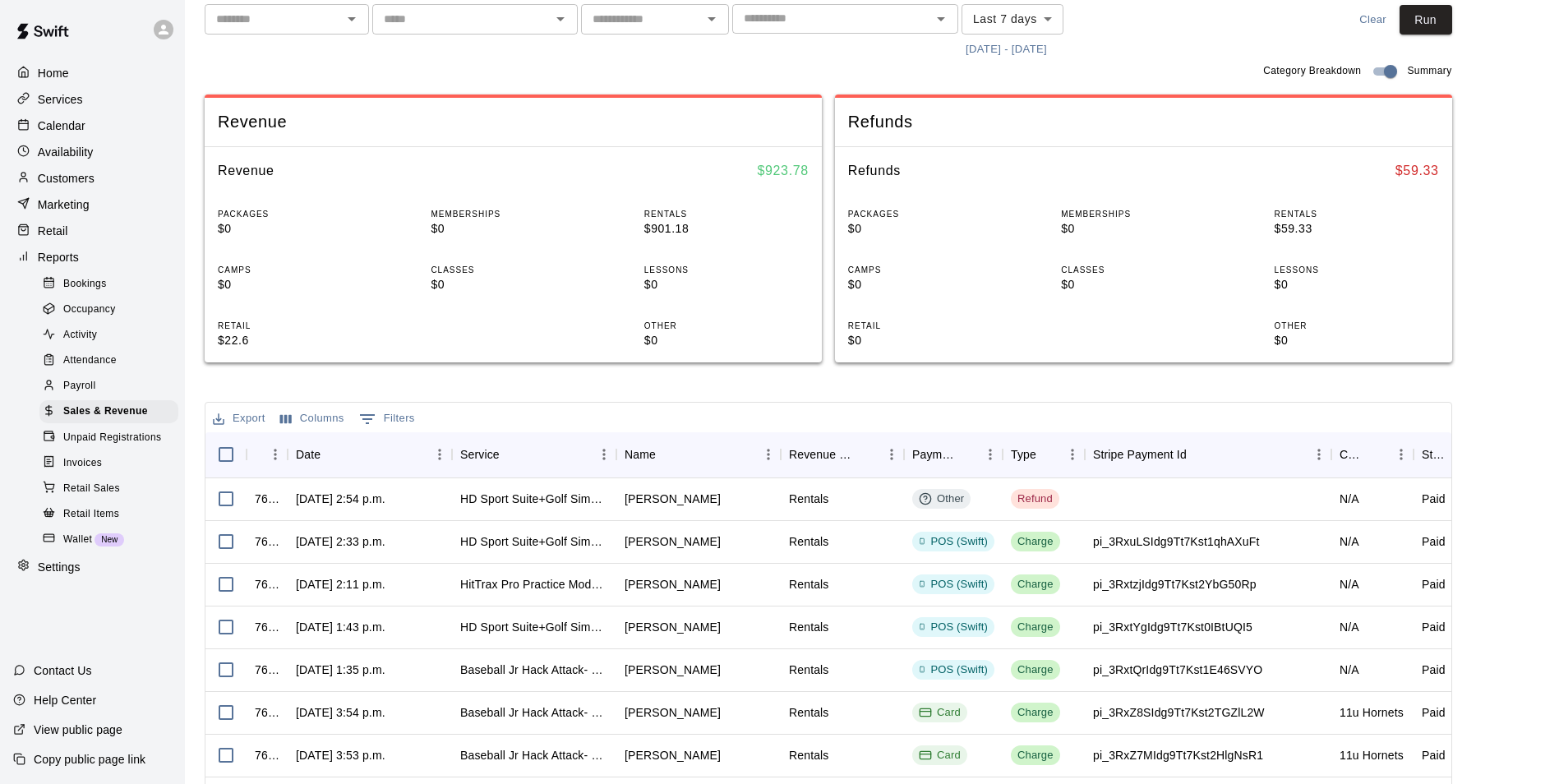
scroll to position [164, 0]
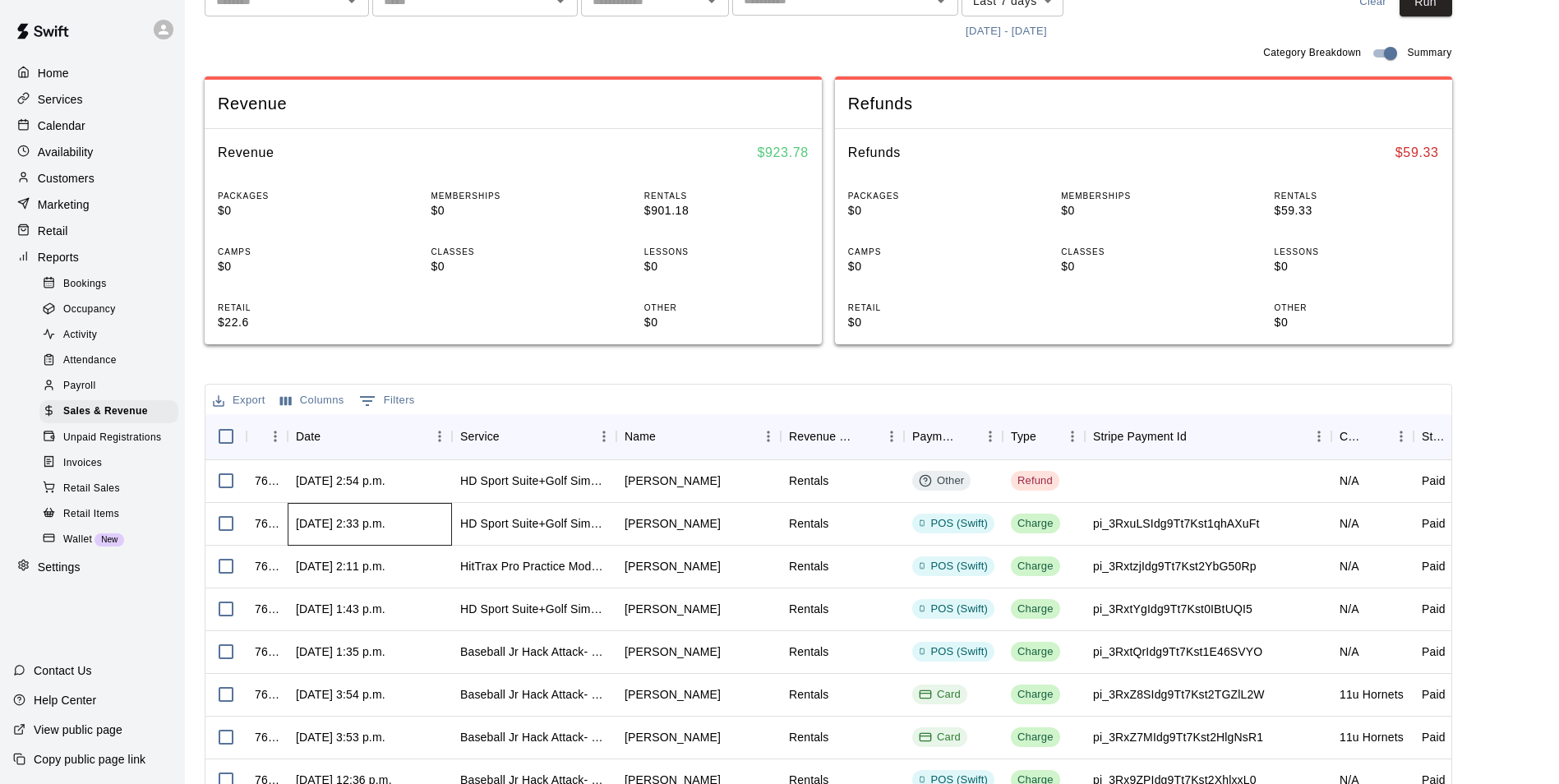
click at [418, 532] on div "[DATE] 2:33 p.m." at bounding box center [370, 524] width 165 height 42
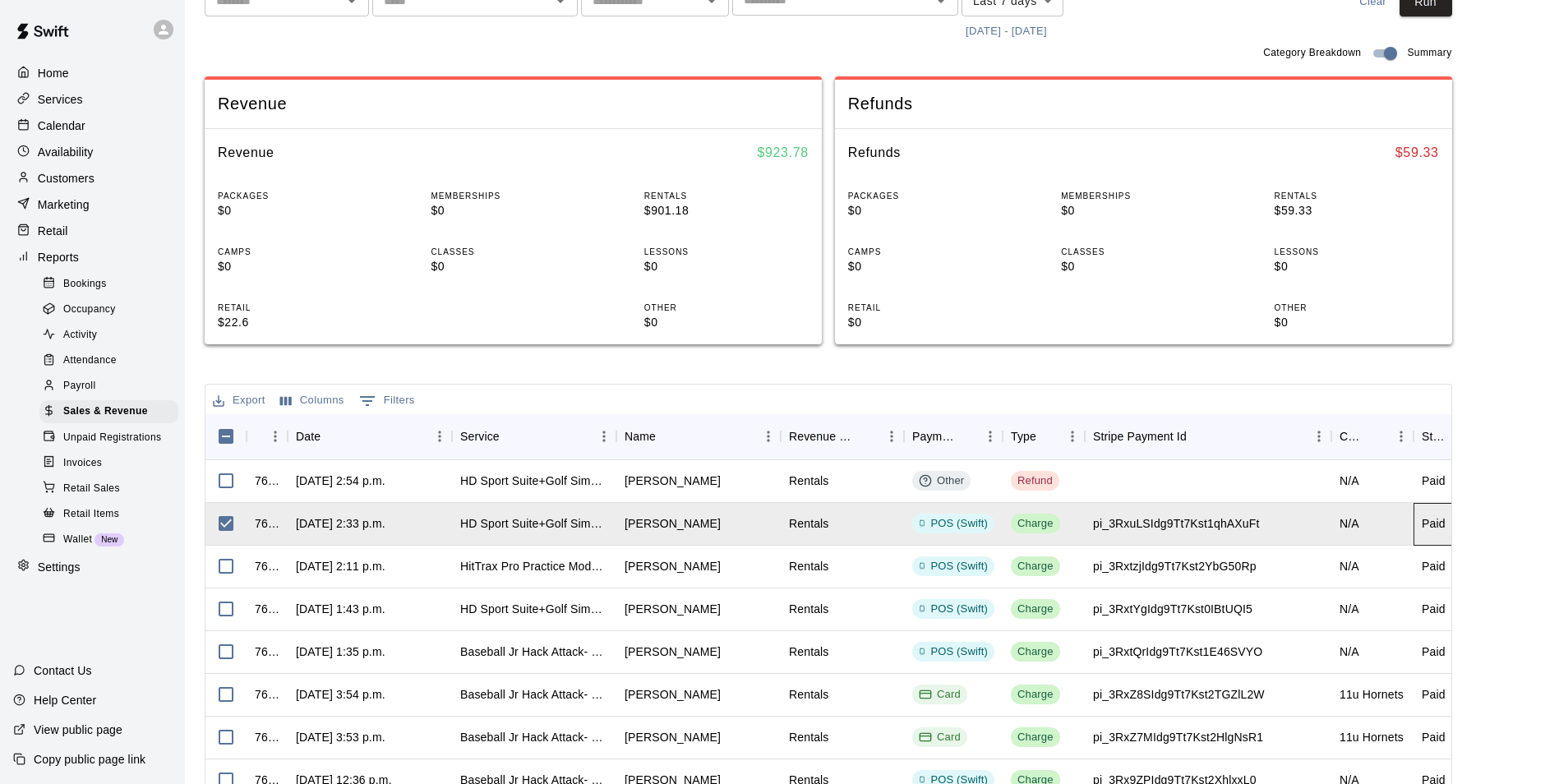
click at [1430, 529] on div "Paid" at bounding box center [1433, 522] width 24 height 16
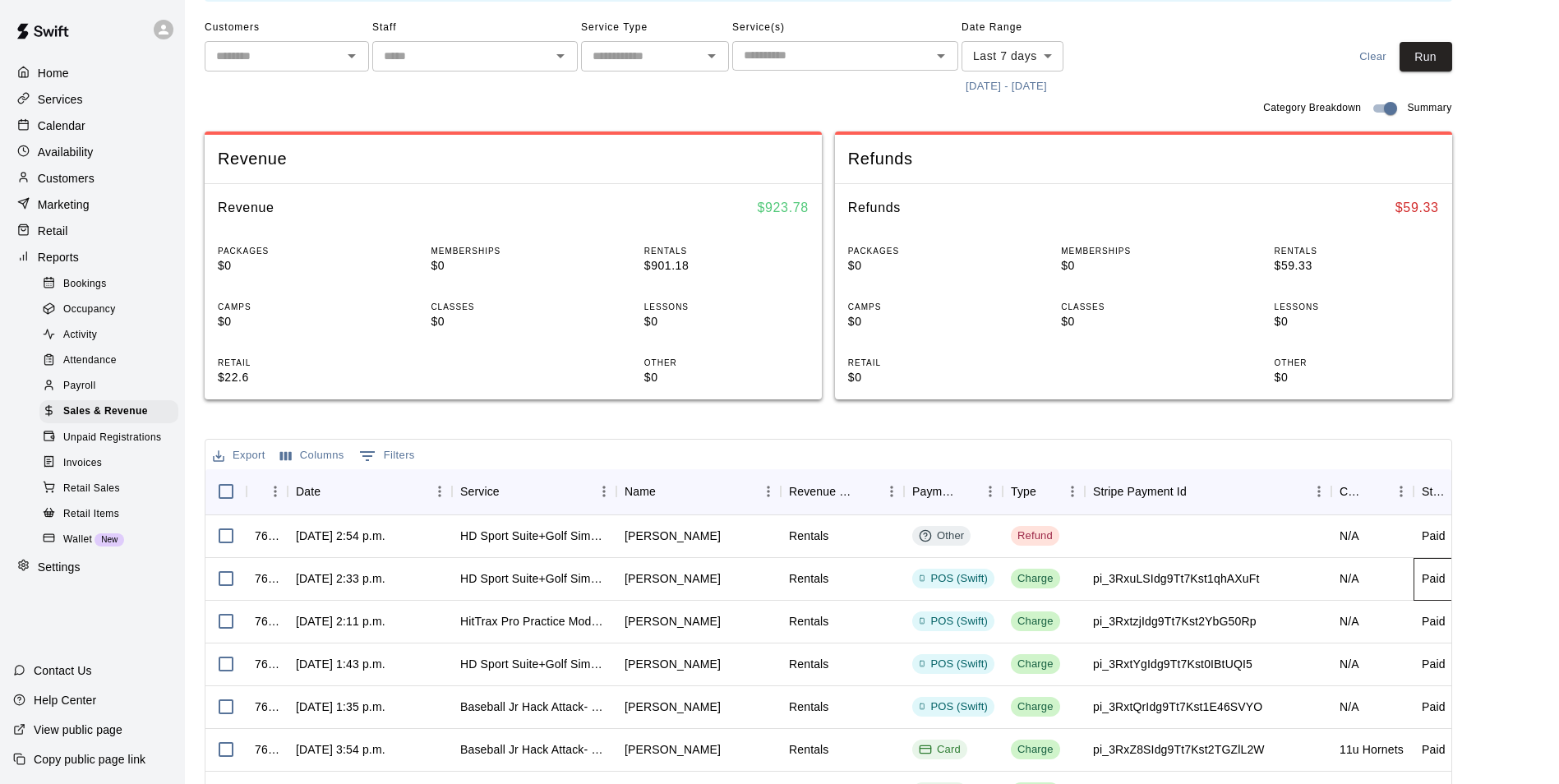
scroll to position [329, 0]
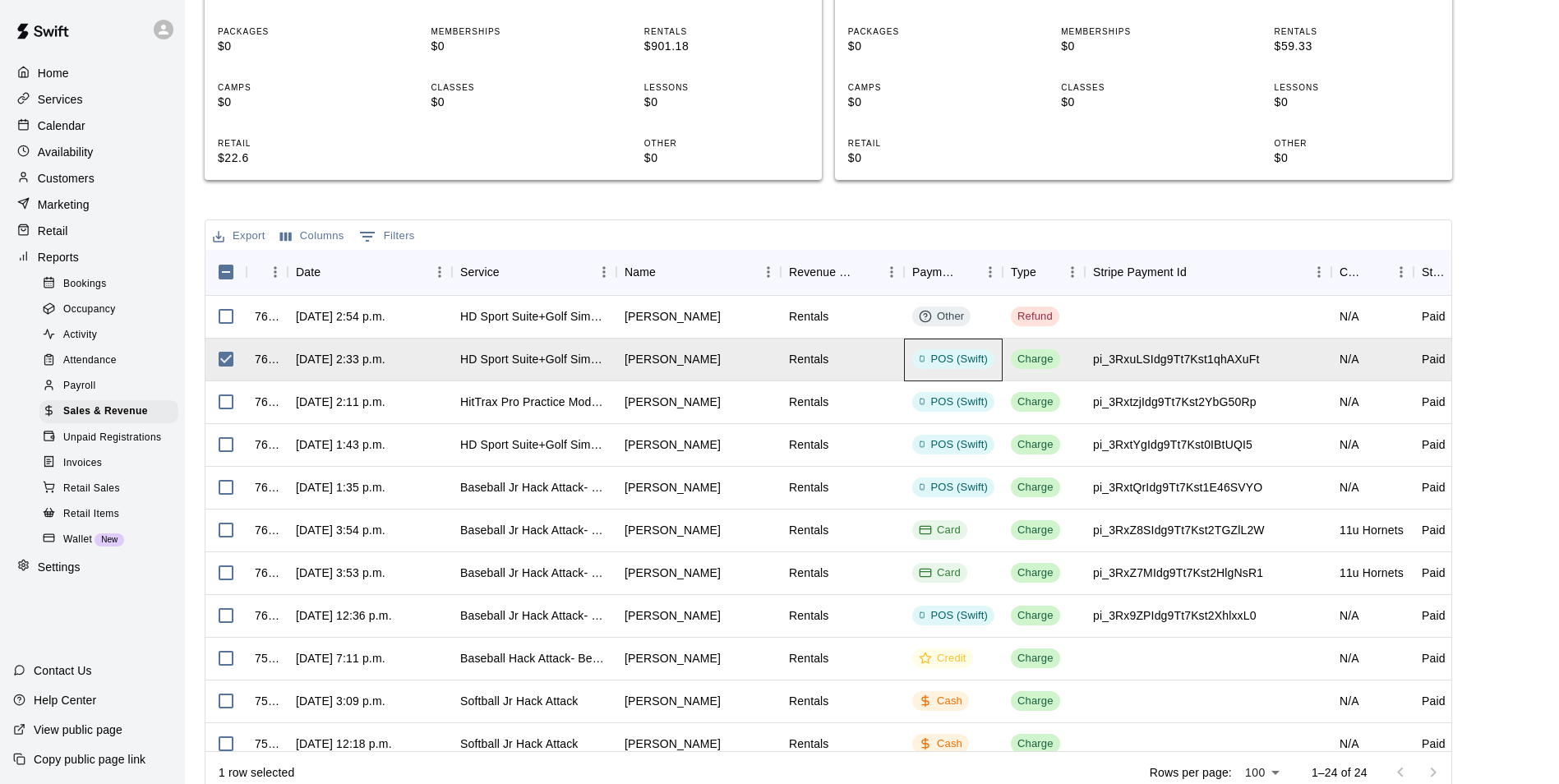
click at [974, 360] on div "POS (Swift)" at bounding box center [954, 359] width 69 height 15
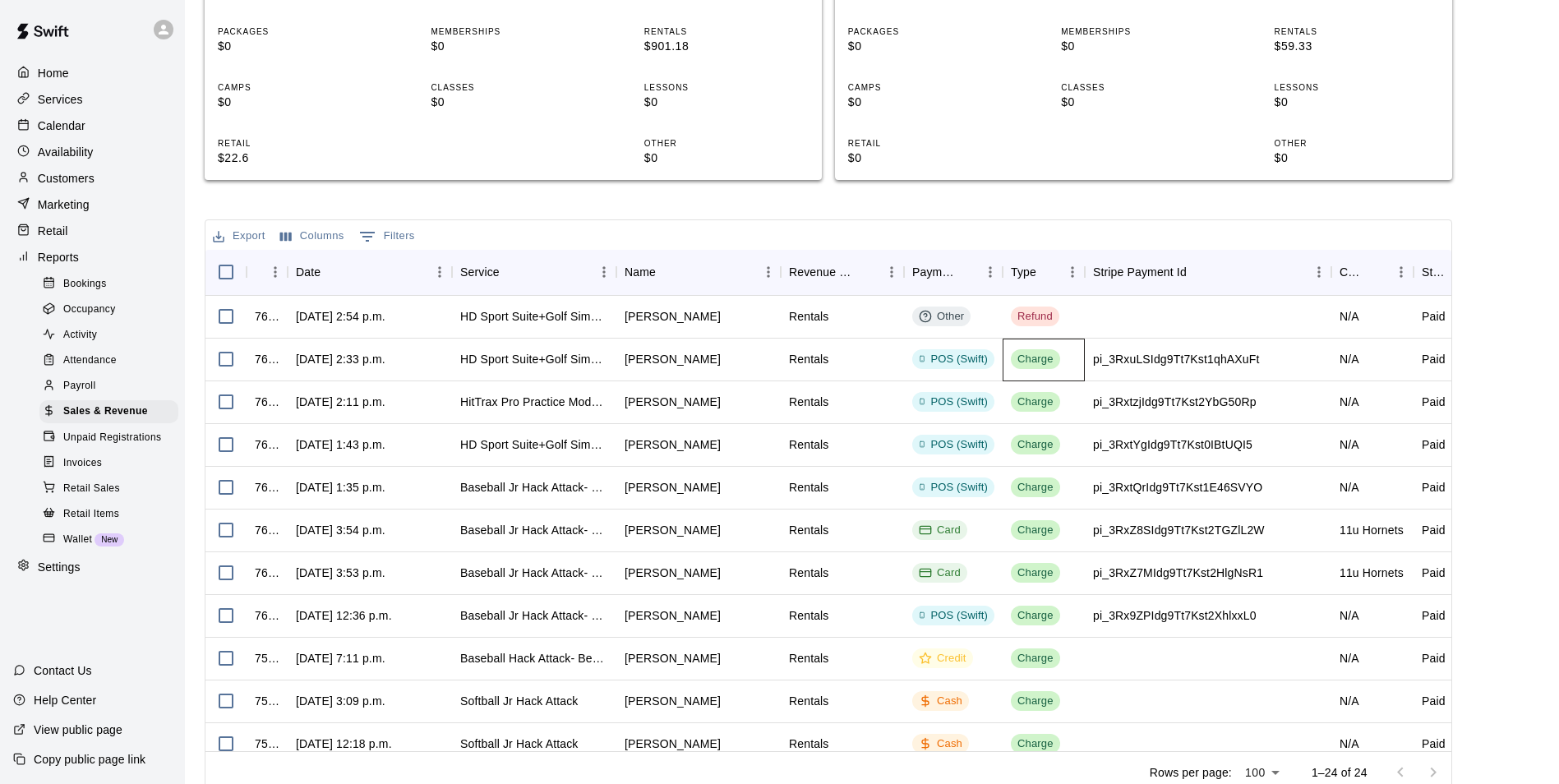
click at [1026, 352] on div "Charge" at bounding box center [1035, 359] width 37 height 15
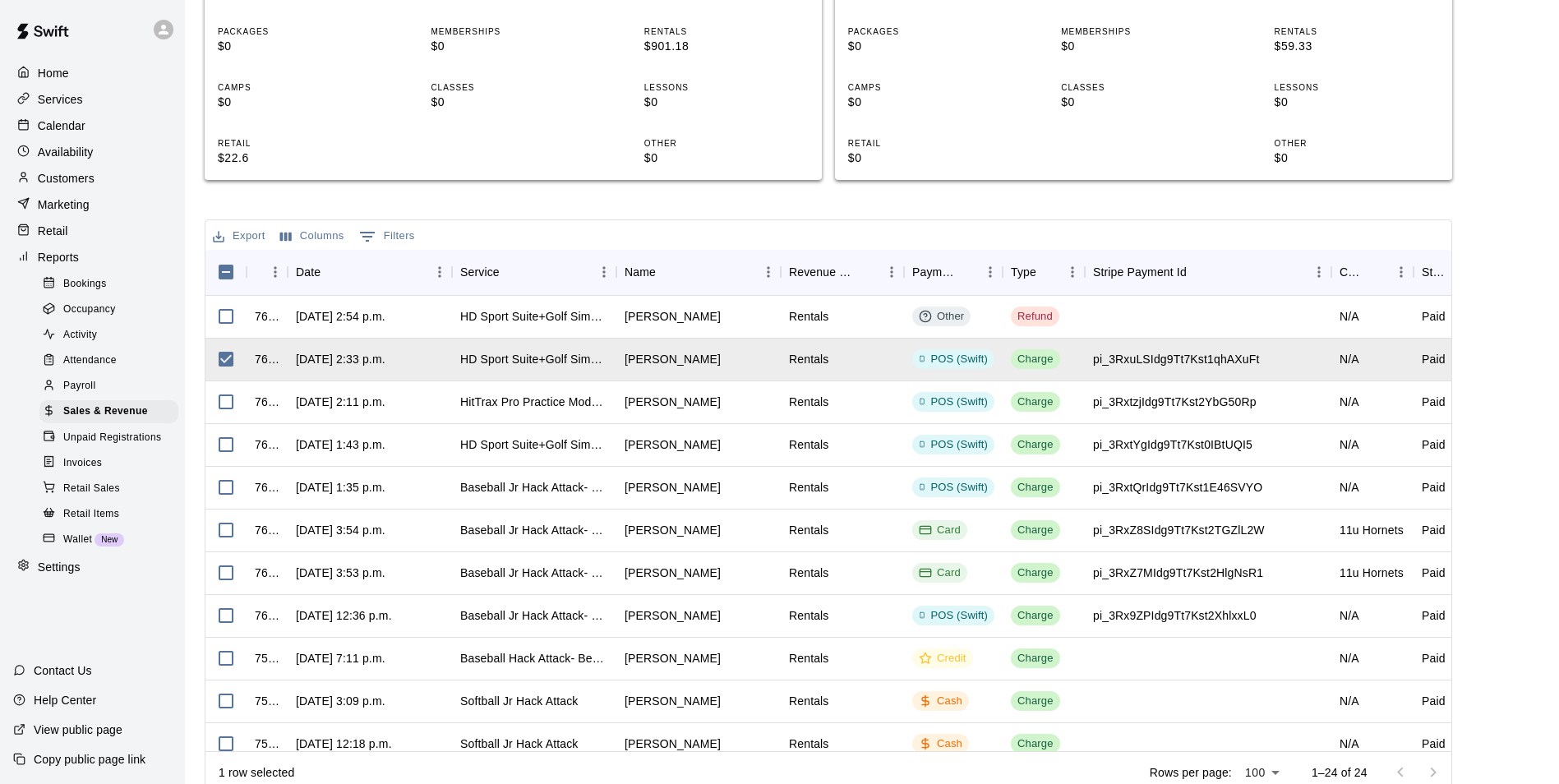
click at [105, 115] on div "Calendar" at bounding box center [92, 126] width 159 height 25
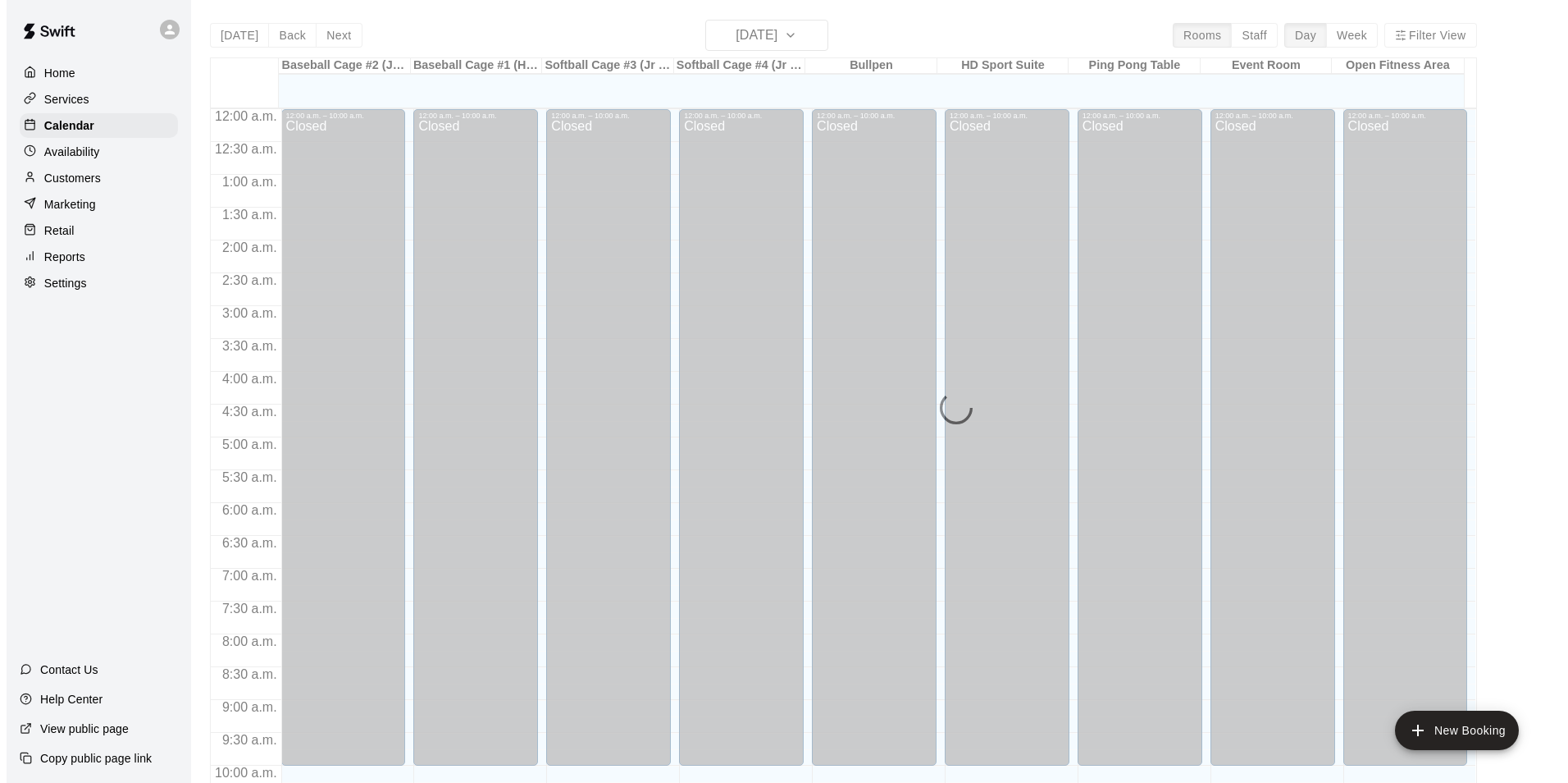
scroll to position [833, 0]
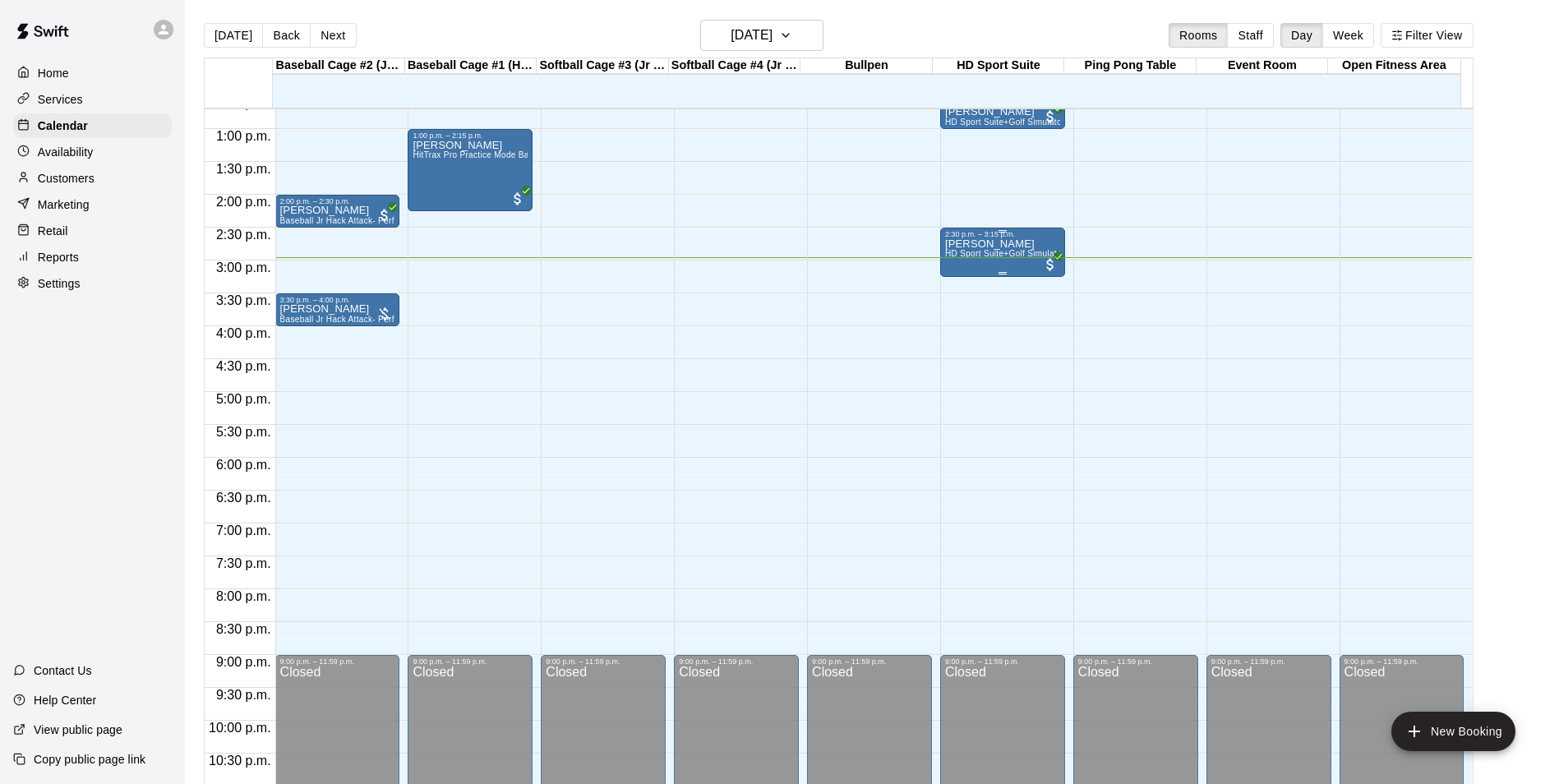
click at [981, 258] on span "HD Sport Suite+Golf Simulator- Private Room" at bounding box center [1034, 253] width 178 height 9
click at [953, 266] on icon "edit" at bounding box center [958, 267] width 19 height 19
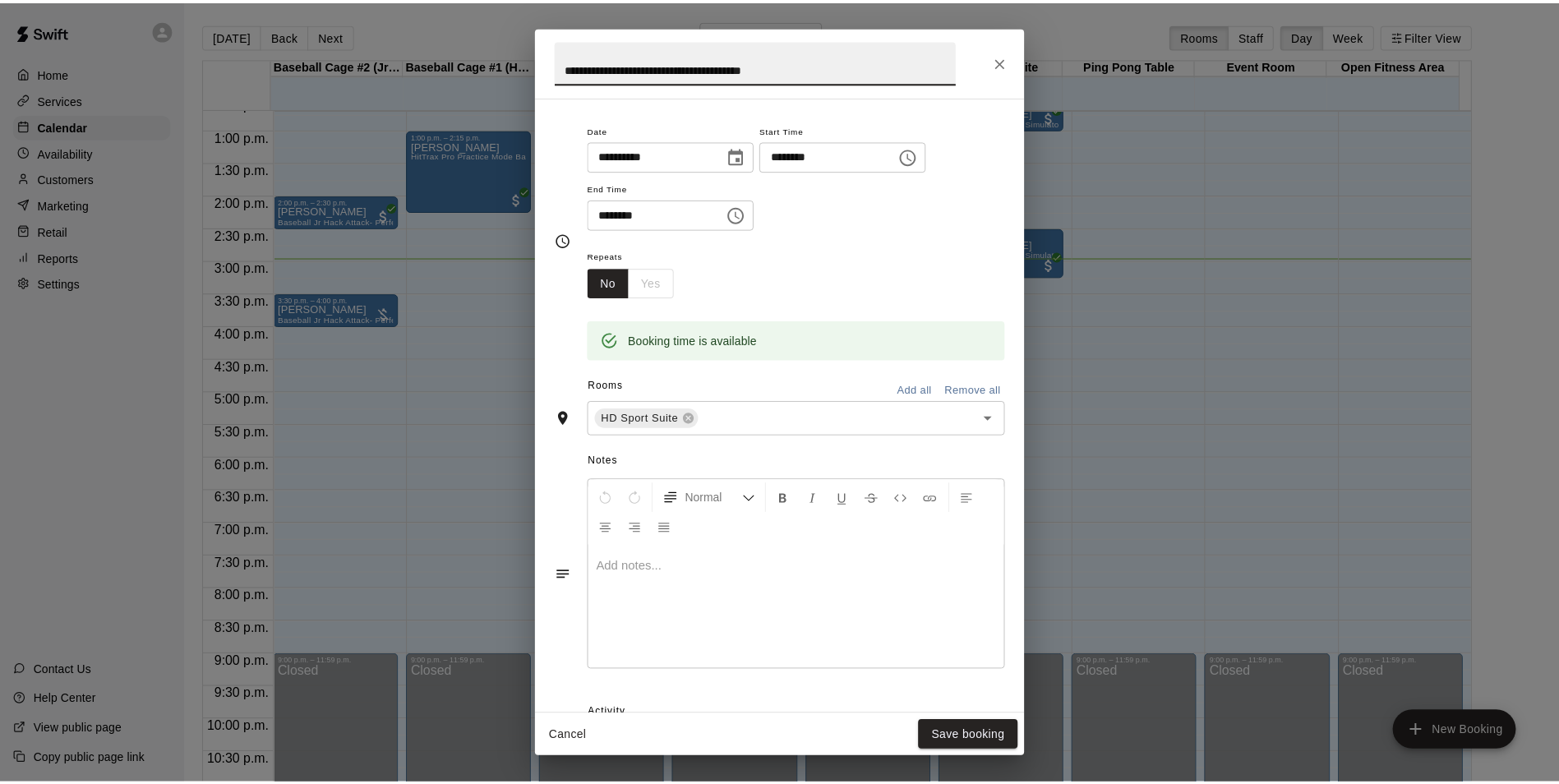
scroll to position [242, 0]
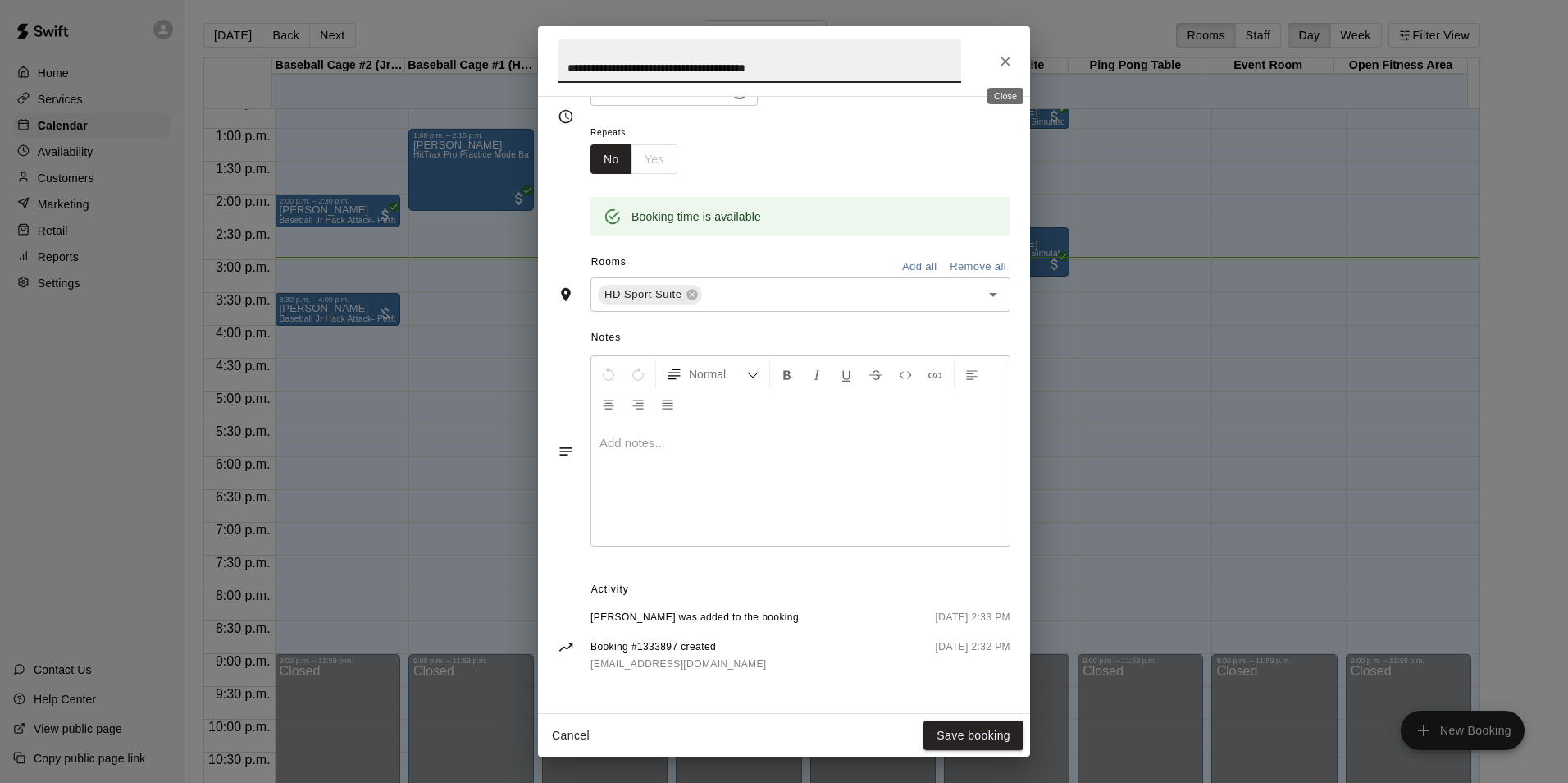
click at [1009, 70] on button "Close" at bounding box center [1005, 61] width 30 height 30
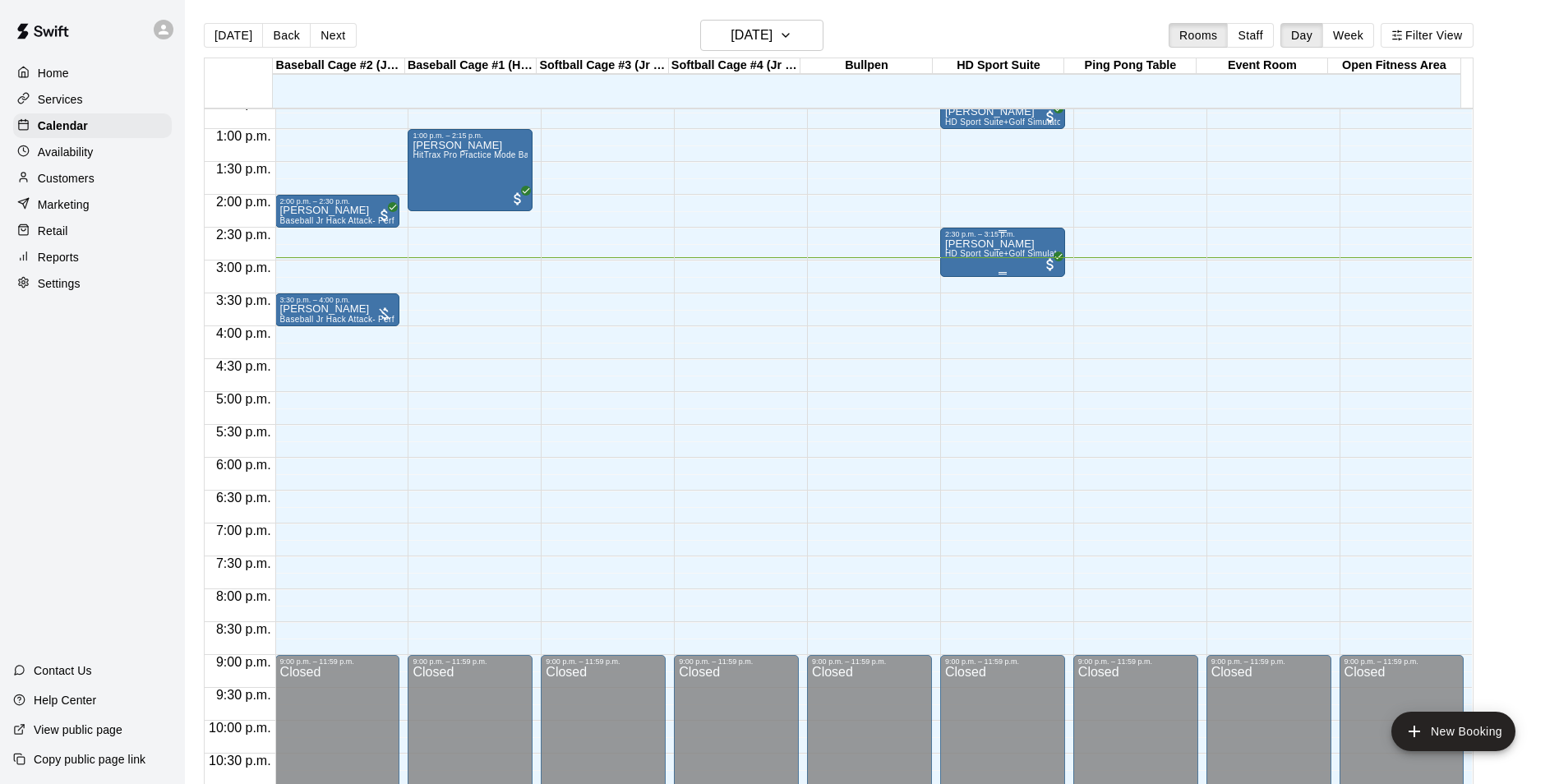
click at [995, 258] on span "HD Sport Suite+Golf Simulator- Private Room" at bounding box center [1034, 253] width 178 height 9
click at [958, 319] on button "edit" at bounding box center [958, 306] width 33 height 32
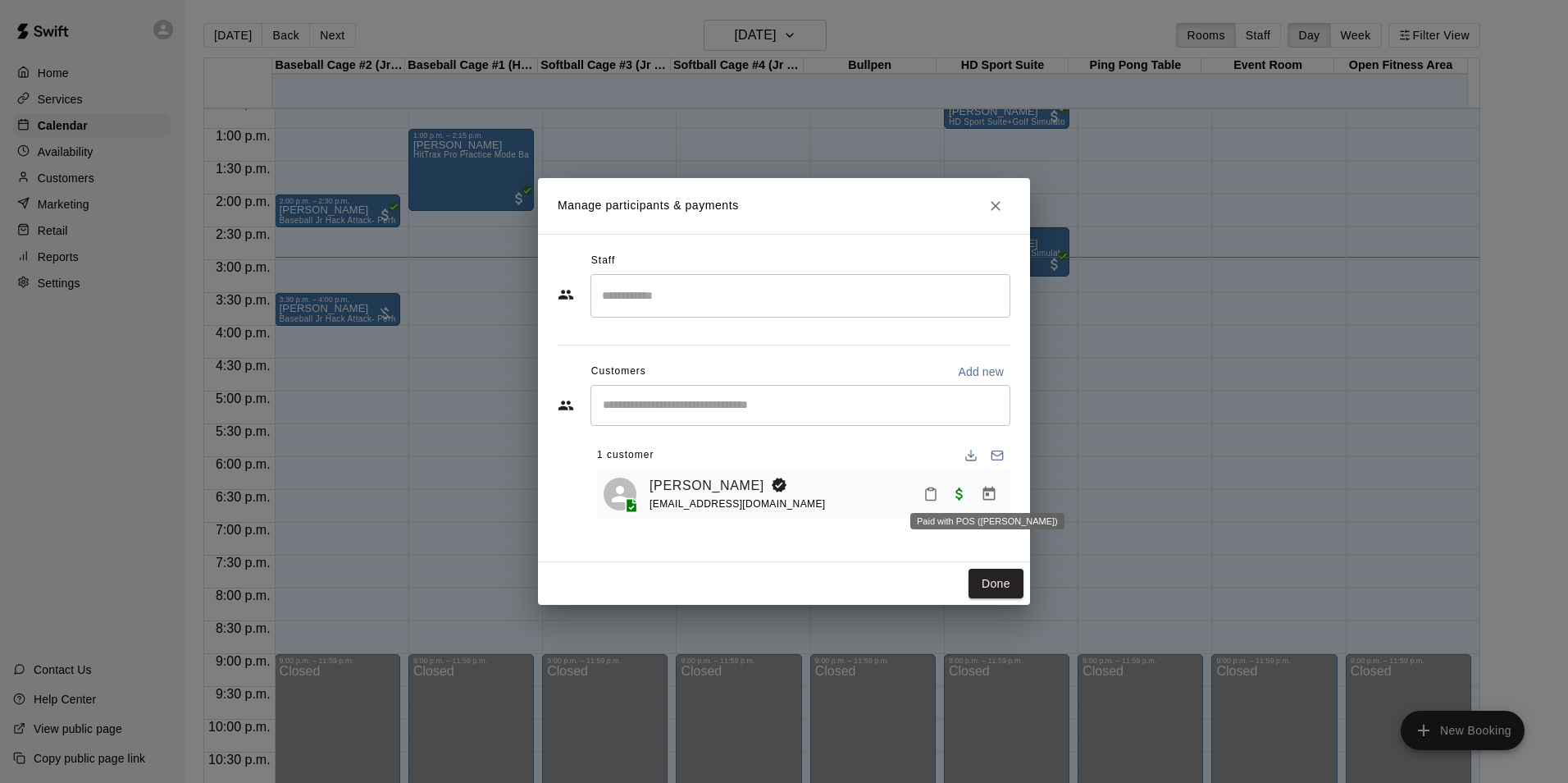
click at [954, 500] on span "Paid with POS (Swift)" at bounding box center [960, 492] width 30 height 14
click at [1005, 491] on div "[PERSON_NAME] [EMAIL_ADDRESS][DOMAIN_NAME]" at bounding box center [804, 495] width 413 height 52
click at [985, 499] on icon "Manage bookings & payment" at bounding box center [989, 493] width 16 height 16
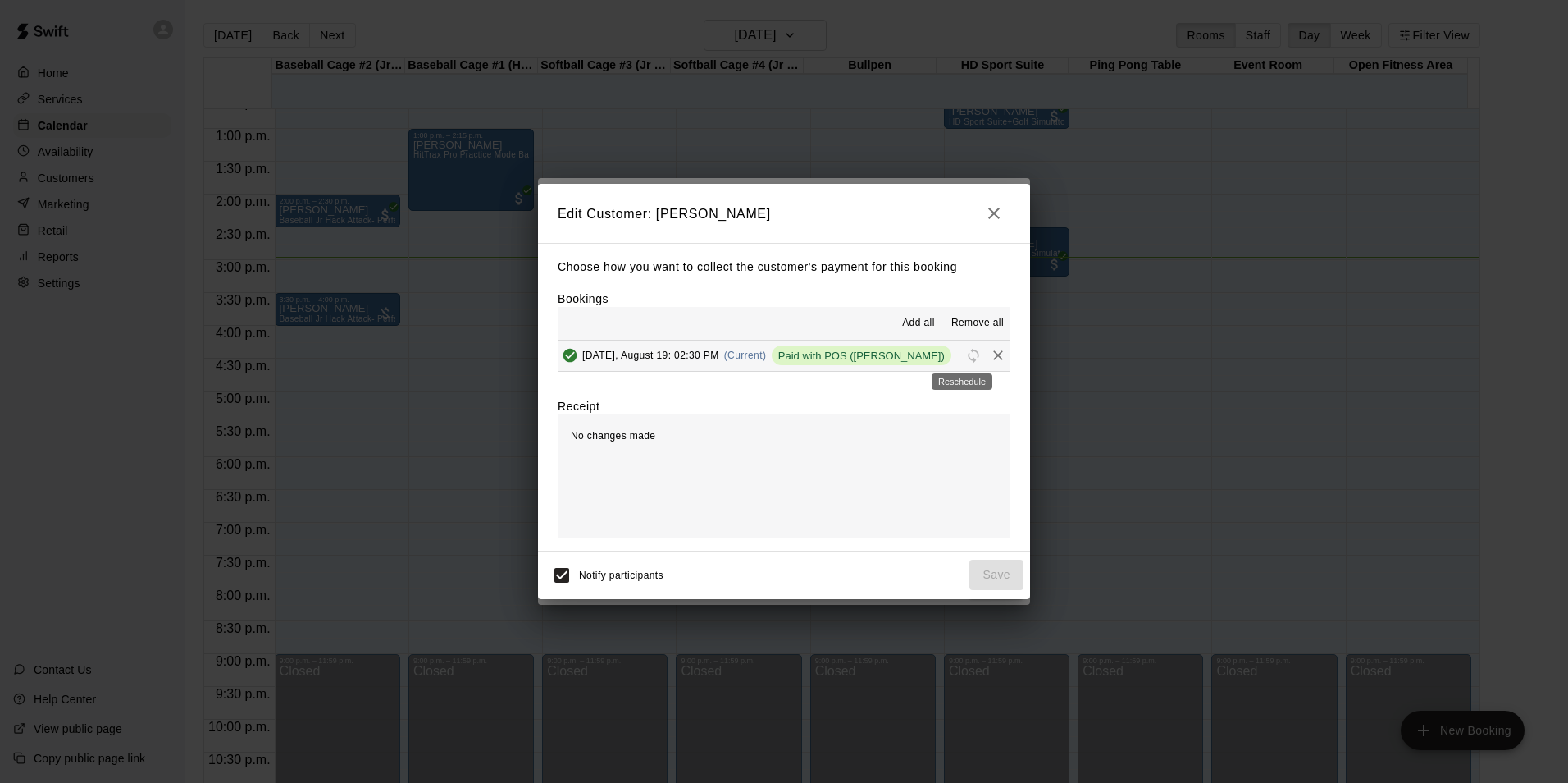
click at [962, 358] on span "Reschedule" at bounding box center [974, 355] width 25 height 12
click at [920, 322] on span "Add all" at bounding box center [919, 323] width 33 height 16
click at [626, 359] on span "[DATE], August 19: 02:30 PM" at bounding box center [650, 355] width 137 height 12
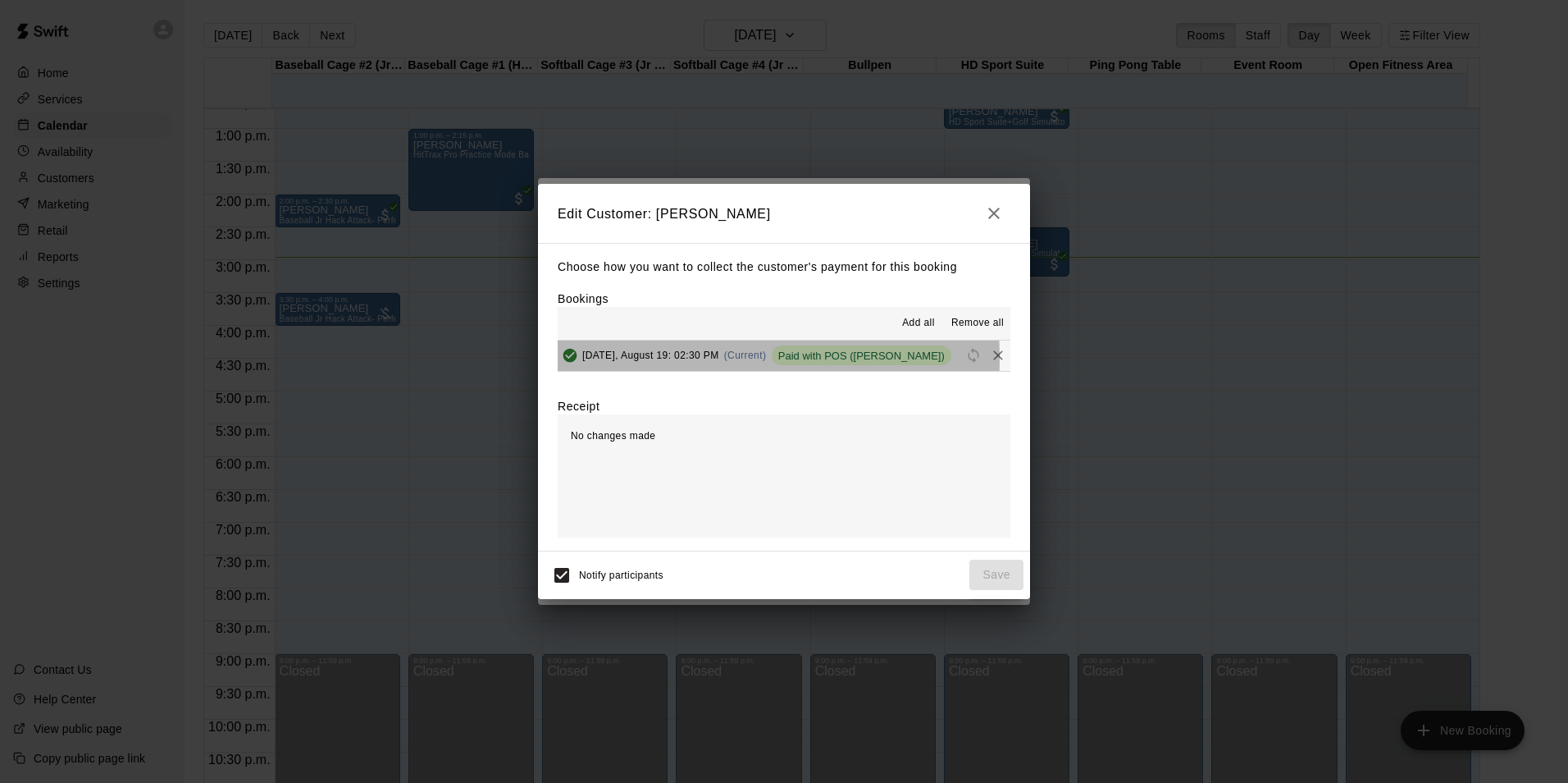
click at [626, 359] on span "[DATE], August 19: 02:30 PM" at bounding box center [650, 355] width 137 height 12
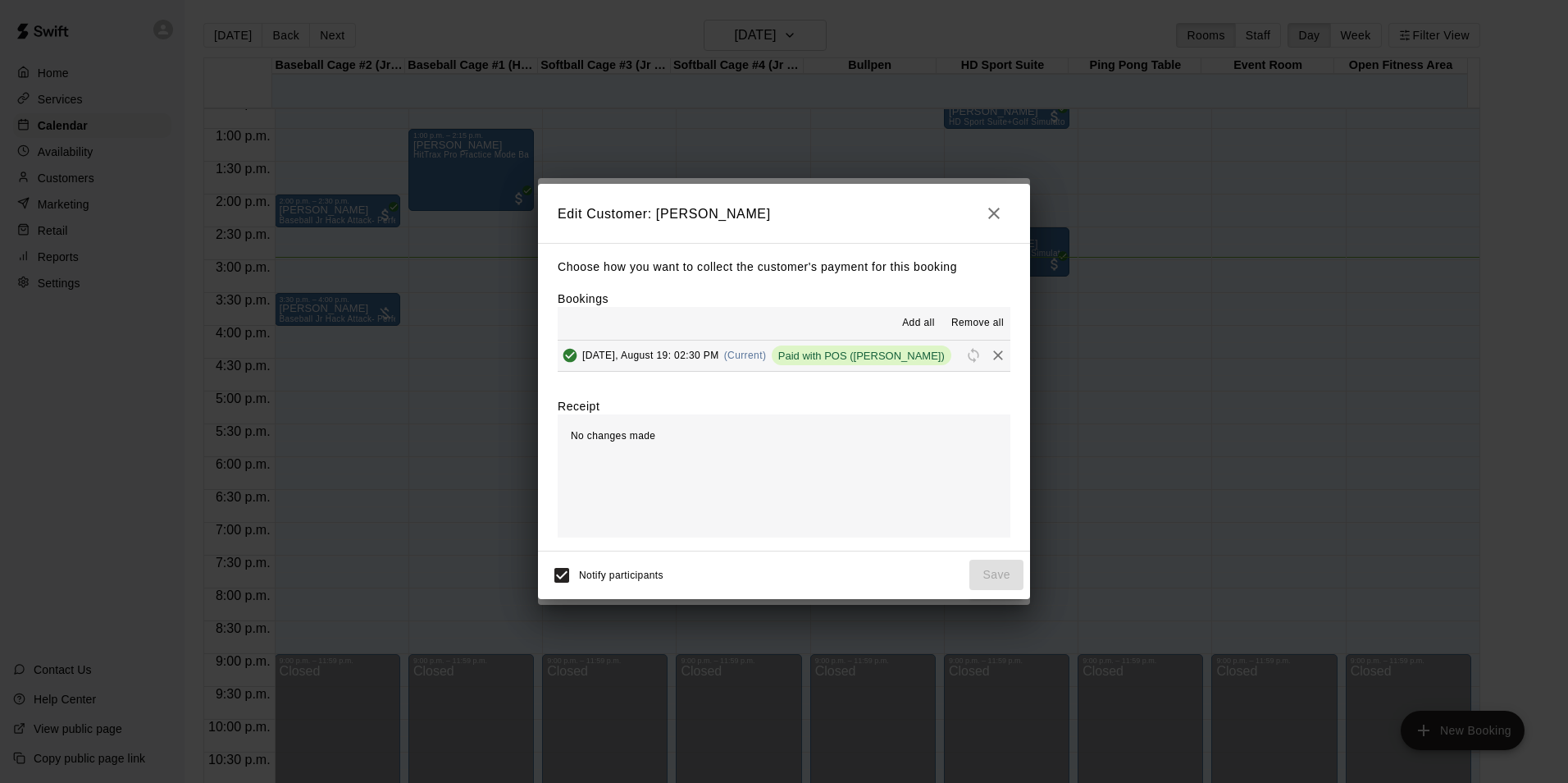
click at [603, 359] on span "[DATE], August 19: 02:30 PM" at bounding box center [650, 355] width 137 height 12
click at [990, 209] on icon "button" at bounding box center [994, 213] width 19 height 19
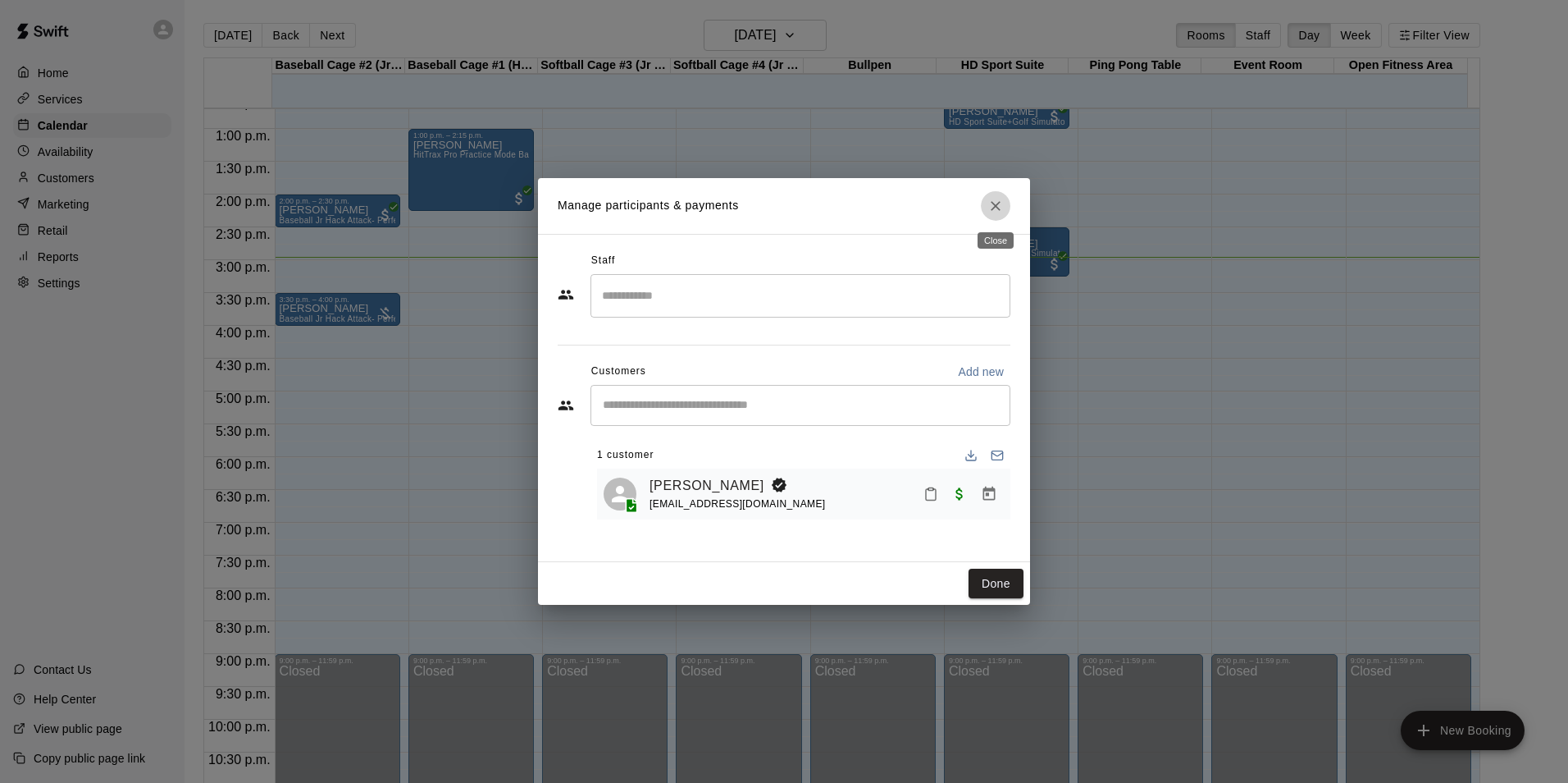
click at [992, 208] on icon "Close" at bounding box center [995, 206] width 16 height 16
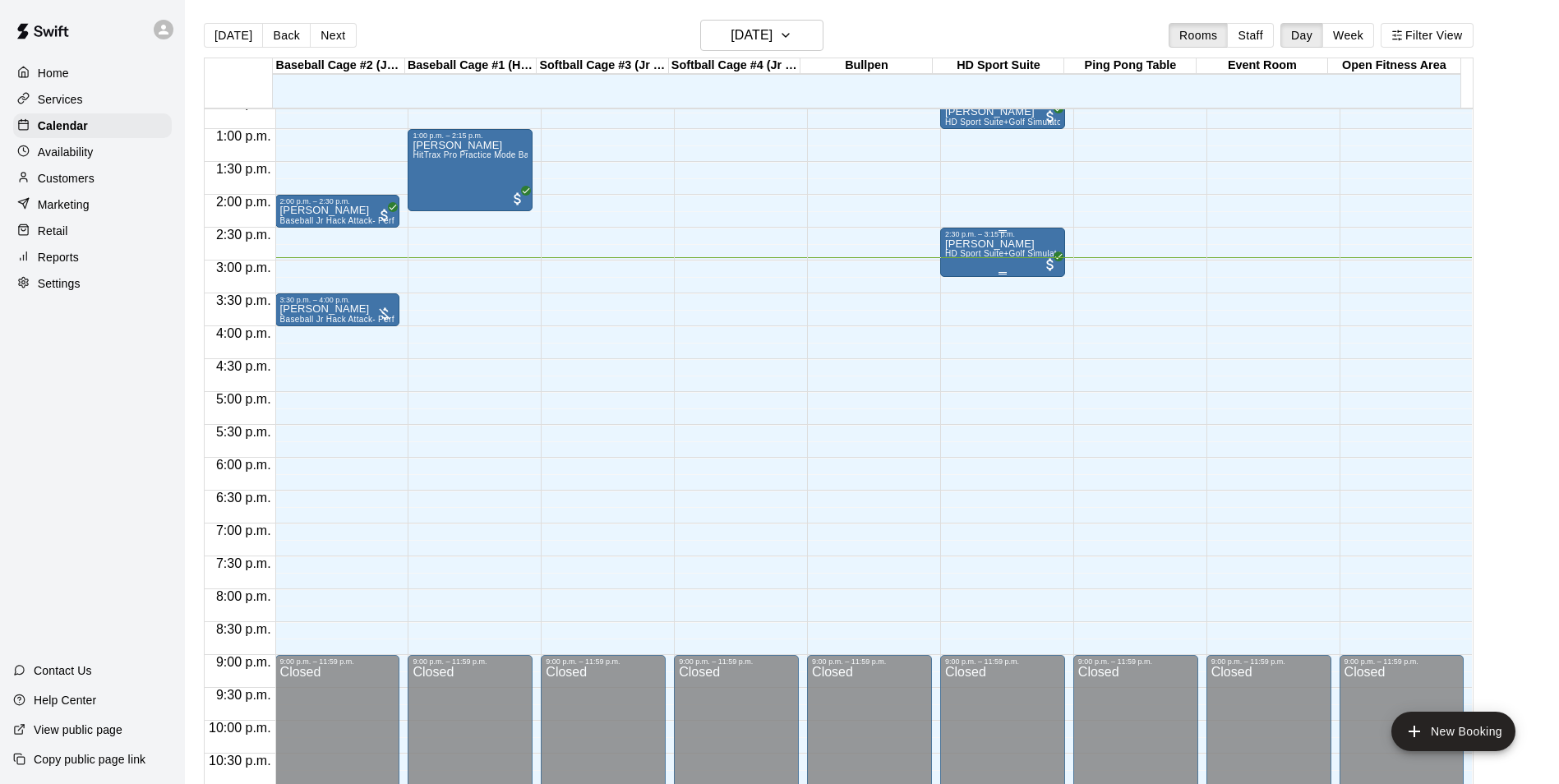
click at [1012, 258] on span "HD Sport Suite+Golf Simulator- Private Room" at bounding box center [1034, 253] width 178 height 9
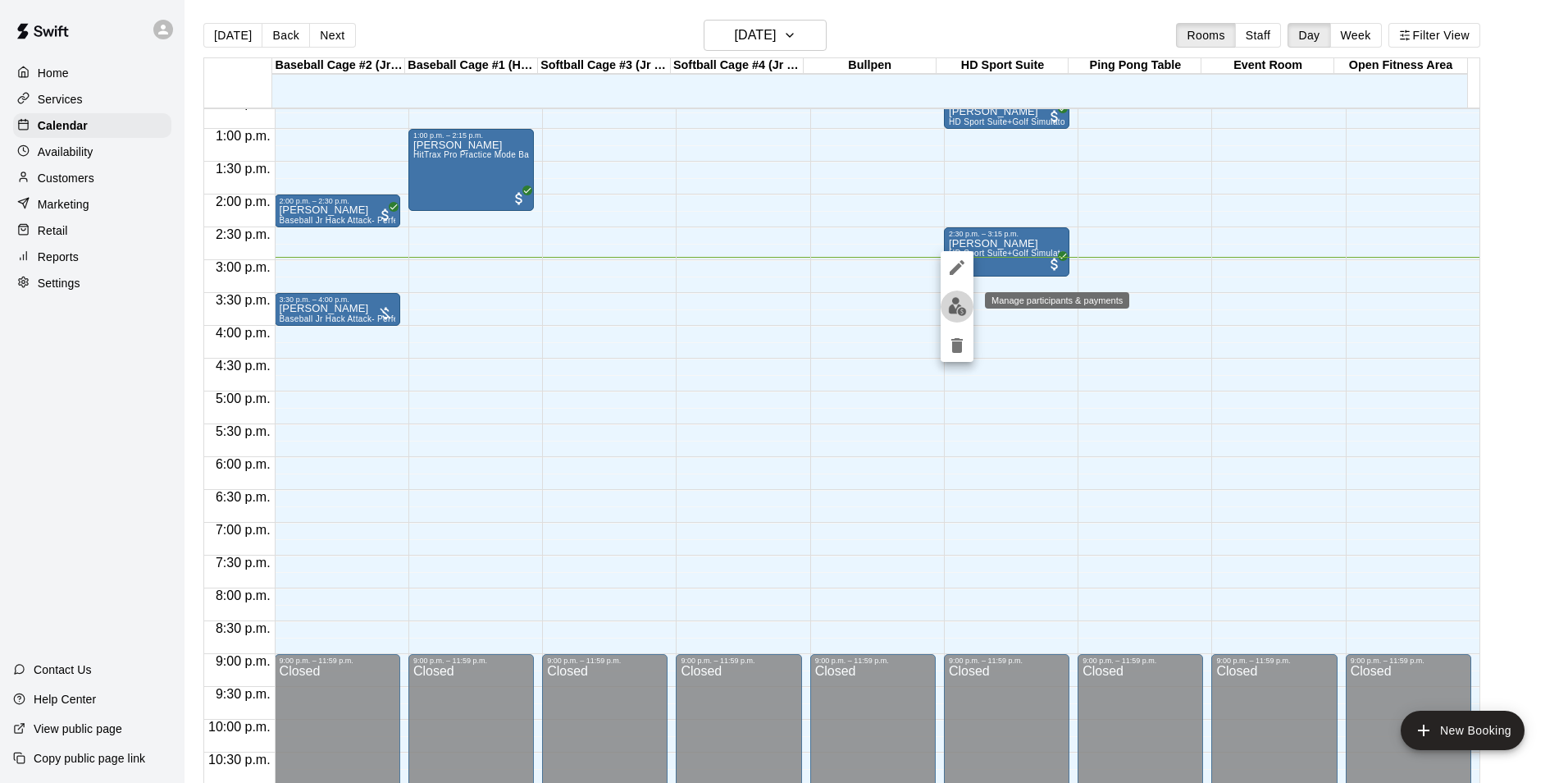
click at [965, 315] on img "edit" at bounding box center [958, 306] width 19 height 19
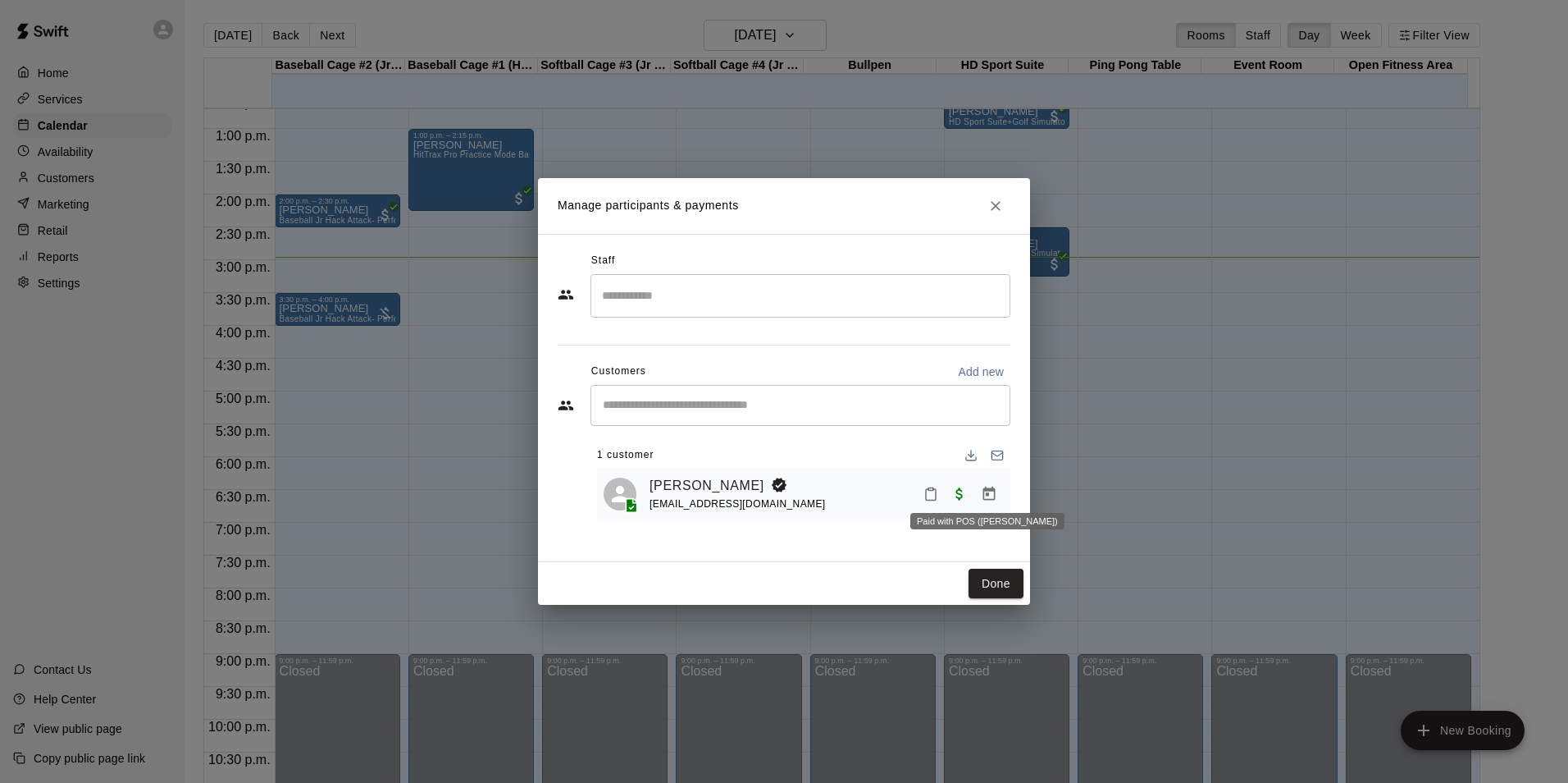
click at [966, 497] on span "Paid with POS (Swift)" at bounding box center [960, 492] width 30 height 14
click at [992, 497] on icon "Manage bookings & payment" at bounding box center [989, 493] width 16 height 16
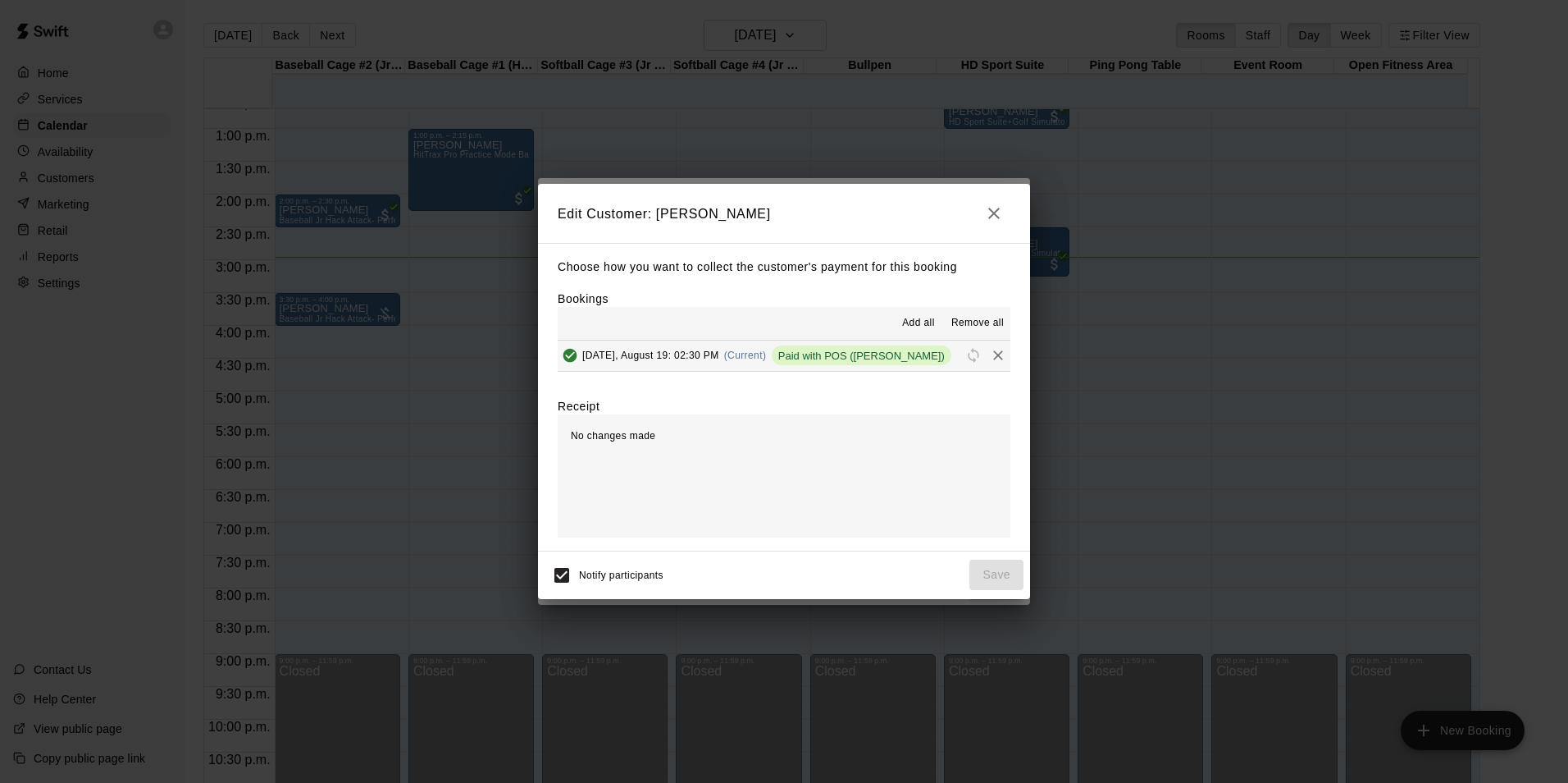
click at [740, 375] on div "Choose how you want to collect the customer's payment for this booking Bookings…" at bounding box center [784, 397] width 492 height 307
click at [688, 357] on span "[DATE], August 19: 02:30 PM" at bounding box center [650, 355] width 137 height 12
click at [989, 216] on icon "button" at bounding box center [994, 213] width 19 height 19
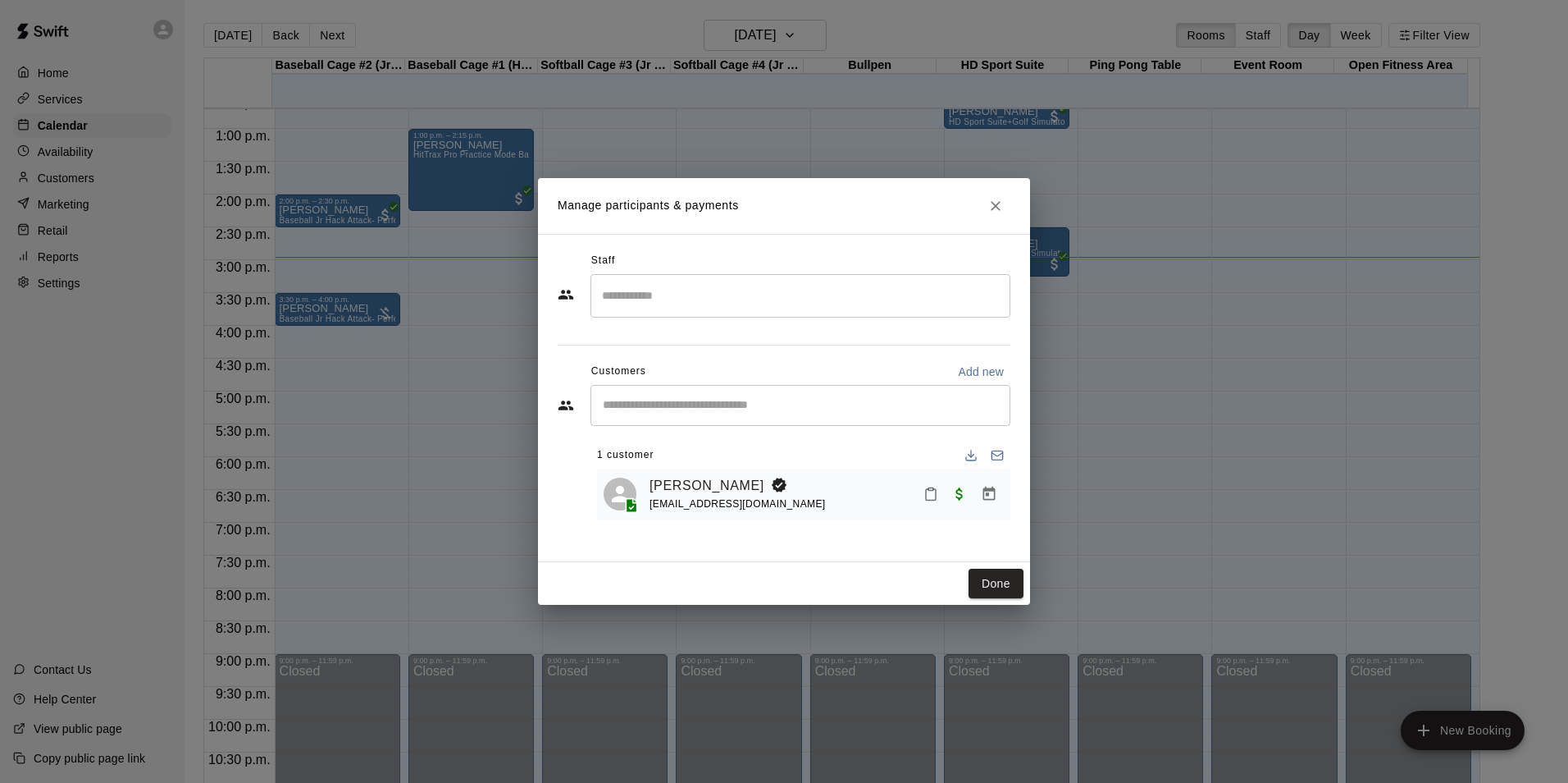
click at [997, 199] on icon "Close" at bounding box center [995, 206] width 16 height 16
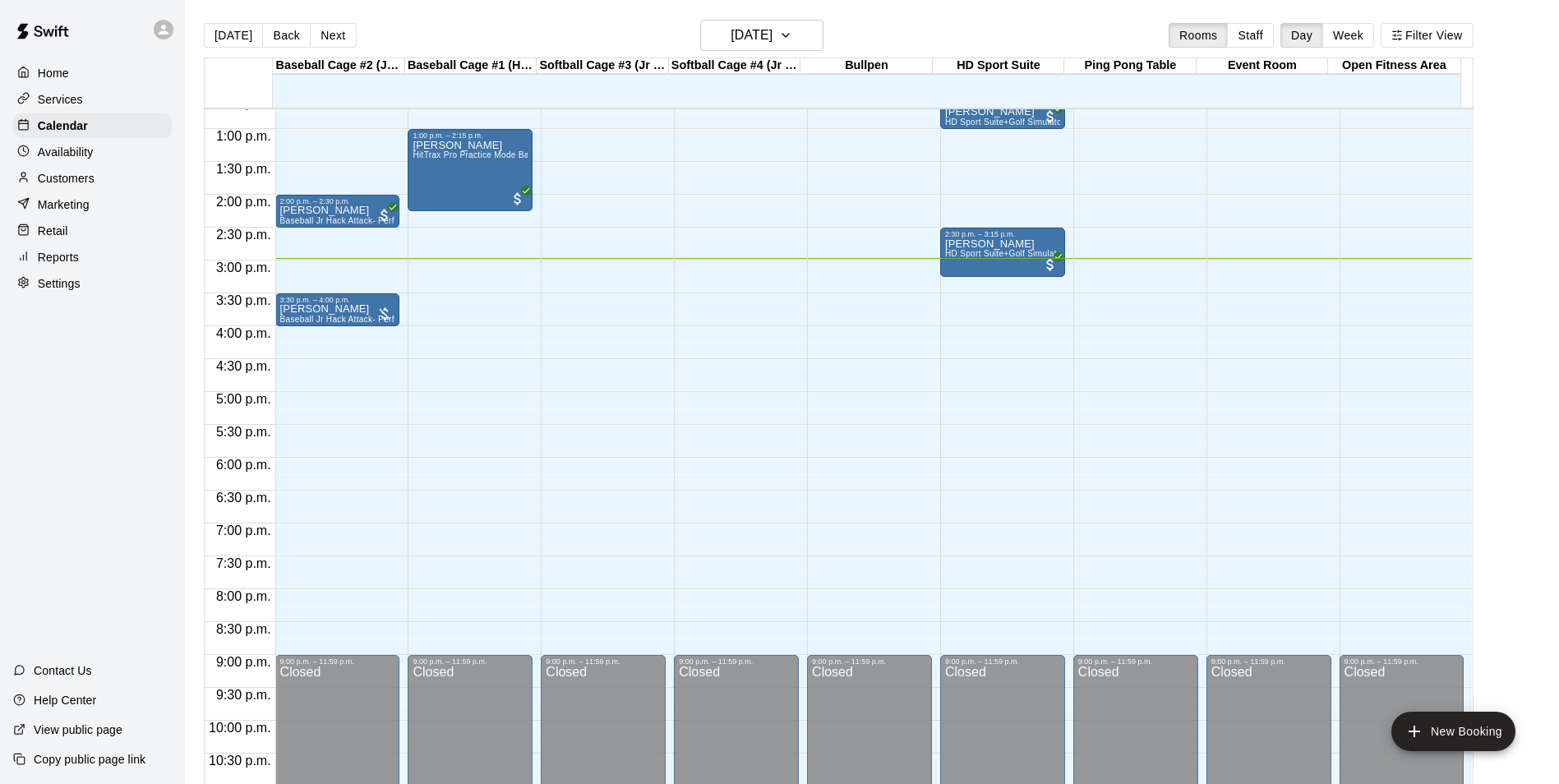
click at [743, 222] on div "12:00 a.m. – 10:00 a.m. Closed 9:00 p.m. – 11:59 p.m. Closed" at bounding box center [736, 63] width 125 height 1577
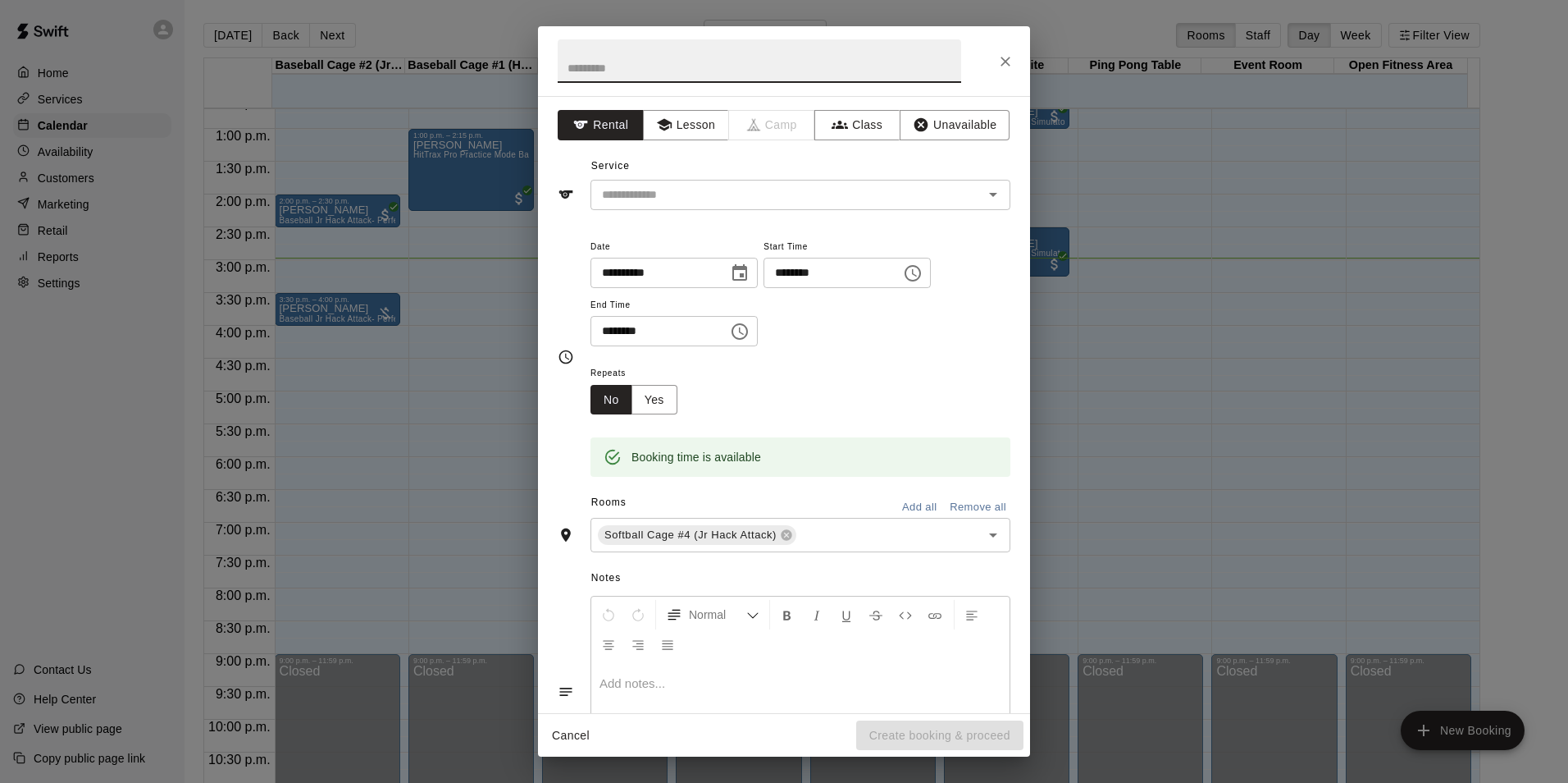
click at [1010, 56] on icon "Close" at bounding box center [1005, 61] width 16 height 16
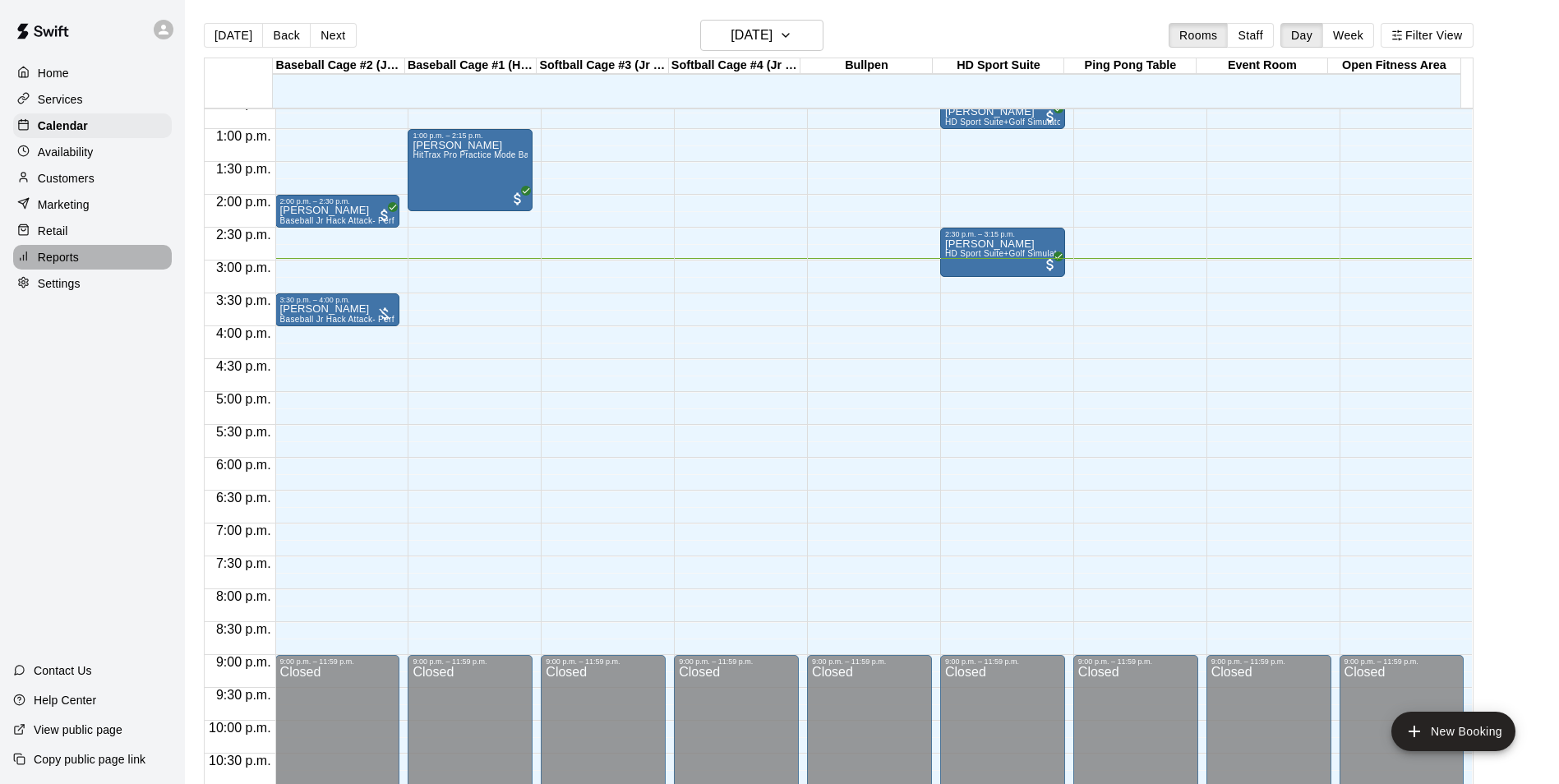
click at [68, 266] on p "Reports" at bounding box center [58, 257] width 41 height 16
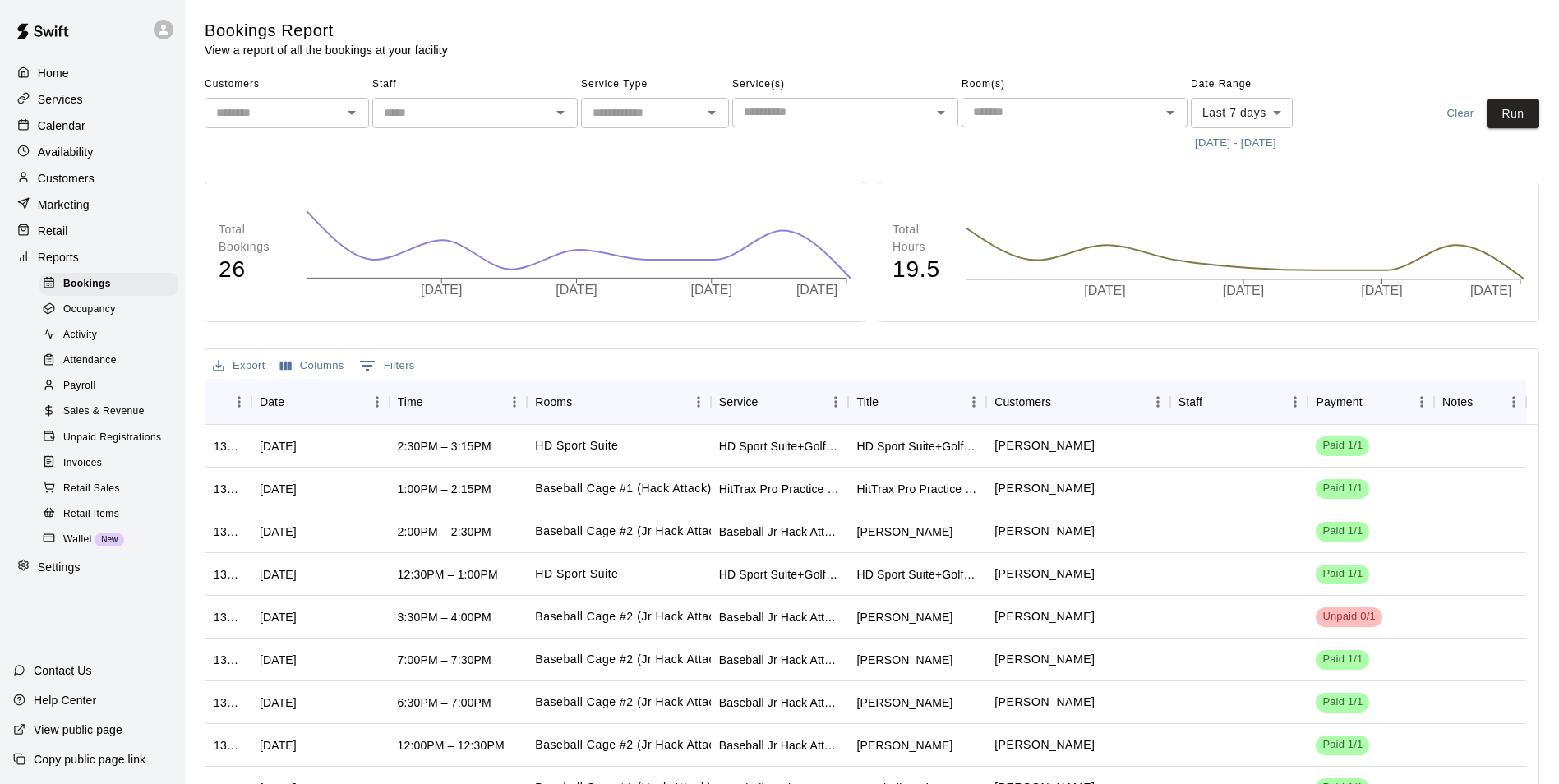
click at [84, 715] on div "View public page" at bounding box center [67, 729] width 136 height 30
click at [76, 695] on p "Help Center" at bounding box center [64, 699] width 63 height 16
